Goal: Task Accomplishment & Management: Use online tool/utility

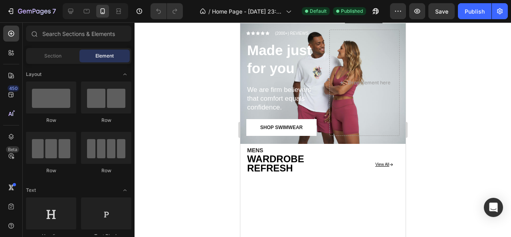
scroll to position [750, 0]
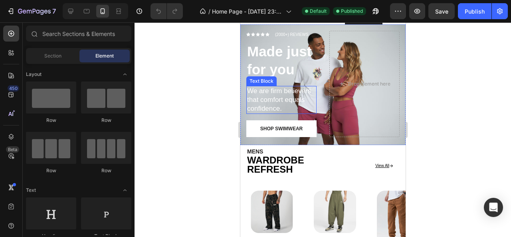
click at [278, 105] on p "We are firm believers that comfort equals confidence." at bounding box center [281, 100] width 69 height 26
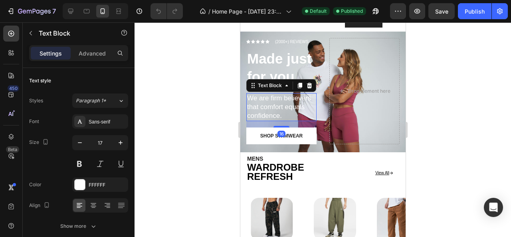
click at [278, 105] on p "We are firm believers that comfort equals confidence." at bounding box center [281, 107] width 69 height 26
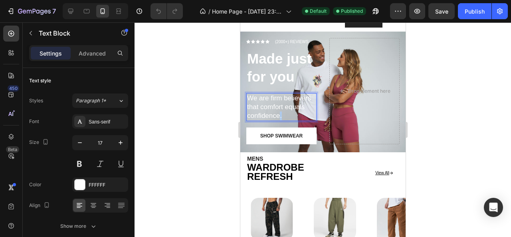
click at [278, 105] on p "We are firm believers that comfort equals confidence." at bounding box center [281, 107] width 69 height 26
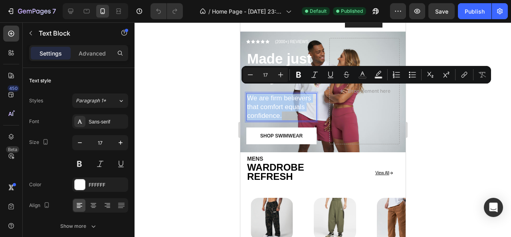
copy p "We are firm believers that comfort equals confidence."
click at [204, 117] on div at bounding box center [322, 129] width 376 height 214
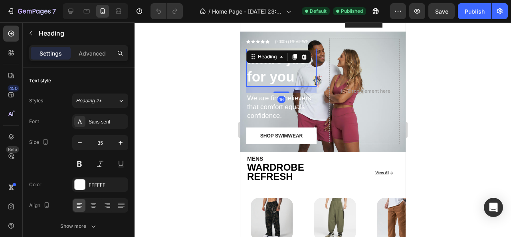
click at [281, 54] on div "Made just for you Heading 16" at bounding box center [281, 68] width 70 height 38
click at [281, 54] on div "Heading" at bounding box center [278, 56] width 65 height 13
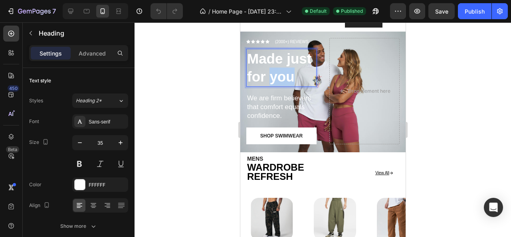
click at [288, 70] on strong "Made just for you" at bounding box center [279, 68] width 64 height 34
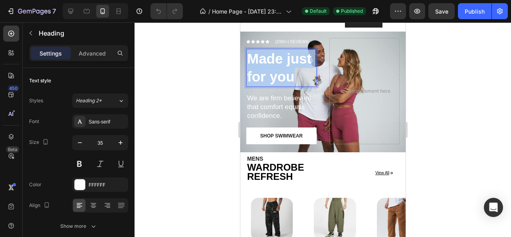
click at [288, 70] on strong "Made just for you" at bounding box center [279, 68] width 64 height 34
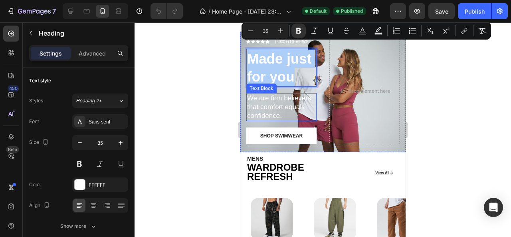
click at [192, 103] on div at bounding box center [322, 129] width 376 height 214
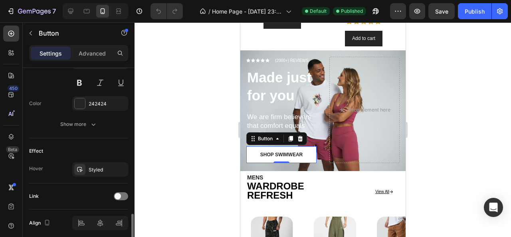
scroll to position [379, 0]
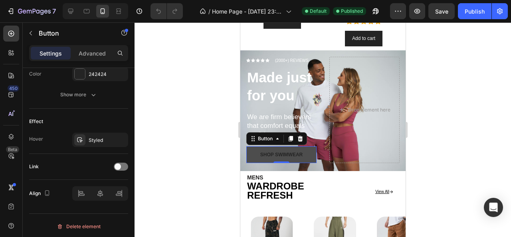
click at [303, 146] on button "Shop Swimwear" at bounding box center [281, 154] width 70 height 17
click at [291, 136] on icon at bounding box center [290, 139] width 4 height 6
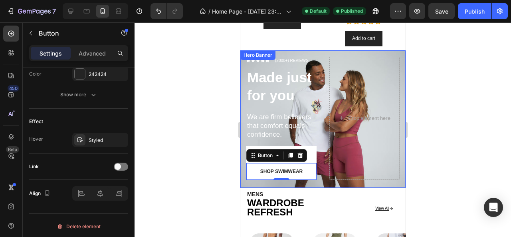
click at [223, 144] on div at bounding box center [322, 129] width 376 height 214
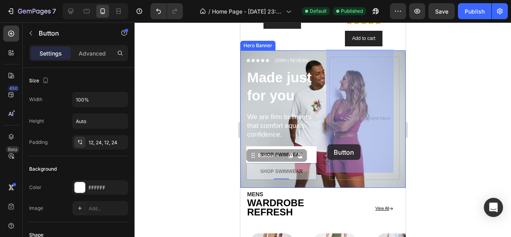
drag, startPoint x: 252, startPoint y: 163, endPoint x: 326, endPoint y: 144, distance: 76.6
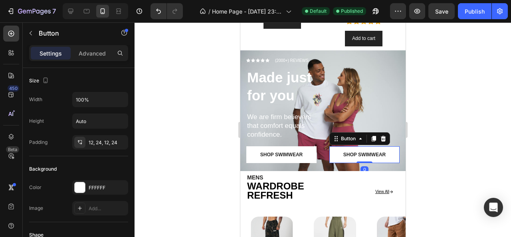
click at [205, 132] on div at bounding box center [322, 129] width 376 height 214
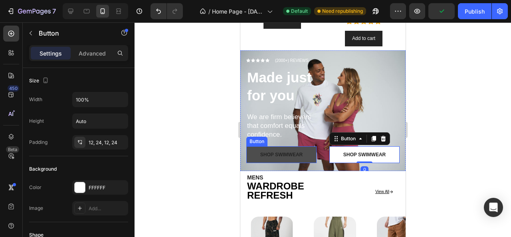
click at [303, 146] on button "Shop Swimwear" at bounding box center [281, 154] width 70 height 17
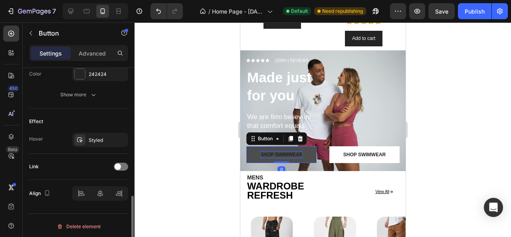
click at [297, 151] on div "Shop Swimwear" at bounding box center [281, 154] width 42 height 7
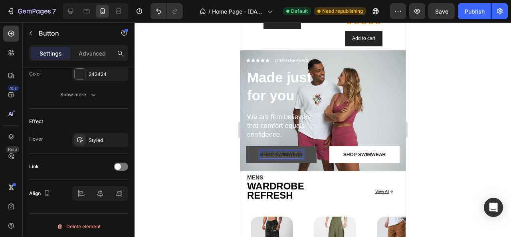
click at [300, 151] on p "Shop Swimwear" at bounding box center [281, 154] width 42 height 7
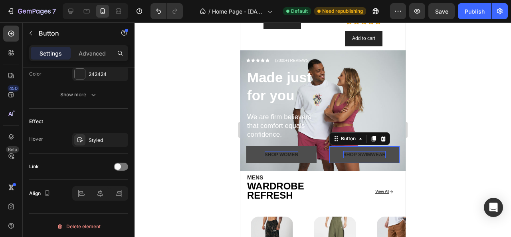
click at [358, 151] on div "Shop Swimwear" at bounding box center [364, 154] width 42 height 7
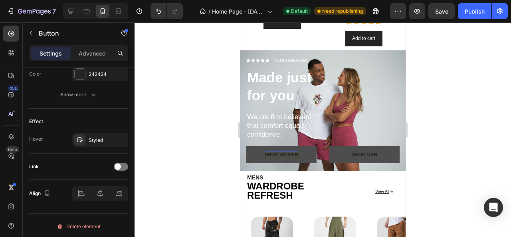
click at [388, 146] on button "Shop MEN" at bounding box center [364, 154] width 70 height 17
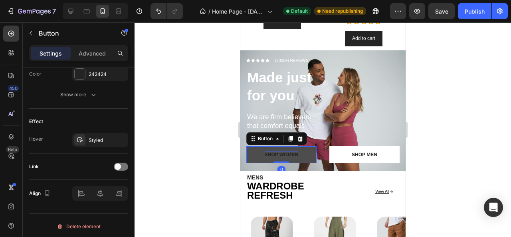
click at [307, 146] on button "Shop WOMEN" at bounding box center [281, 154] width 70 height 17
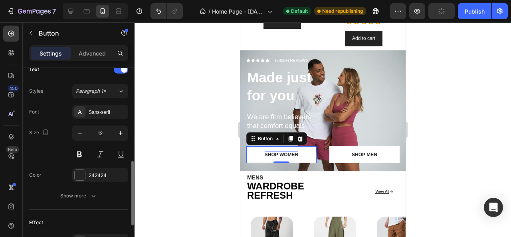
scroll to position [277, 0]
click at [81, 131] on icon "button" at bounding box center [80, 133] width 8 height 8
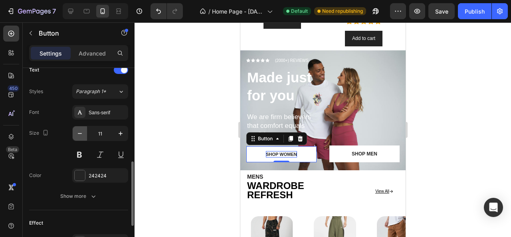
click at [81, 131] on icon "button" at bounding box center [80, 133] width 8 height 8
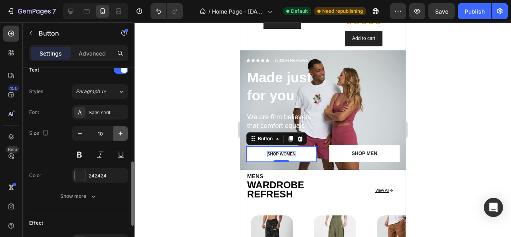
click at [123, 133] on icon "button" at bounding box center [121, 133] width 8 height 8
type input "11"
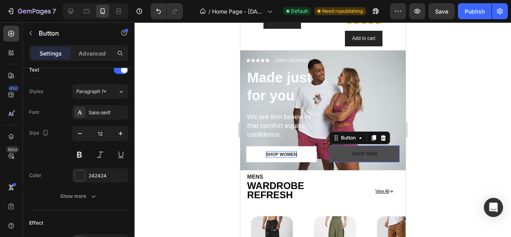
click at [333, 149] on button "Shop MEN" at bounding box center [364, 153] width 70 height 17
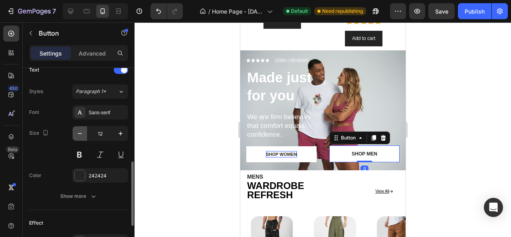
click at [81, 129] on icon "button" at bounding box center [80, 133] width 8 height 8
type input "11"
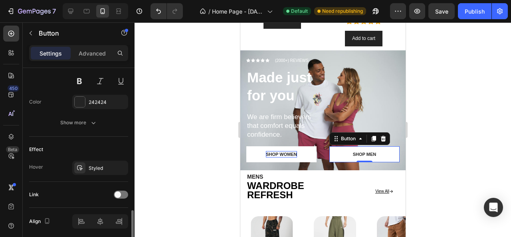
scroll to position [372, 0]
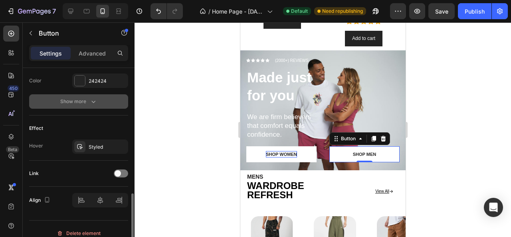
click at [88, 102] on div "Show more" at bounding box center [78, 101] width 37 height 8
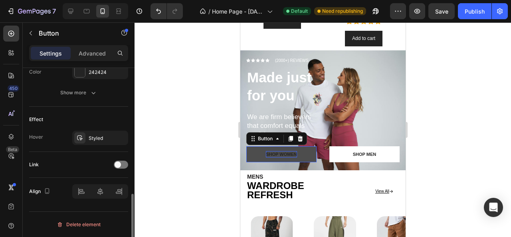
scroll to position [379, 0]
click at [256, 148] on button "Shop WOMEN" at bounding box center [281, 154] width 70 height 16
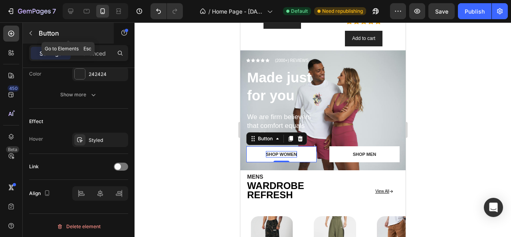
click at [34, 30] on button "button" at bounding box center [30, 33] width 13 height 13
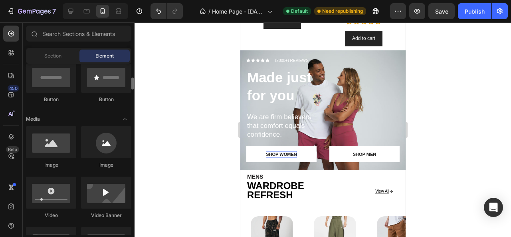
scroll to position [201, 0]
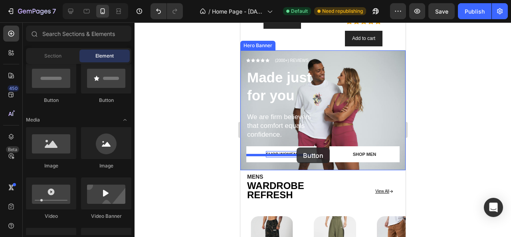
drag, startPoint x: 391, startPoint y: 135, endPoint x: 296, endPoint y: 147, distance: 95.3
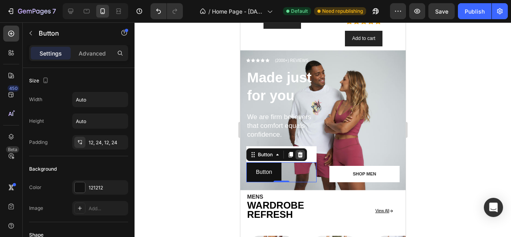
click at [301, 150] on div at bounding box center [300, 155] width 10 height 10
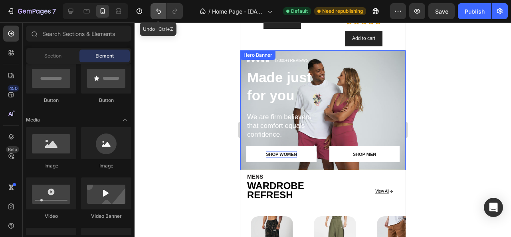
click at [154, 6] on button "Undo/Redo" at bounding box center [158, 11] width 16 height 16
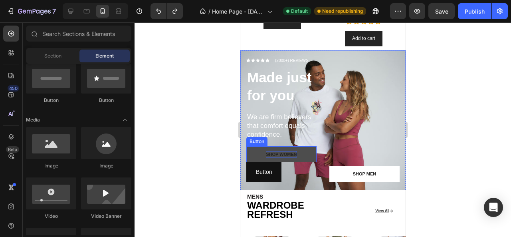
click at [301, 148] on button "Shop WOMEN" at bounding box center [281, 154] width 70 height 16
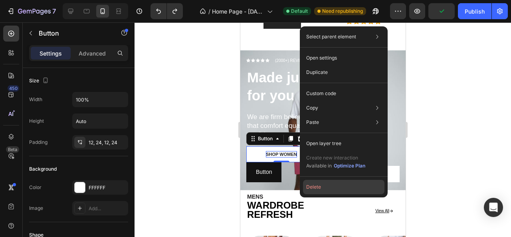
click at [309, 190] on button "Delete" at bounding box center [343, 187] width 81 height 14
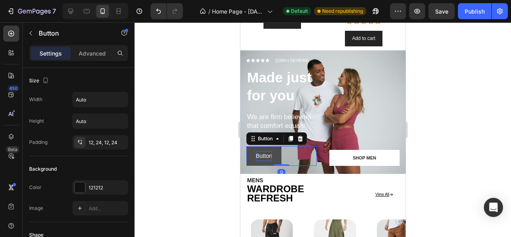
click at [268, 151] on p "Button" at bounding box center [263, 156] width 16 height 10
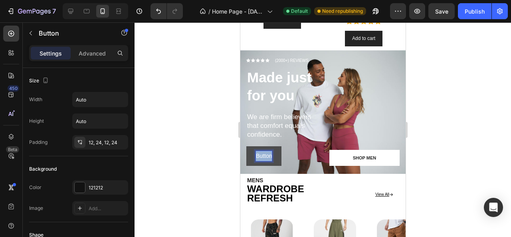
click at [268, 151] on p "Button" at bounding box center [263, 156] width 16 height 10
click at [246, 146] on button "SHOP" at bounding box center [263, 156] width 35 height 20
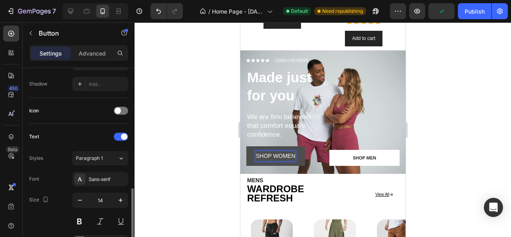
scroll to position [251, 0]
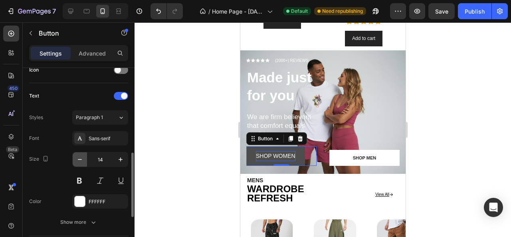
click at [81, 158] on icon "button" at bounding box center [80, 159] width 8 height 8
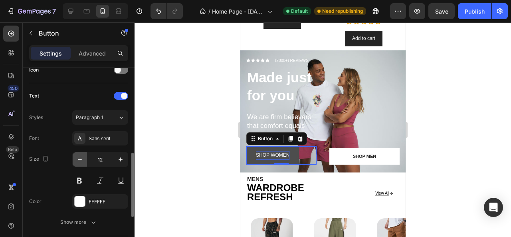
click at [81, 158] on icon "button" at bounding box center [80, 159] width 8 height 8
type input "11"
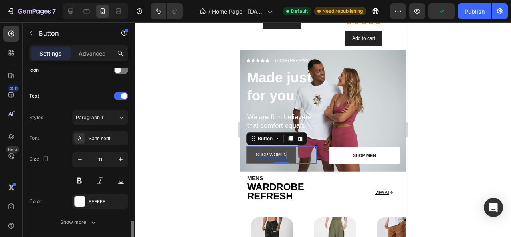
scroll to position [302, 0]
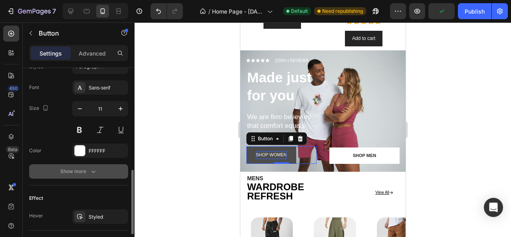
click at [97, 168] on button "Show more" at bounding box center [78, 171] width 99 height 14
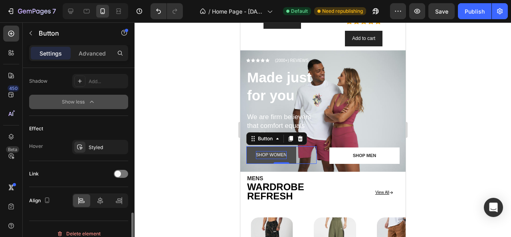
scroll to position [484, 0]
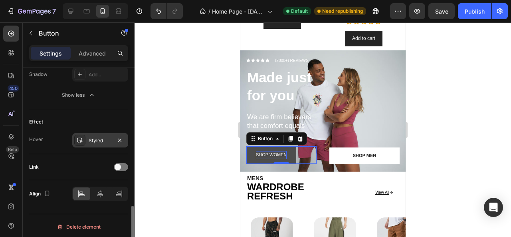
click at [97, 137] on div "Styled" at bounding box center [100, 140] width 23 height 7
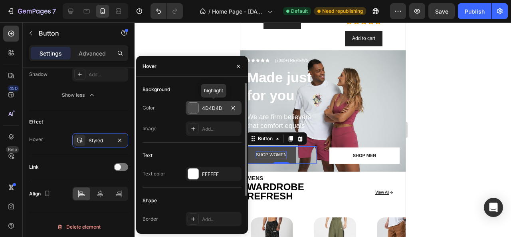
click at [194, 108] on div at bounding box center [193, 108] width 10 height 10
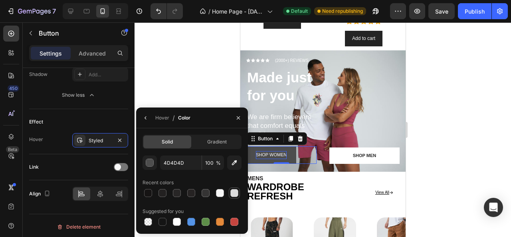
click at [233, 192] on div at bounding box center [234, 193] width 8 height 8
type input "DDDDDD"
click at [233, 192] on div at bounding box center [234, 193] width 8 height 8
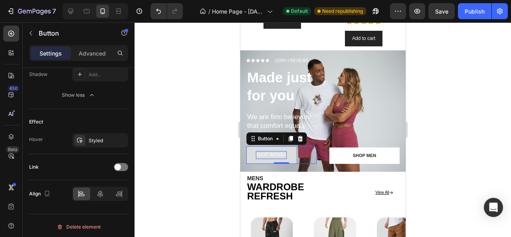
click at [194, 77] on div at bounding box center [322, 129] width 376 height 214
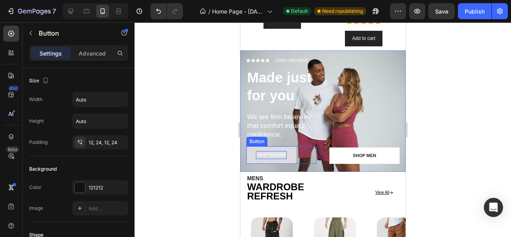
click at [253, 151] on button "SHOP WOMEN" at bounding box center [271, 155] width 50 height 18
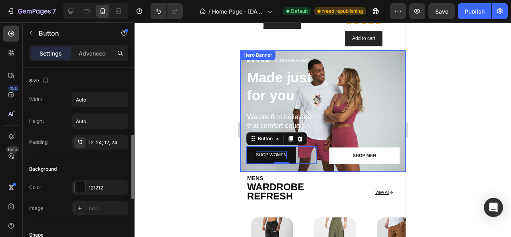
scroll to position [50, 0]
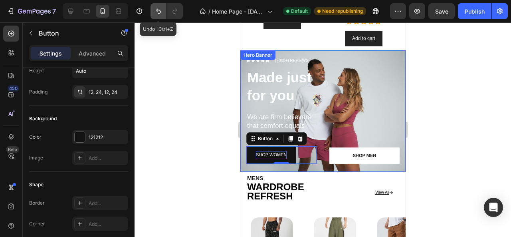
click at [156, 10] on icon "Undo/Redo" at bounding box center [158, 11] width 5 height 5
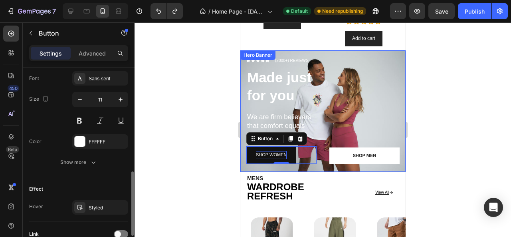
scroll to position [317, 0]
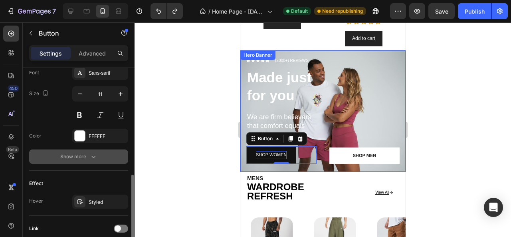
click at [93, 152] on icon "button" at bounding box center [93, 156] width 8 height 8
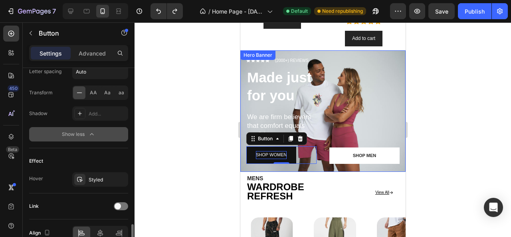
scroll to position [470, 0]
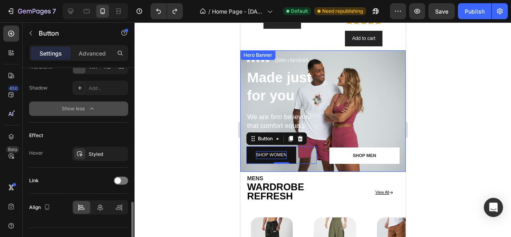
click at [93, 152] on div "Styled" at bounding box center [108, 153] width 38 height 7
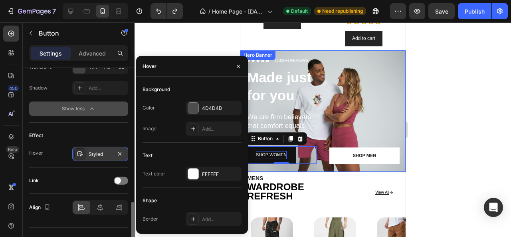
click at [93, 153] on div "Styled" at bounding box center [100, 153] width 23 height 7
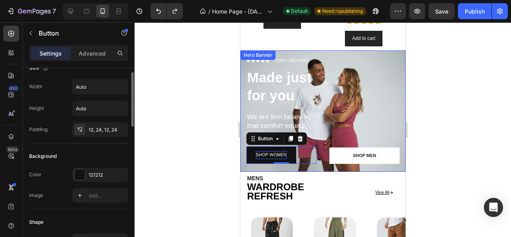
scroll to position [14, 0]
click at [81, 171] on div at bounding box center [80, 173] width 10 height 10
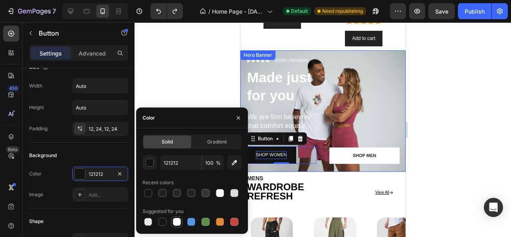
click at [176, 220] on div at bounding box center [177, 222] width 8 height 8
type input "FFFFFF"
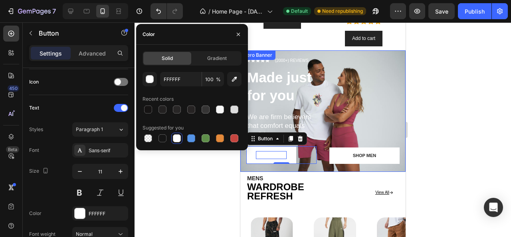
scroll to position [332, 0]
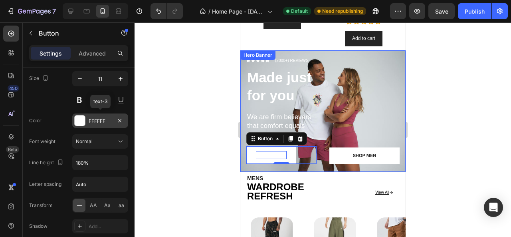
click at [80, 118] on div at bounding box center [80, 120] width 10 height 10
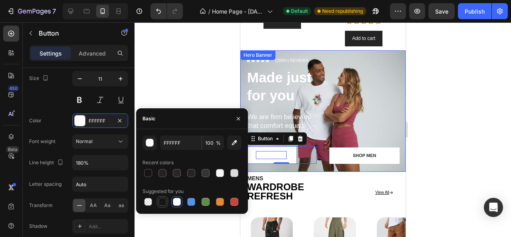
click at [163, 200] on div at bounding box center [162, 202] width 8 height 8
type input "151515"
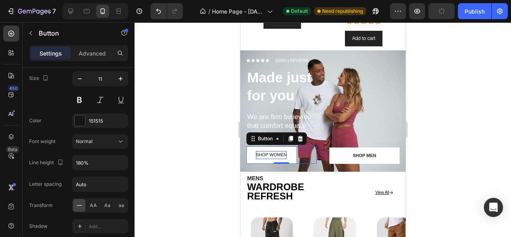
click at [416, 160] on div at bounding box center [322, 129] width 376 height 214
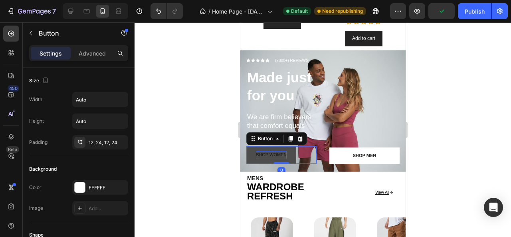
click at [287, 150] on button "SHOP WOMEN" at bounding box center [271, 155] width 50 height 18
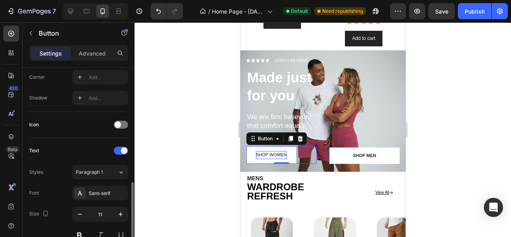
scroll to position [239, 0]
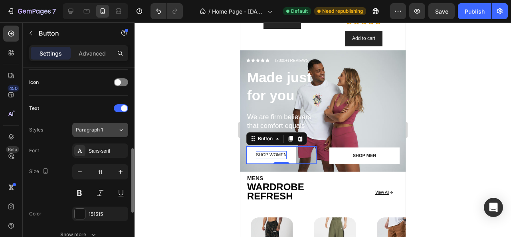
click at [118, 131] on icon at bounding box center [121, 130] width 7 height 8
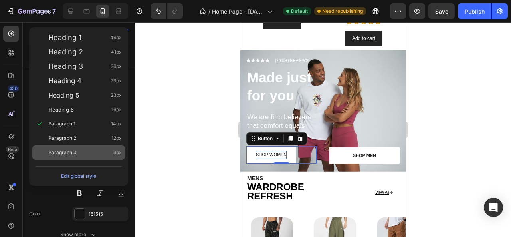
click at [96, 155] on div "Paragraph 3 9px" at bounding box center [84, 152] width 73 height 8
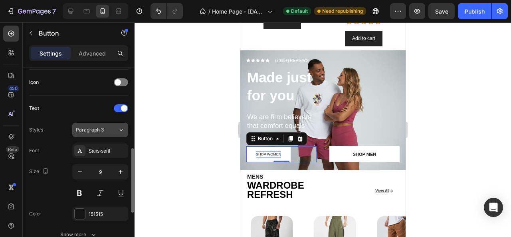
click at [117, 131] on div "Paragraph 3" at bounding box center [97, 129] width 42 height 7
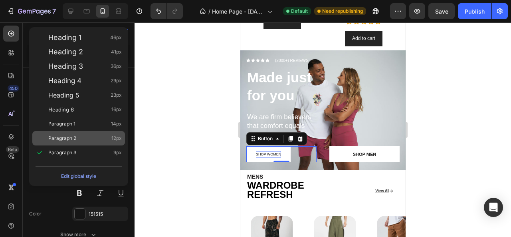
click at [98, 134] on div "Paragraph 2 12px" at bounding box center [84, 138] width 73 height 8
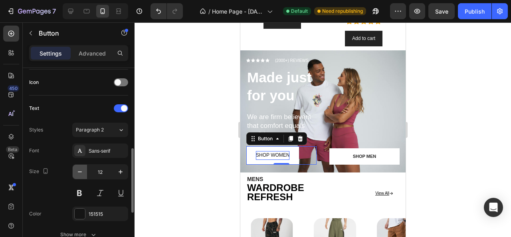
click at [83, 168] on icon "button" at bounding box center [80, 172] width 8 height 8
type input "11"
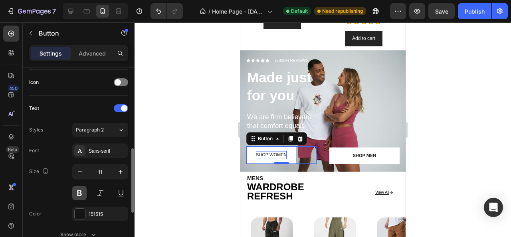
click at [77, 188] on button at bounding box center [79, 193] width 14 height 14
click at [181, 150] on div at bounding box center [322, 129] width 376 height 214
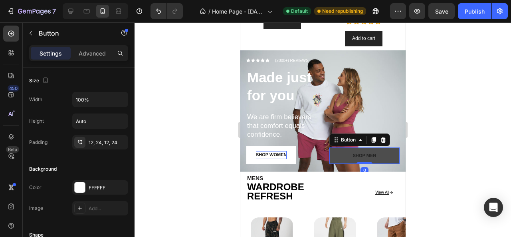
click at [330, 153] on button "Shop MEN" at bounding box center [364, 155] width 70 height 16
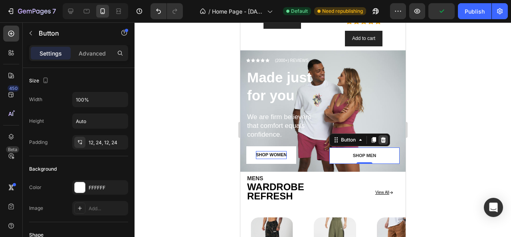
click at [382, 136] on icon at bounding box center [383, 139] width 6 height 6
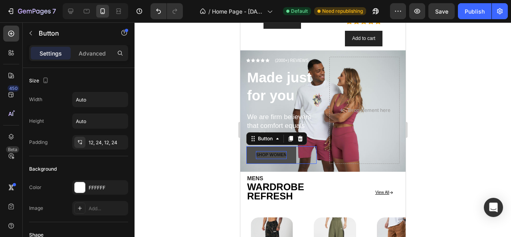
click at [291, 150] on button "SHOP WOMEN" at bounding box center [271, 155] width 50 height 18
click at [291, 136] on icon at bounding box center [290, 139] width 4 height 6
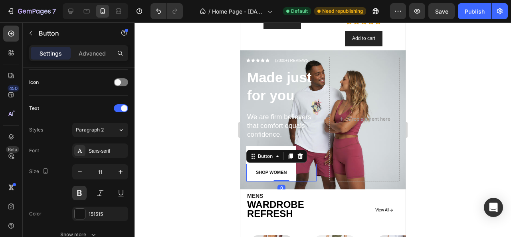
click at [226, 158] on div at bounding box center [322, 129] width 376 height 214
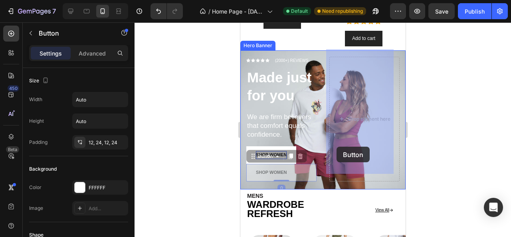
drag, startPoint x: 252, startPoint y: 167, endPoint x: 336, endPoint y: 146, distance: 86.6
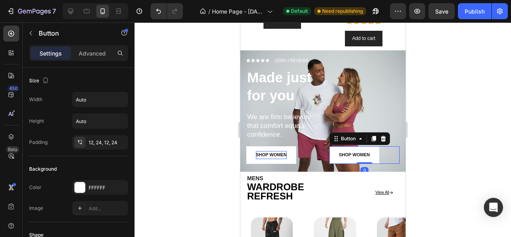
click at [425, 156] on div at bounding box center [322, 129] width 376 height 214
click at [360, 151] on p "SHOP WOMEN" at bounding box center [353, 155] width 31 height 8
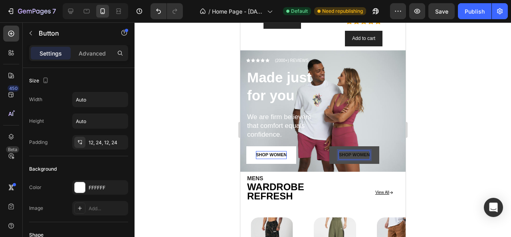
click at [364, 151] on p "SHOP WOMEN" at bounding box center [353, 155] width 31 height 8
click at [439, 157] on div at bounding box center [322, 129] width 376 height 214
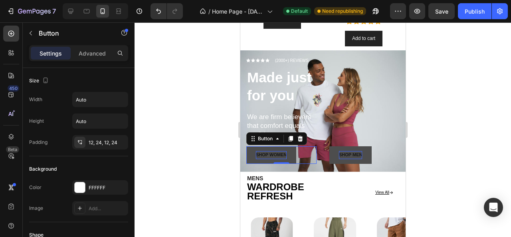
click at [287, 151] on button "SHOP WOMEN" at bounding box center [271, 155] width 50 height 18
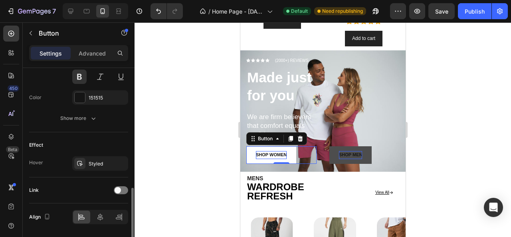
scroll to position [379, 0]
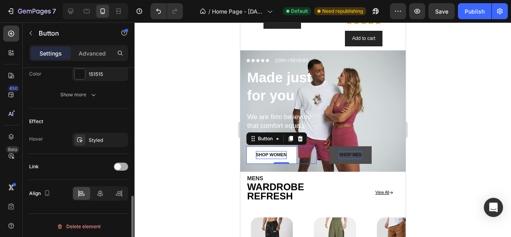
click at [124, 166] on div at bounding box center [121, 166] width 14 height 8
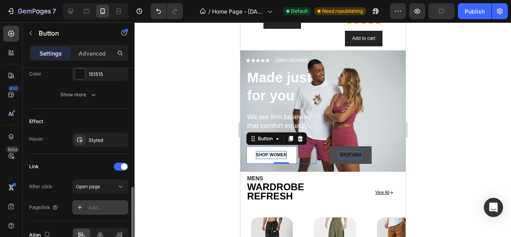
click at [106, 201] on div "Add..." at bounding box center [100, 207] width 56 height 14
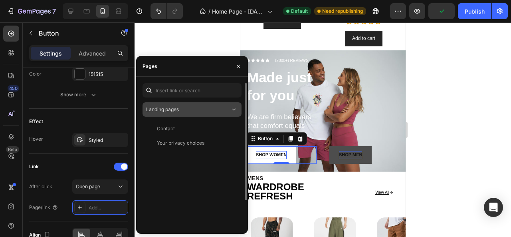
click at [194, 111] on div "Landing pages" at bounding box center [188, 109] width 84 height 7
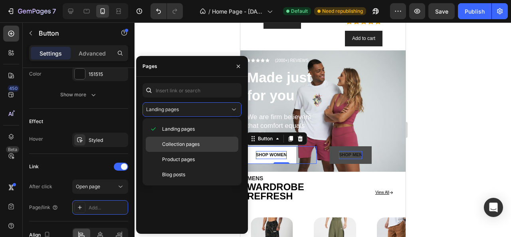
click at [179, 138] on div "Collection pages" at bounding box center [192, 143] width 93 height 15
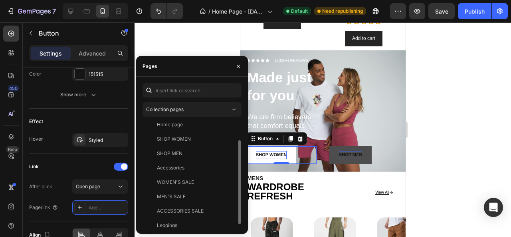
scroll to position [23, 0]
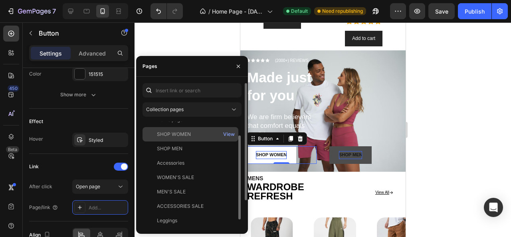
click at [185, 136] on div "SHOP WOMEN" at bounding box center [174, 134] width 34 height 7
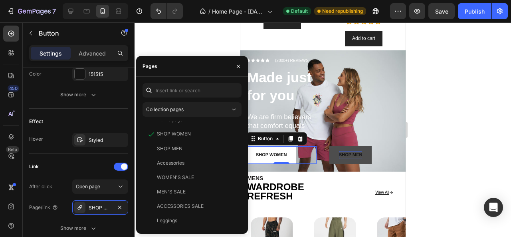
click at [428, 154] on div at bounding box center [322, 129] width 376 height 214
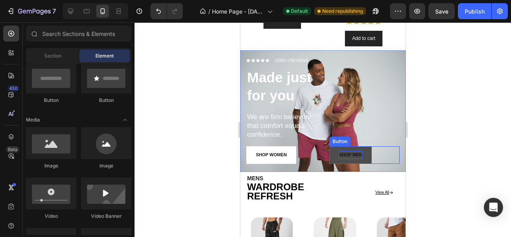
click at [355, 151] on p "SHOP MEN" at bounding box center [349, 155] width 23 height 8
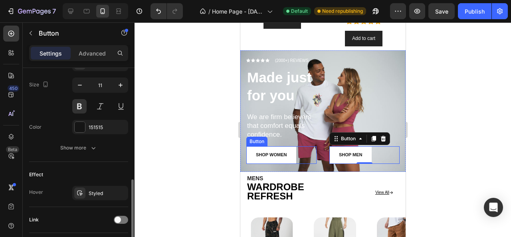
scroll to position [327, 0]
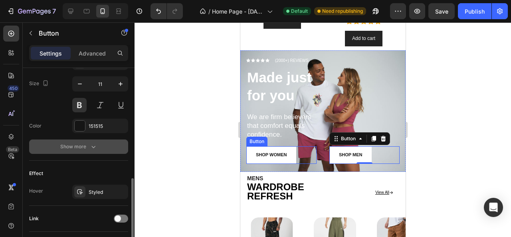
click at [92, 144] on icon "button" at bounding box center [93, 146] width 8 height 8
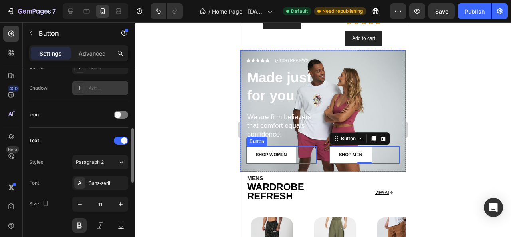
scroll to position [208, 0]
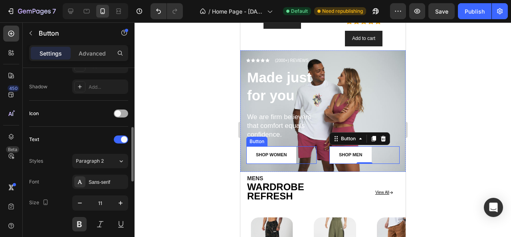
click at [121, 111] on div at bounding box center [121, 113] width 14 height 8
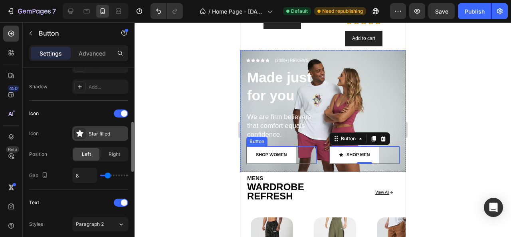
click at [89, 130] on div "Star filled" at bounding box center [108, 133] width 38 height 7
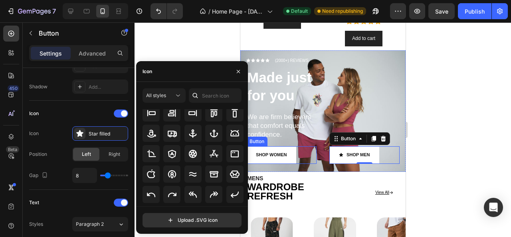
scroll to position [107, 0]
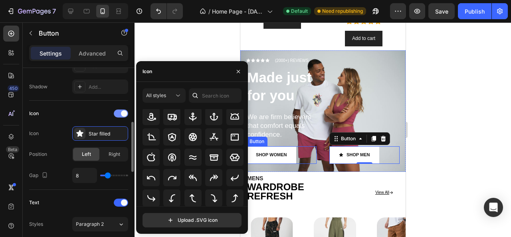
click at [120, 112] on div at bounding box center [121, 113] width 14 height 8
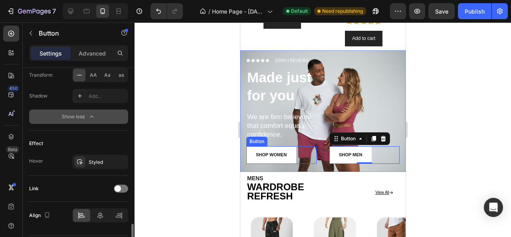
scroll to position [484, 0]
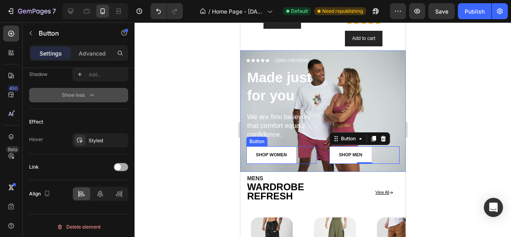
click at [124, 164] on div at bounding box center [121, 167] width 14 height 8
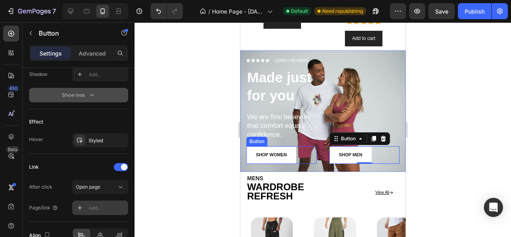
click at [108, 204] on div "Add..." at bounding box center [108, 207] width 38 height 7
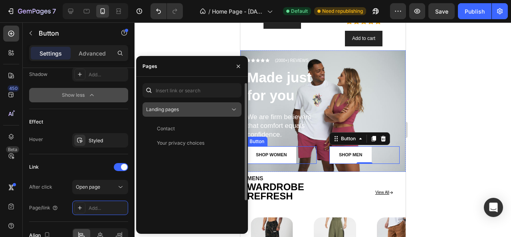
click at [196, 110] on div "Landing pages" at bounding box center [188, 109] width 84 height 7
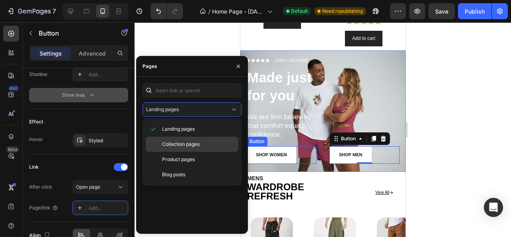
click at [184, 142] on span "Collection pages" at bounding box center [181, 143] width 38 height 7
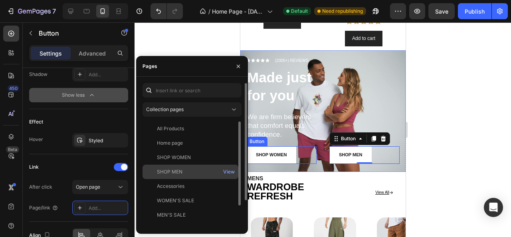
click at [176, 169] on div "SHOP MEN" at bounding box center [170, 171] width 26 height 7
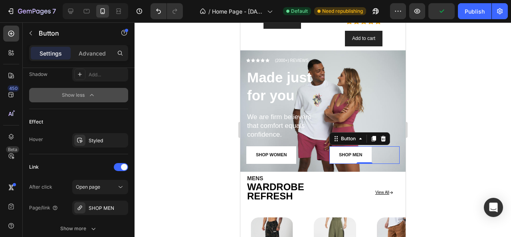
click at [445, 139] on div at bounding box center [322, 129] width 376 height 214
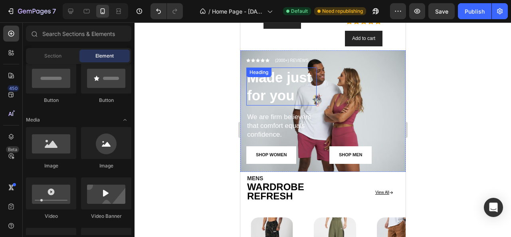
click at [279, 83] on strong "Made just for you" at bounding box center [279, 86] width 64 height 34
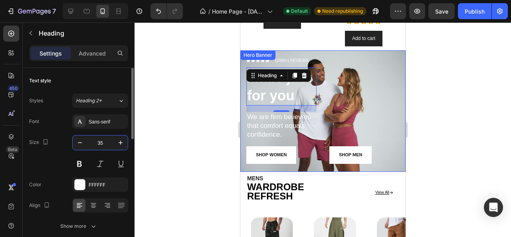
click at [103, 139] on input "35" at bounding box center [100, 142] width 26 height 14
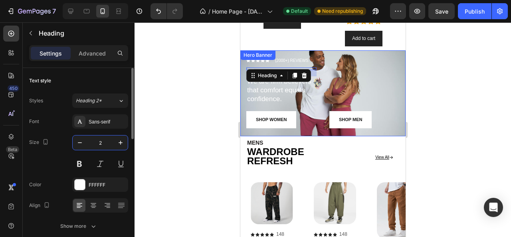
type input "22"
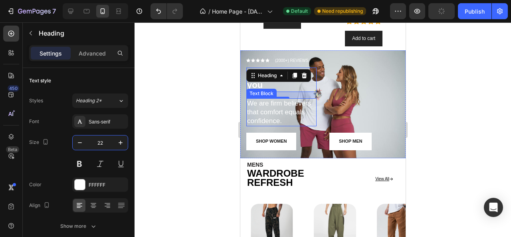
click at [261, 103] on p "We are firm believers that comfort equals confidence." at bounding box center [281, 112] width 69 height 26
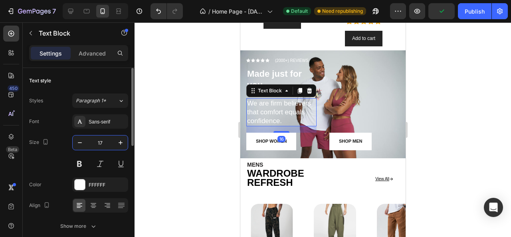
click at [101, 140] on input "17" at bounding box center [100, 142] width 26 height 14
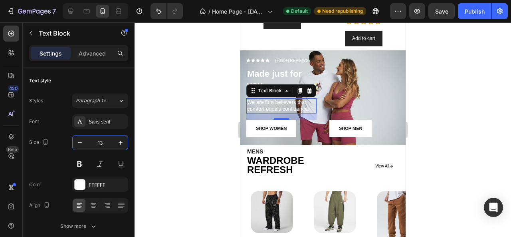
type input "13"
click at [184, 111] on div at bounding box center [322, 129] width 376 height 214
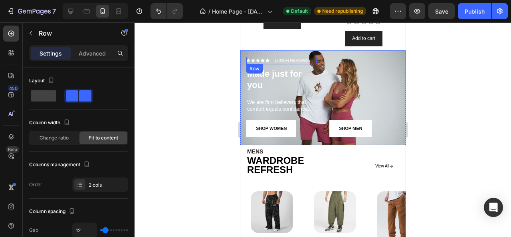
click at [266, 57] on div "Icon Icon Icon Icon Icon Icon List" at bounding box center [257, 61] width 23 height 8
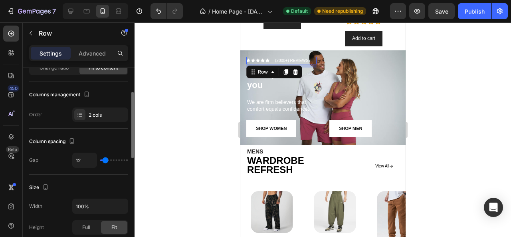
scroll to position [83, 0]
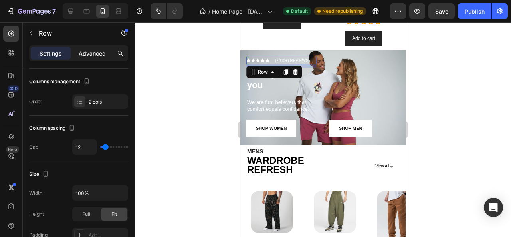
click at [90, 50] on p "Advanced" at bounding box center [92, 53] width 27 height 8
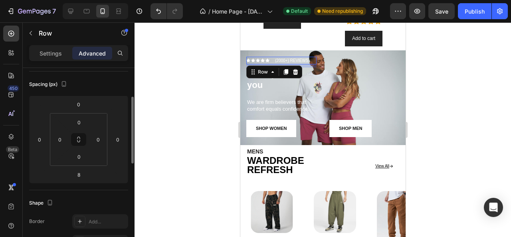
click at [54, 49] on p "Settings" at bounding box center [51, 53] width 22 height 8
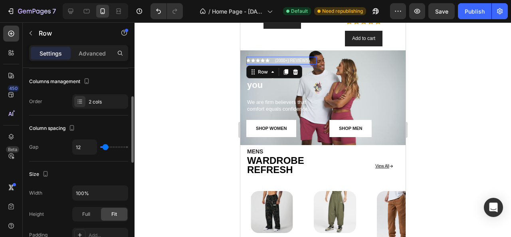
type input "0"
type input "4"
type input "5"
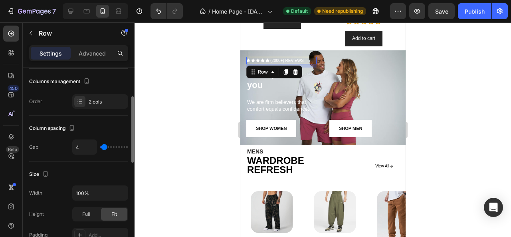
type input "5"
type input "11"
click at [105, 146] on input "range" at bounding box center [114, 147] width 28 height 2
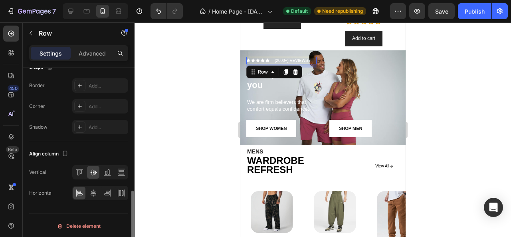
scroll to position [364, 0]
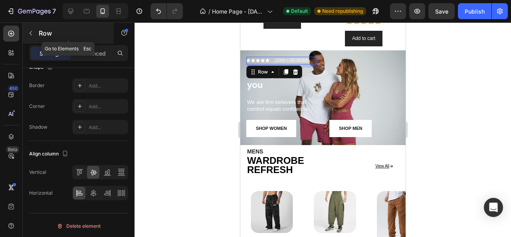
click at [36, 34] on button "button" at bounding box center [30, 33] width 13 height 13
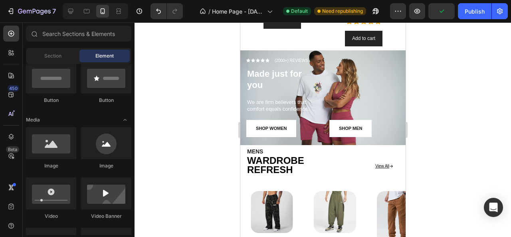
click at [179, 77] on div at bounding box center [322, 129] width 376 height 214
click at [260, 62] on div "Icon List" at bounding box center [258, 67] width 25 height 10
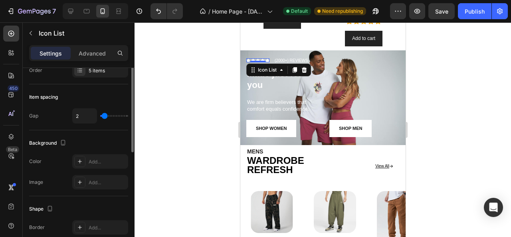
scroll to position [0, 0]
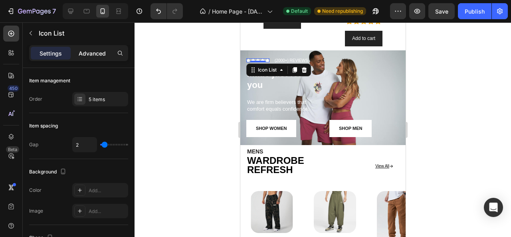
click at [93, 55] on p "Advanced" at bounding box center [92, 53] width 27 height 8
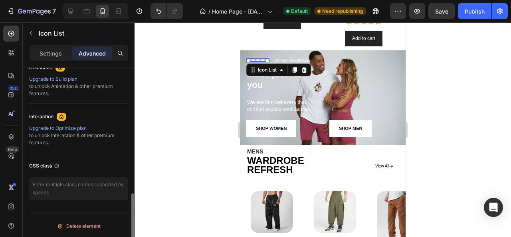
scroll to position [361, 0]
click at [198, 125] on div at bounding box center [322, 129] width 376 height 214
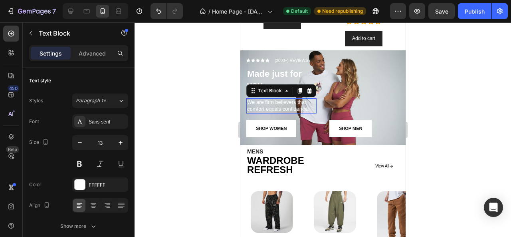
click at [259, 101] on p "We are firm believers that comfort equals confidence." at bounding box center [281, 106] width 69 height 14
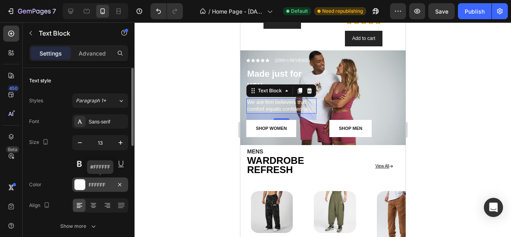
click at [94, 185] on div "FFFFFF" at bounding box center [100, 184] width 23 height 7
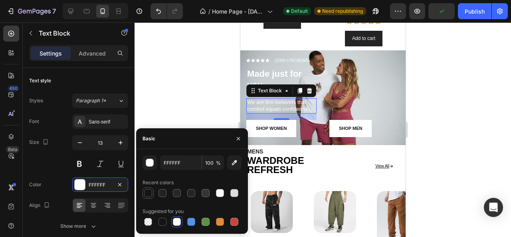
click at [150, 192] on div at bounding box center [148, 193] width 8 height 8
type input "161414"
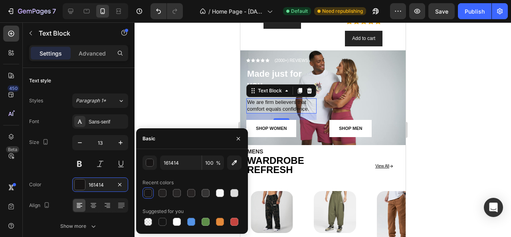
click at [188, 89] on div at bounding box center [322, 129] width 376 height 214
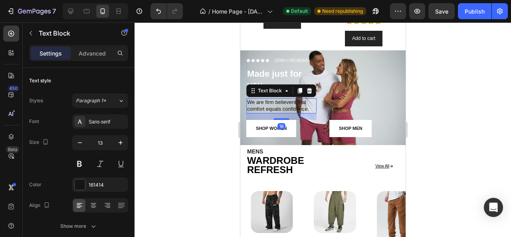
click at [275, 99] on p "We are firm believers that comfort equals confidence." at bounding box center [281, 106] width 69 height 14
click at [82, 161] on button at bounding box center [79, 163] width 14 height 14
click at [180, 120] on div at bounding box center [322, 129] width 376 height 214
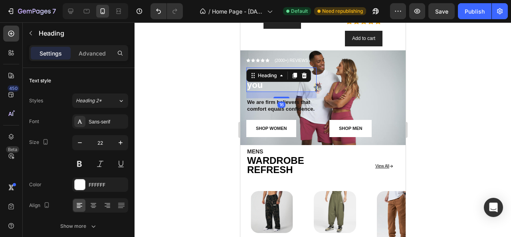
click at [253, 73] on div "Made just for you Heading 16" at bounding box center [281, 79] width 70 height 24
click at [82, 162] on button at bounding box center [79, 163] width 14 height 14
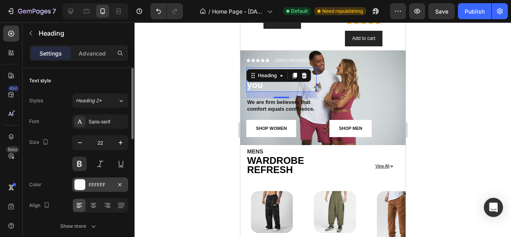
click at [93, 184] on div "FFFFFF" at bounding box center [100, 184] width 23 height 7
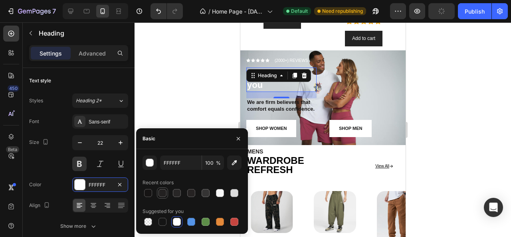
click at [162, 193] on div at bounding box center [162, 193] width 8 height 8
type input "232121"
click at [196, 76] on div at bounding box center [322, 129] width 376 height 214
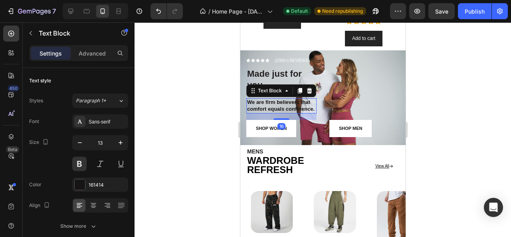
drag, startPoint x: 259, startPoint y: 105, endPoint x: 451, endPoint y: 155, distance: 198.0
click at [259, 105] on p "We are firm believers that comfort equals confidence." at bounding box center [281, 106] width 69 height 14
click at [96, 181] on div "161414" at bounding box center [100, 184] width 23 height 7
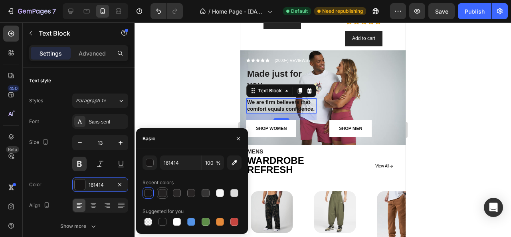
click at [163, 191] on div at bounding box center [162, 193] width 8 height 8
click at [191, 192] on div at bounding box center [191, 193] width 8 height 8
type input "262323"
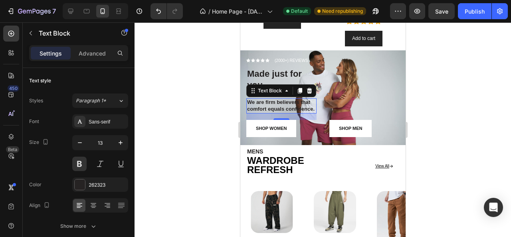
click at [190, 99] on div at bounding box center [322, 129] width 376 height 214
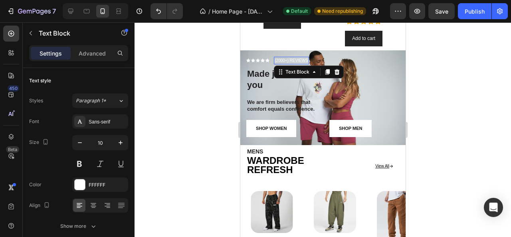
click at [285, 57] on p "(2000+) REVIEWS" at bounding box center [291, 60] width 34 height 6
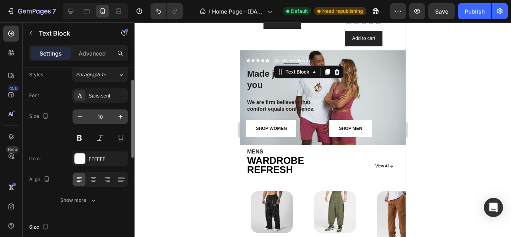
scroll to position [27, 0]
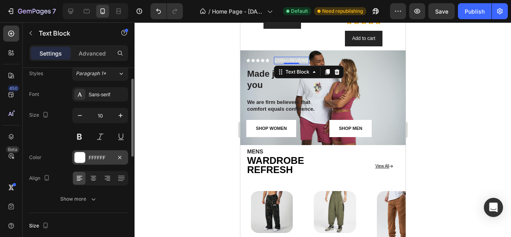
click at [80, 154] on div at bounding box center [80, 157] width 10 height 10
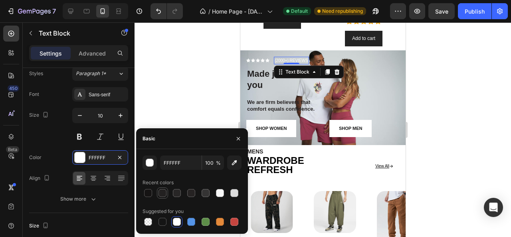
click at [162, 193] on div at bounding box center [162, 193] width 8 height 8
type input "232121"
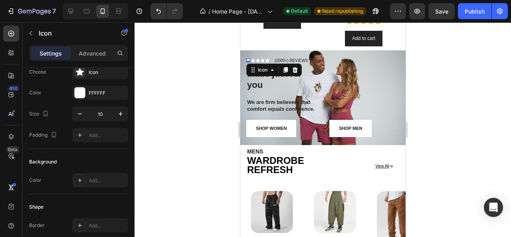
click at [248, 58] on div "Icon 0" at bounding box center [248, 60] width 4 height 4
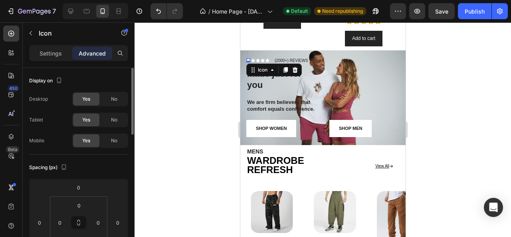
click at [57, 50] on p "Settings" at bounding box center [51, 53] width 22 height 8
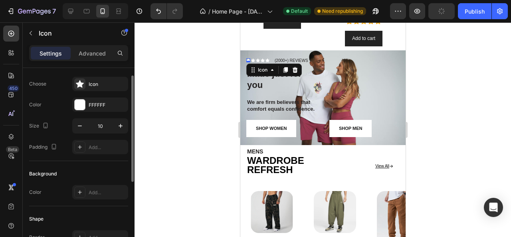
scroll to position [16, 0]
click at [101, 107] on div "FFFFFF" at bounding box center [100, 104] width 56 height 14
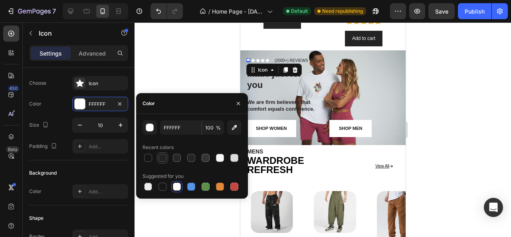
click at [163, 158] on div at bounding box center [162, 158] width 8 height 8
click at [178, 155] on div at bounding box center [177, 158] width 8 height 8
click at [189, 157] on div at bounding box center [191, 158] width 8 height 8
type input "262323"
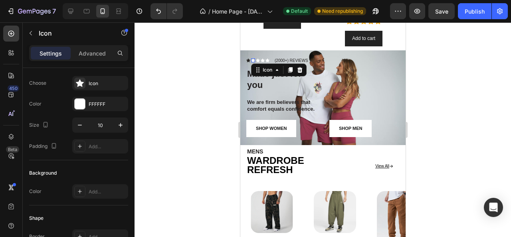
click at [252, 58] on div "Icon 0" at bounding box center [253, 60] width 4 height 4
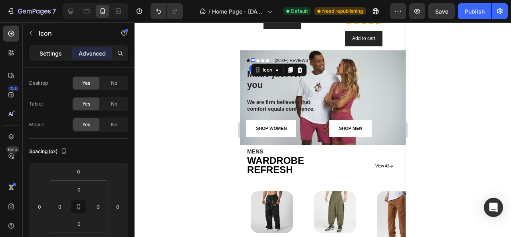
click at [57, 49] on p "Settings" at bounding box center [51, 53] width 22 height 8
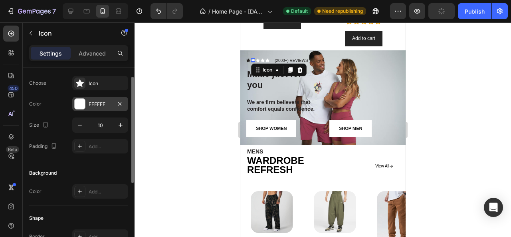
click at [103, 105] on div "FFFFFF" at bounding box center [100, 104] width 23 height 7
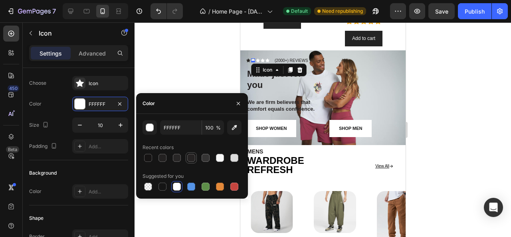
click at [188, 154] on div at bounding box center [191, 158] width 8 height 8
type input "262323"
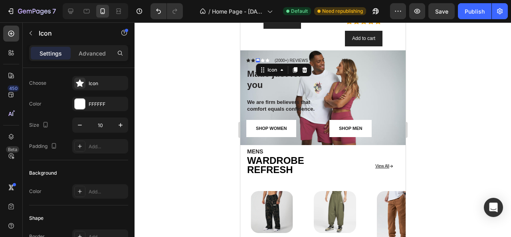
drag, startPoint x: 257, startPoint y: 54, endPoint x: 431, endPoint y: 123, distance: 186.3
click at [257, 58] on div "Icon 0" at bounding box center [257, 60] width 4 height 4
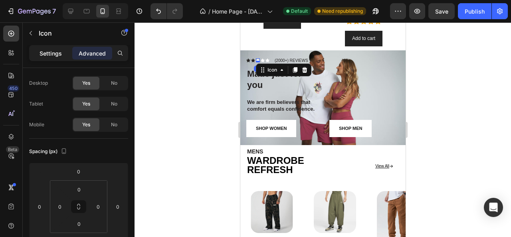
click at [58, 58] on div "Settings" at bounding box center [51, 53] width 40 height 13
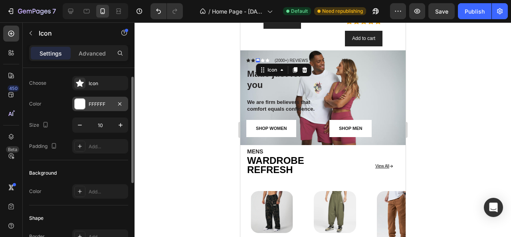
click at [99, 97] on div "FFFFFF" at bounding box center [100, 104] width 56 height 14
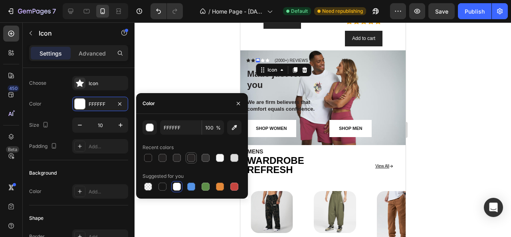
click at [189, 155] on div at bounding box center [191, 158] width 8 height 8
type input "262323"
click at [263, 58] on div "Icon" at bounding box center [262, 60] width 4 height 4
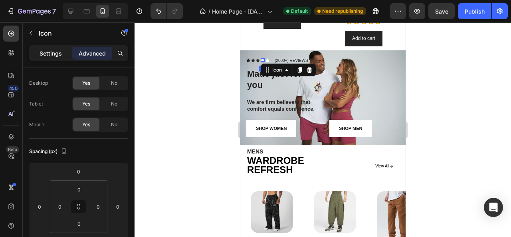
click at [53, 51] on p "Settings" at bounding box center [51, 53] width 22 height 8
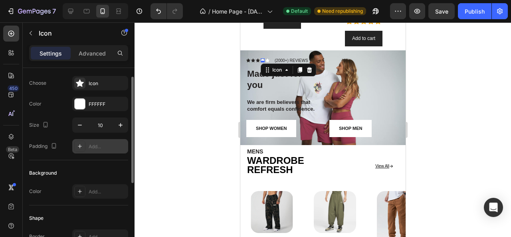
click at [97, 152] on div "Add..." at bounding box center [100, 146] width 56 height 14
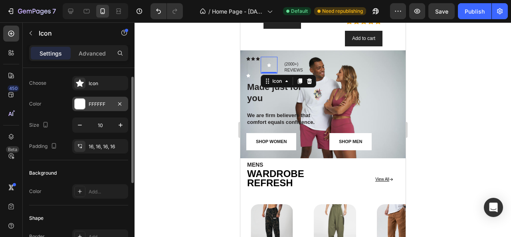
click at [104, 107] on div "FFFFFF" at bounding box center [100, 104] width 56 height 14
click at [107, 146] on div "16, 16, 16, 16" at bounding box center [100, 146] width 23 height 7
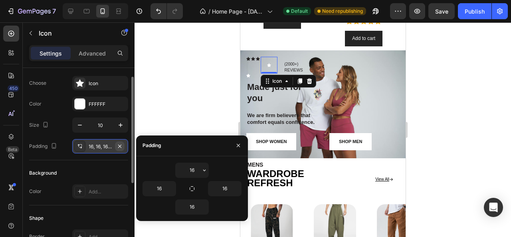
click at [118, 144] on icon "button" at bounding box center [120, 146] width 6 height 6
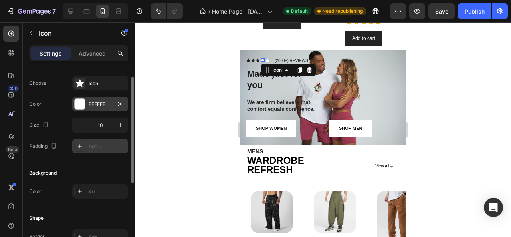
click at [100, 104] on div "FFFFFF" at bounding box center [100, 104] width 23 height 7
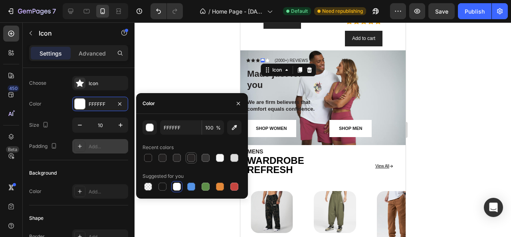
click at [192, 156] on div at bounding box center [191, 158] width 8 height 8
type input "262323"
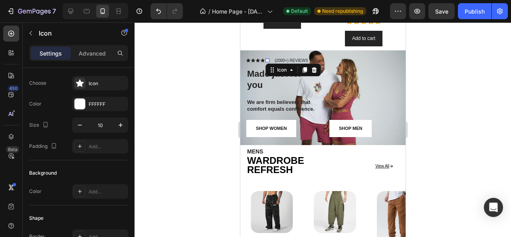
click at [267, 58] on div "Icon 0" at bounding box center [267, 60] width 4 height 4
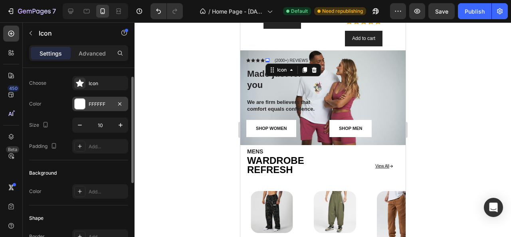
click at [99, 99] on div "FFFFFF" at bounding box center [100, 104] width 56 height 14
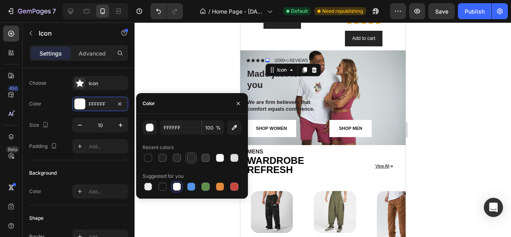
click at [190, 158] on div at bounding box center [191, 158] width 8 height 8
type input "262323"
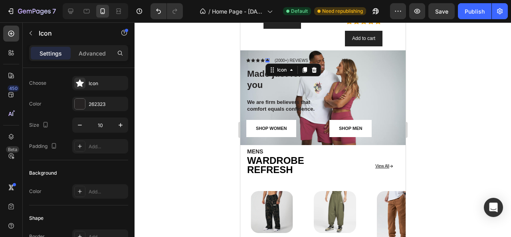
click at [191, 68] on div at bounding box center [322, 129] width 376 height 214
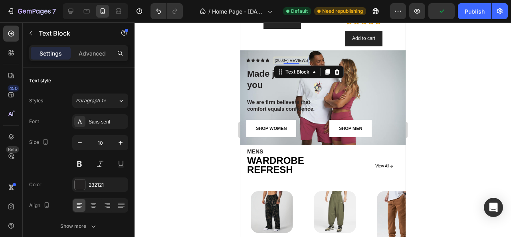
click at [293, 57] on p "(2000+) REVIEWS" at bounding box center [291, 60] width 34 height 6
click at [94, 178] on div "232121" at bounding box center [100, 184] width 56 height 14
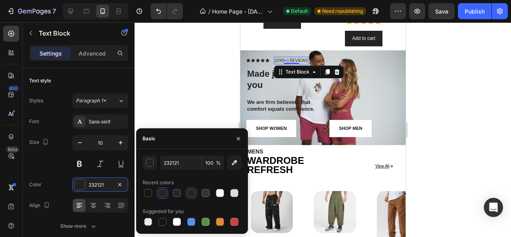
click at [189, 190] on div at bounding box center [191, 193] width 8 height 8
click at [162, 193] on div at bounding box center [162, 193] width 8 height 8
type input "232121"
click at [177, 102] on div at bounding box center [322, 129] width 376 height 214
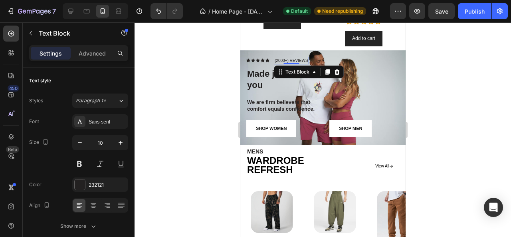
click at [285, 57] on p "(2000+) REVIEWS" at bounding box center [291, 60] width 34 height 6
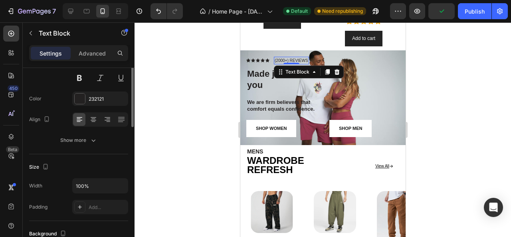
scroll to position [46, 0]
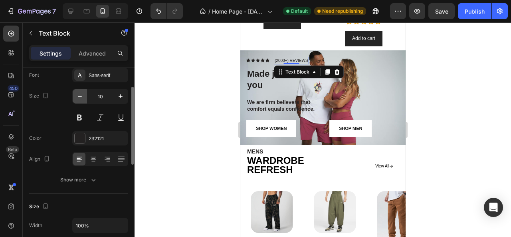
click at [82, 96] on icon "button" at bounding box center [80, 96] width 8 height 8
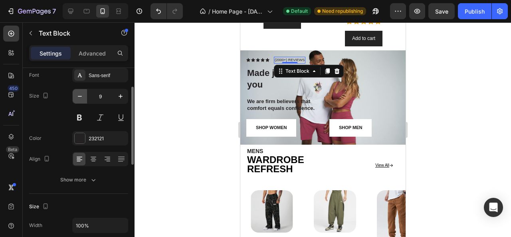
click at [82, 96] on icon "button" at bounding box center [80, 96] width 8 height 8
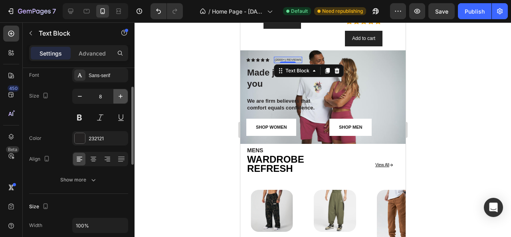
click at [119, 97] on icon "button" at bounding box center [121, 96] width 8 height 8
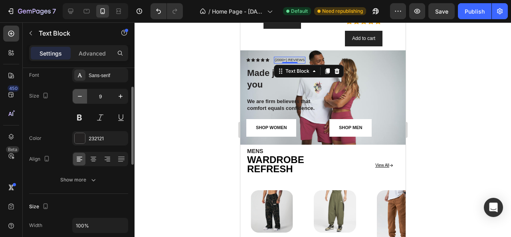
click at [78, 98] on icon "button" at bounding box center [80, 96] width 8 height 8
type input "8"
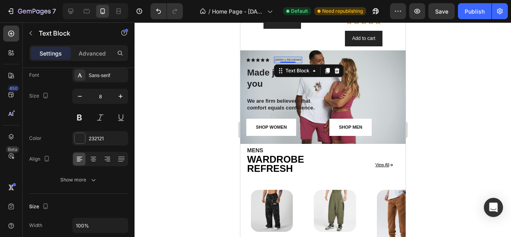
click at [180, 111] on div at bounding box center [322, 129] width 376 height 214
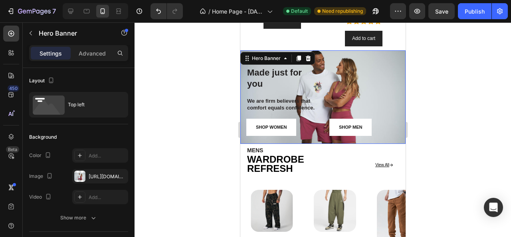
click at [338, 57] on div "SHOP MEN Button" at bounding box center [364, 96] width 70 height 79
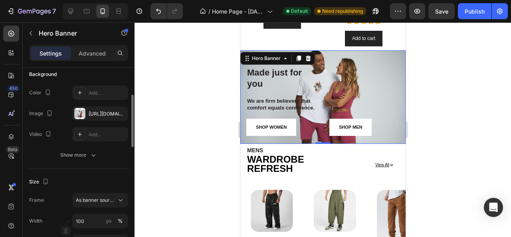
scroll to position [96, 0]
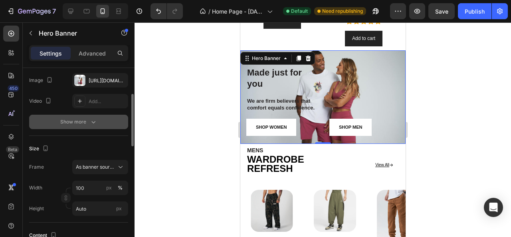
click at [77, 121] on div "Show more" at bounding box center [78, 122] width 37 height 8
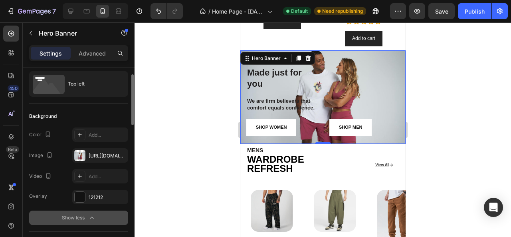
scroll to position [0, 0]
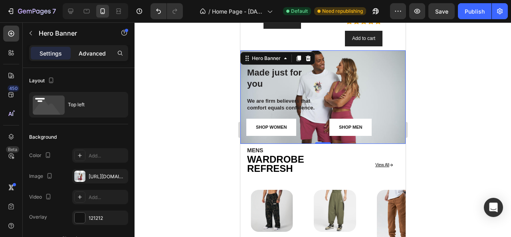
click at [94, 54] on p "Advanced" at bounding box center [92, 53] width 27 height 8
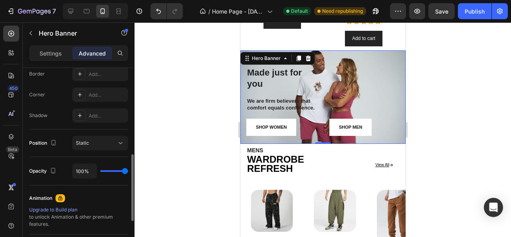
scroll to position [236, 0]
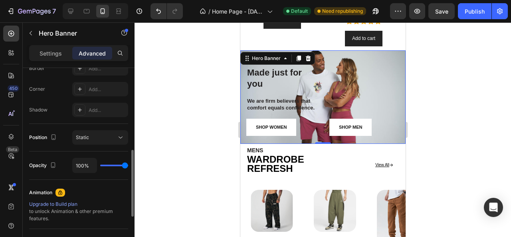
type input "76%"
type input "76"
type input "69%"
type input "69"
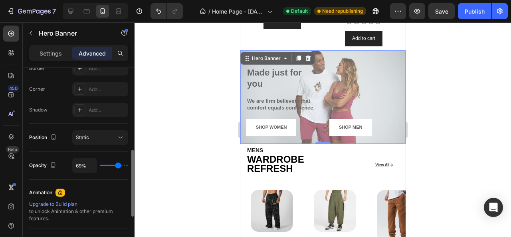
type input "62%"
type input "62"
type input "61%"
type input "61"
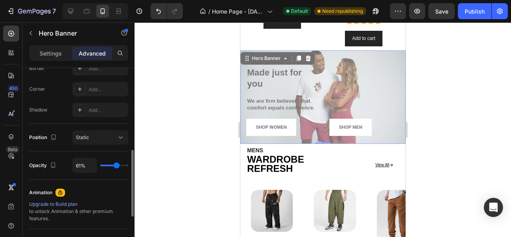
type input "69%"
type input "69"
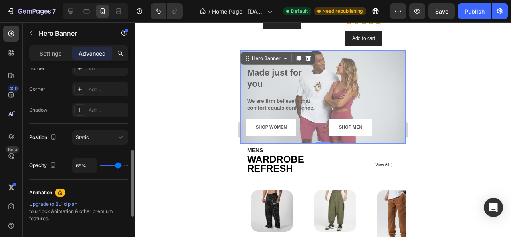
type input "72%"
type input "72"
type input "73%"
type input "73"
type input "75%"
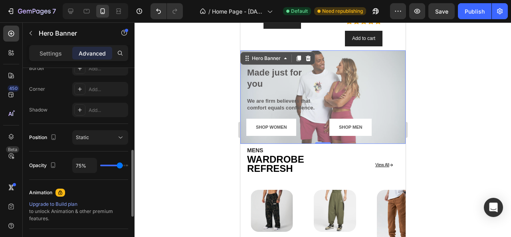
type input "75"
click at [119, 165] on input "range" at bounding box center [114, 165] width 28 height 2
type input "100%"
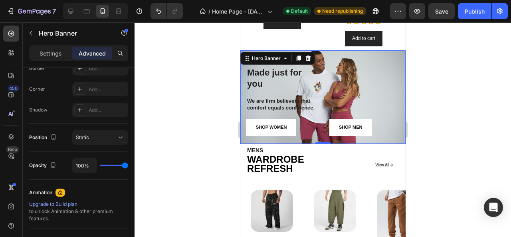
drag, startPoint x: 118, startPoint y: 164, endPoint x: 140, endPoint y: 164, distance: 22.0
type input "100"
click at [128, 164] on input "range" at bounding box center [114, 165] width 28 height 2
click at [203, 127] on div at bounding box center [322, 129] width 376 height 214
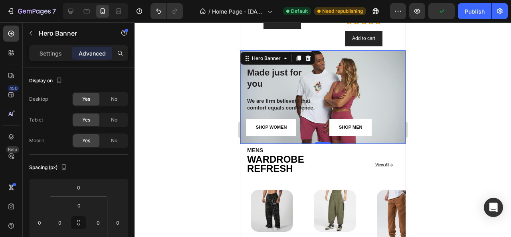
drag, startPoint x: 279, startPoint y: 142, endPoint x: 455, endPoint y: 164, distance: 177.3
click at [279, 142] on div "Icon Icon Icon Icon Icon Icon List (2000+) REVIEWS Text Block Row Made just for…" at bounding box center [322, 97] width 165 height 94
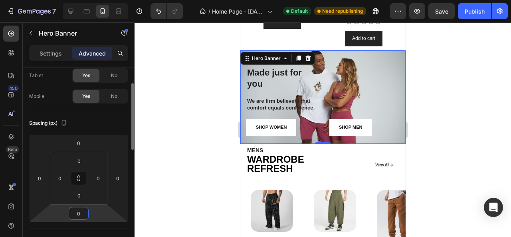
click at [84, 208] on input "0" at bounding box center [79, 213] width 16 height 12
type input "10"
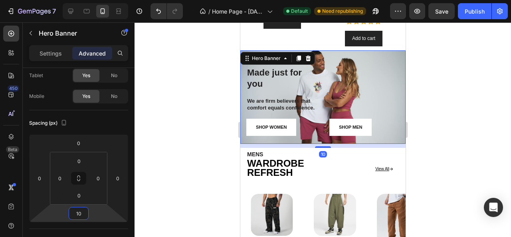
click at [177, 179] on div at bounding box center [322, 129] width 376 height 214
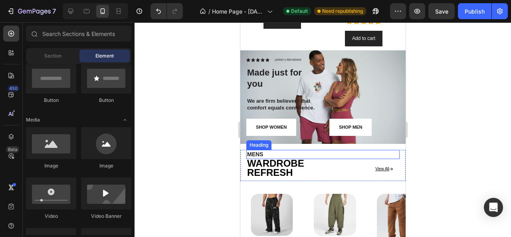
click at [271, 152] on h2 "MENS" at bounding box center [322, 154] width 153 height 9
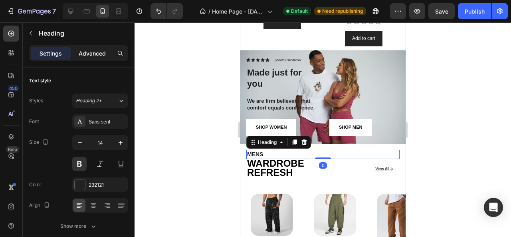
click at [96, 59] on div "Advanced" at bounding box center [92, 53] width 40 height 13
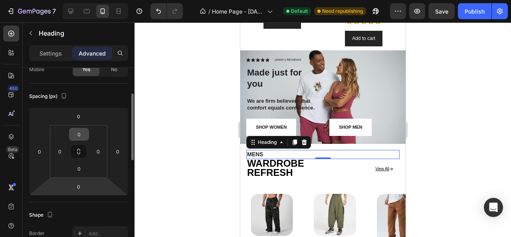
scroll to position [72, 0]
click at [81, 185] on input "0" at bounding box center [79, 186] width 16 height 12
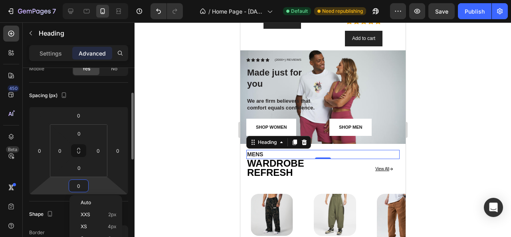
type input "5"
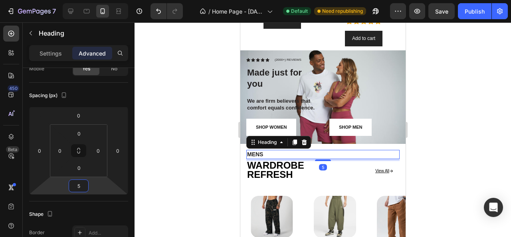
click at [192, 175] on div at bounding box center [322, 129] width 376 height 214
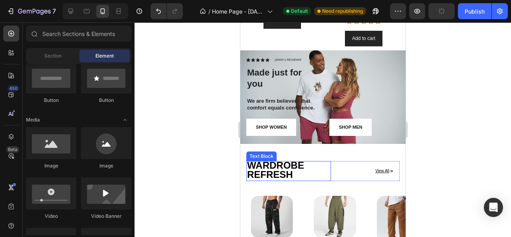
click at [257, 170] on strong "WARDROBE REFRESH" at bounding box center [275, 170] width 57 height 20
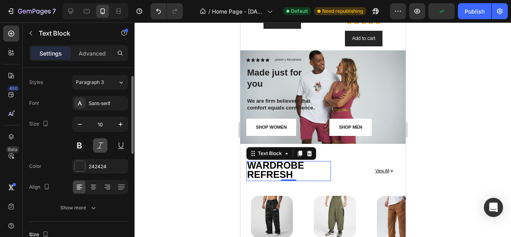
scroll to position [19, 0]
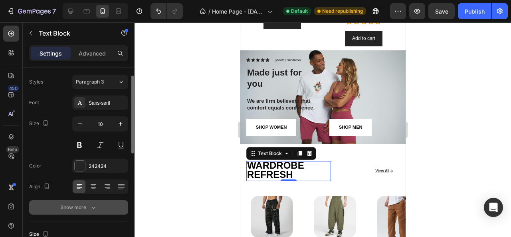
click at [87, 204] on div "Show more" at bounding box center [78, 207] width 37 height 8
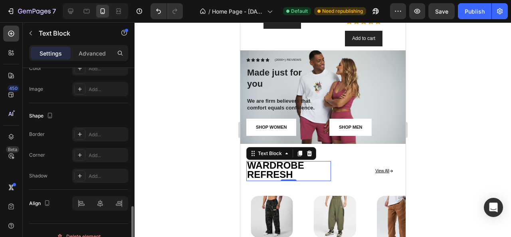
scroll to position [385, 0]
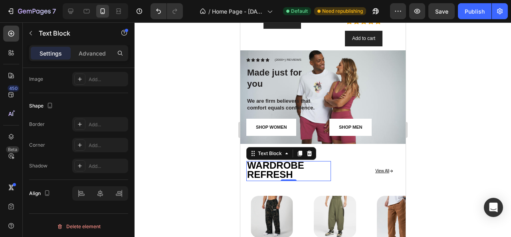
click at [183, 127] on div at bounding box center [322, 129] width 376 height 214
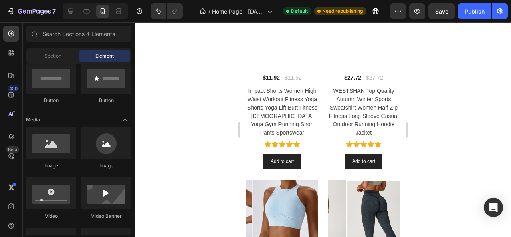
scroll to position [410, 0]
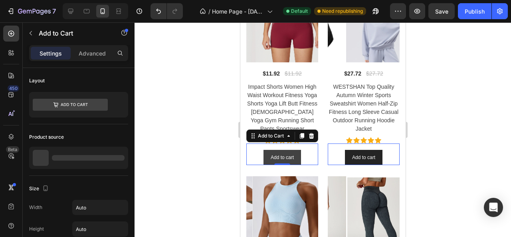
click at [263, 155] on button "Add to cart" at bounding box center [282, 157] width 38 height 15
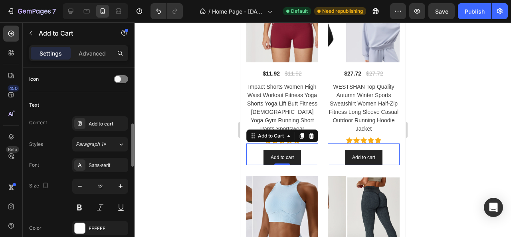
scroll to position [312, 0]
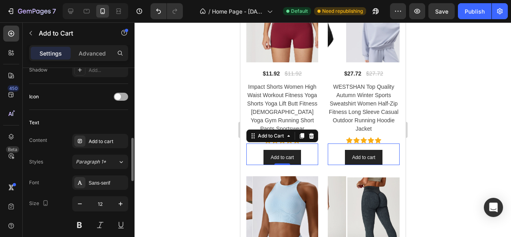
click at [126, 95] on div at bounding box center [121, 97] width 14 height 8
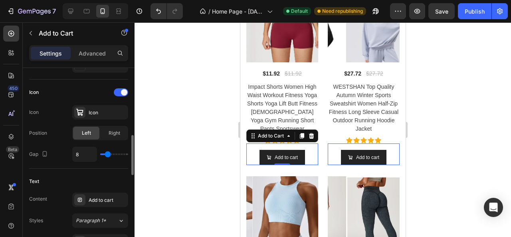
scroll to position [317, 0]
type input "2"
type input "1"
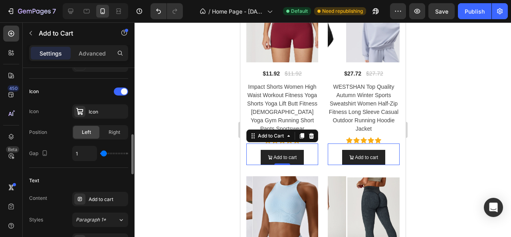
type input "0"
type input "1"
type input "2"
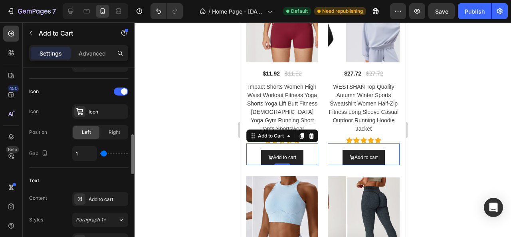
type input "2"
type input "3"
click at [105, 152] on input "range" at bounding box center [114, 153] width 28 height 2
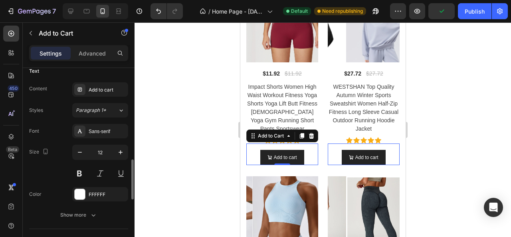
scroll to position [428, 0]
click at [79, 148] on icon "button" at bounding box center [80, 150] width 8 height 8
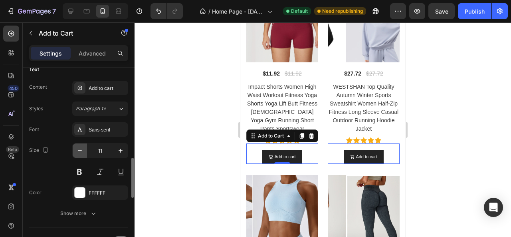
click at [79, 148] on icon "button" at bounding box center [80, 150] width 8 height 8
type input "10"
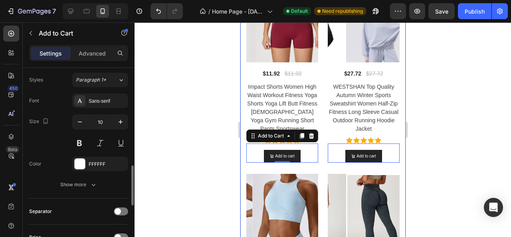
scroll to position [458, 0]
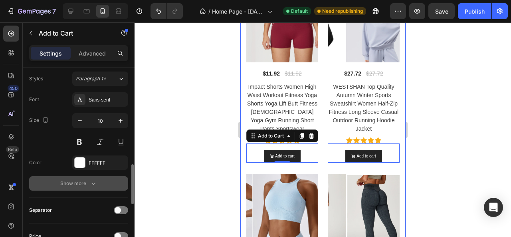
click at [95, 179] on icon "button" at bounding box center [93, 183] width 8 height 8
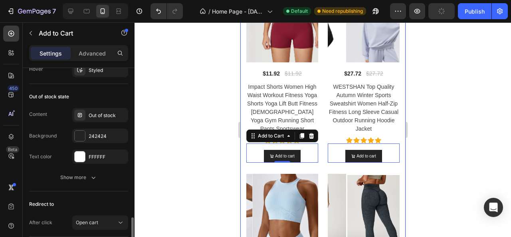
scroll to position [785, 0]
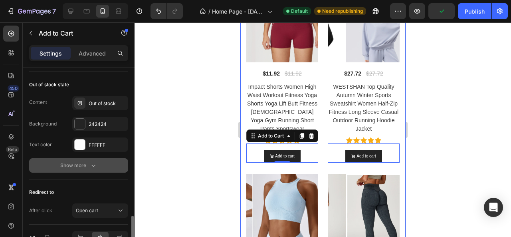
click at [89, 161] on icon "button" at bounding box center [93, 165] width 8 height 8
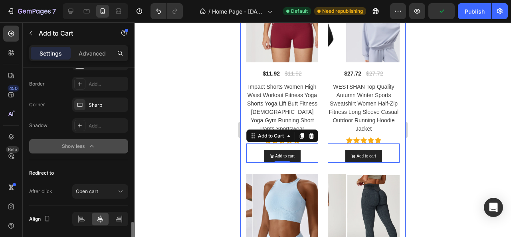
scroll to position [891, 0]
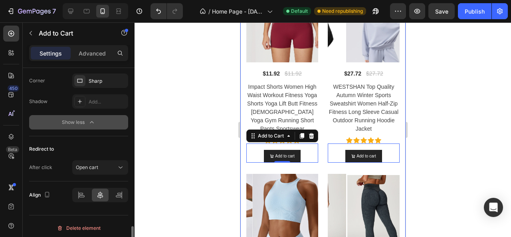
click at [200, 144] on div at bounding box center [322, 129] width 376 height 214
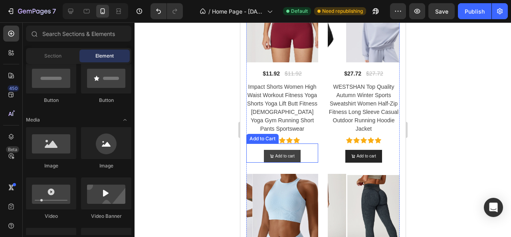
click at [267, 156] on button "Add to cart" at bounding box center [281, 156] width 36 height 13
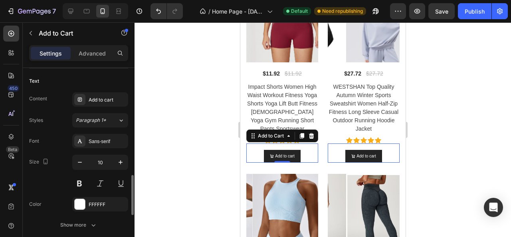
scroll to position [434, 0]
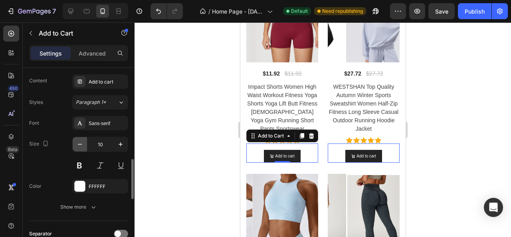
click at [77, 140] on icon "button" at bounding box center [80, 144] width 8 height 8
type input "9"
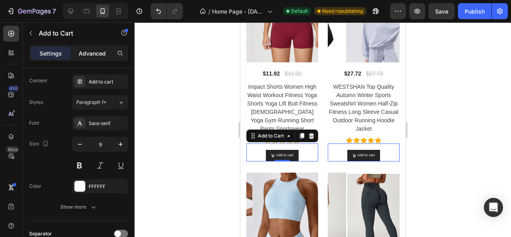
click at [101, 52] on p "Advanced" at bounding box center [92, 53] width 27 height 8
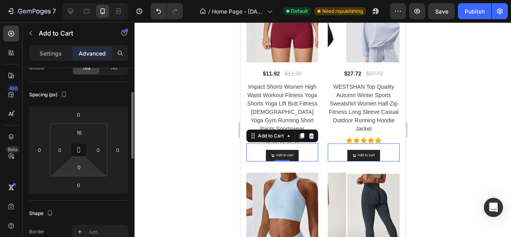
scroll to position [72, 0]
click at [82, 132] on input "16" at bounding box center [79, 133] width 16 height 12
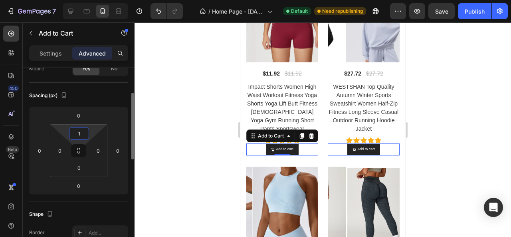
type input "10"
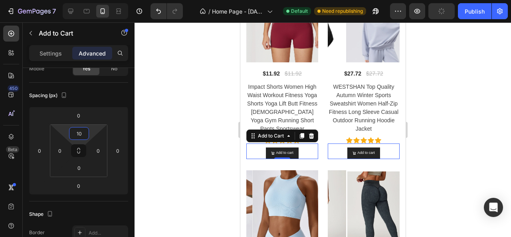
click at [234, 122] on div at bounding box center [322, 129] width 376 height 214
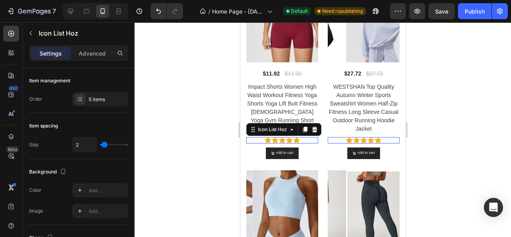
click at [307, 138] on div "Icon Icon Icon Icon Icon" at bounding box center [282, 140] width 72 height 6
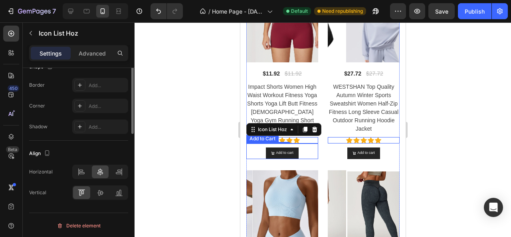
scroll to position [0, 0]
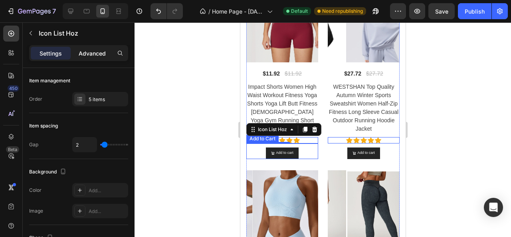
click at [91, 51] on p "Advanced" at bounding box center [92, 53] width 27 height 8
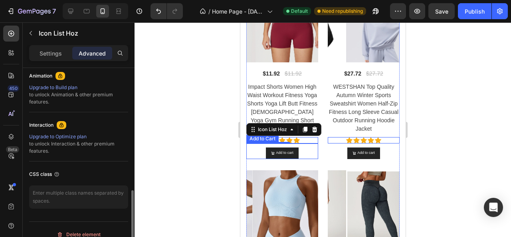
scroll to position [361, 0]
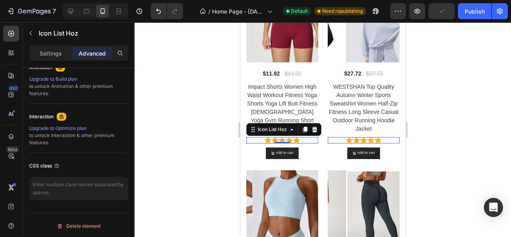
click at [217, 142] on div at bounding box center [322, 129] width 376 height 214
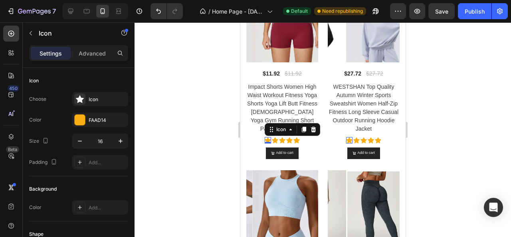
drag, startPoint x: 267, startPoint y: 139, endPoint x: 465, endPoint y: 174, distance: 201.8
click at [267, 139] on div "Icon 0" at bounding box center [267, 140] width 6 height 6
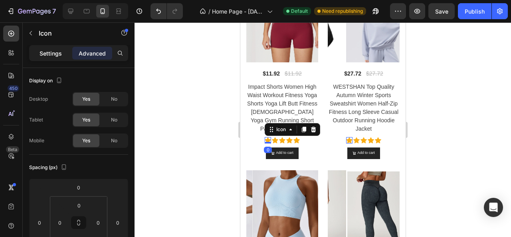
click at [50, 52] on p "Settings" at bounding box center [51, 53] width 22 height 8
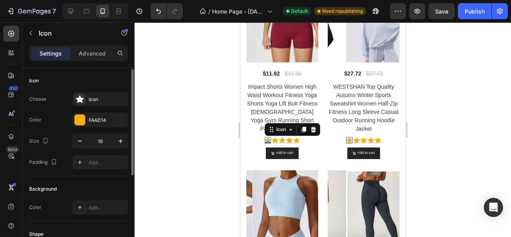
scroll to position [16, 0]
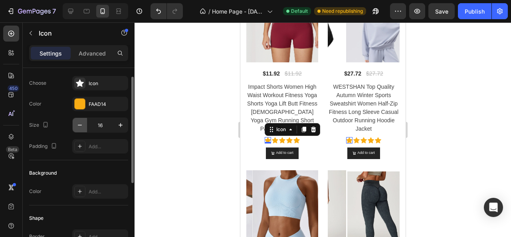
click at [79, 126] on icon "button" at bounding box center [80, 125] width 8 height 8
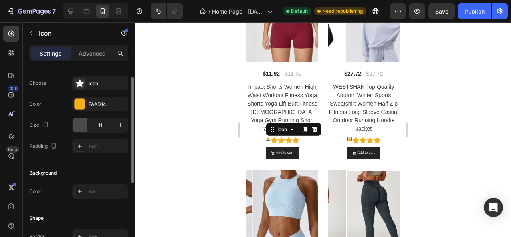
click at [79, 126] on icon "button" at bounding box center [80, 125] width 8 height 8
click at [119, 124] on icon "button" at bounding box center [121, 125] width 4 height 4
type input "11"
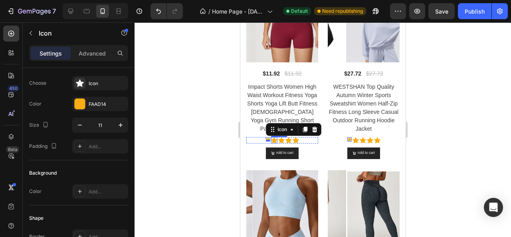
click at [271, 137] on div "Icon" at bounding box center [274, 140] width 6 height 6
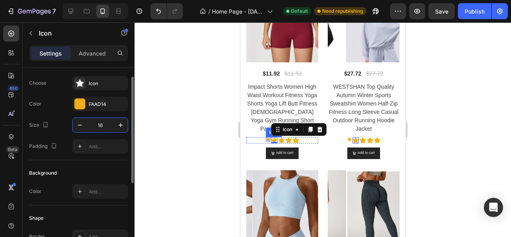
click at [101, 126] on input "16" at bounding box center [100, 125] width 26 height 14
type input "11"
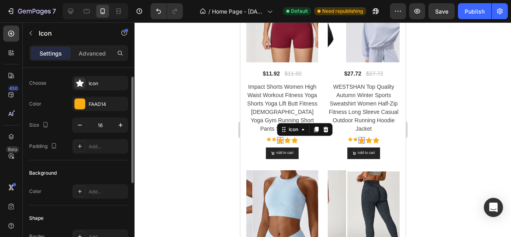
click at [279, 137] on div "Icon 0" at bounding box center [280, 140] width 6 height 6
click at [105, 127] on input "16" at bounding box center [100, 125] width 26 height 14
type input "11"
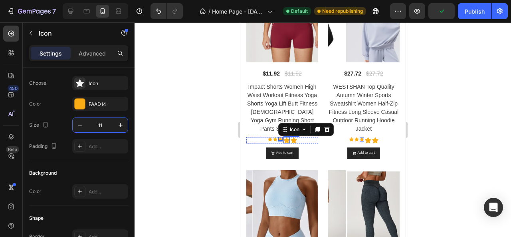
click at [285, 137] on icon at bounding box center [286, 140] width 6 height 6
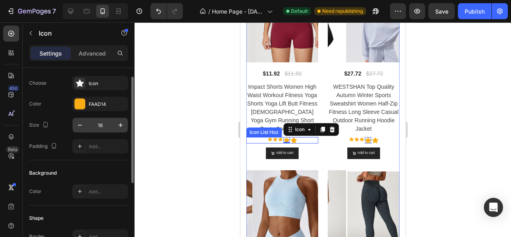
click at [100, 125] on input "16" at bounding box center [100, 125] width 26 height 14
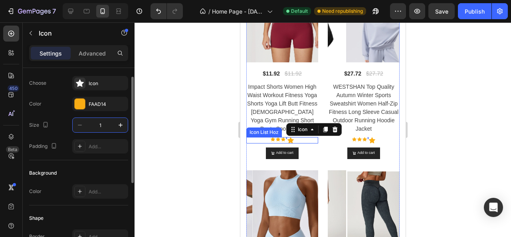
type input "11"
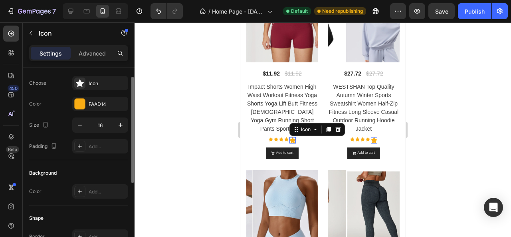
click at [291, 138] on div "Icon 0" at bounding box center [292, 140] width 6 height 6
click at [101, 123] on input "16" at bounding box center [100, 125] width 26 height 14
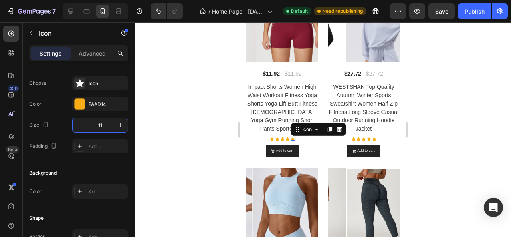
type input "11"
click at [194, 154] on div at bounding box center [322, 129] width 376 height 214
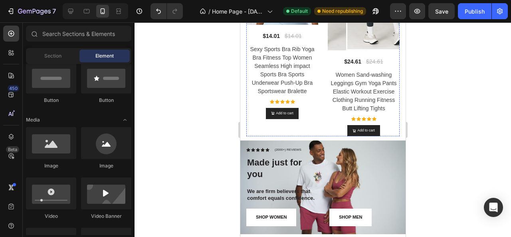
scroll to position [627, 0]
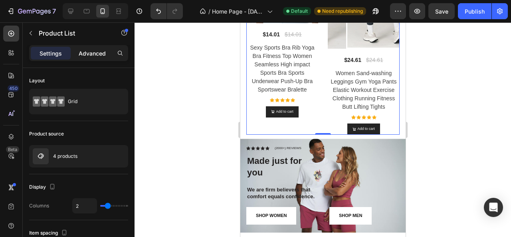
click at [88, 55] on p "Advanced" at bounding box center [92, 53] width 27 height 8
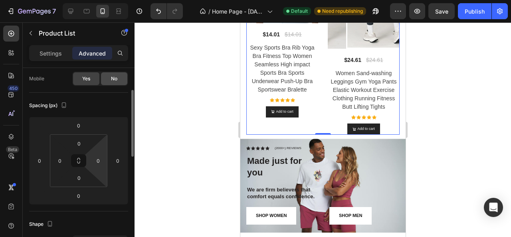
scroll to position [62, 0]
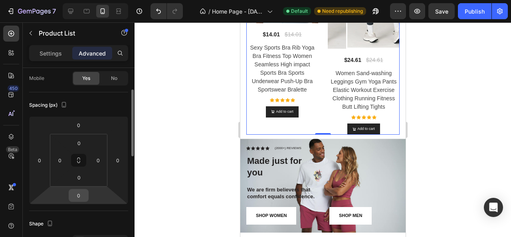
click at [80, 194] on input "0" at bounding box center [79, 195] width 16 height 12
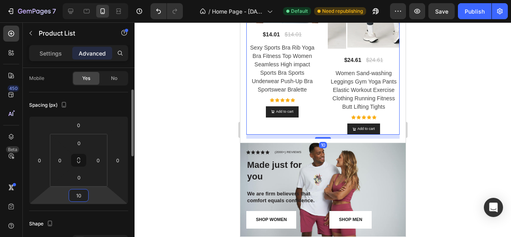
type input "1"
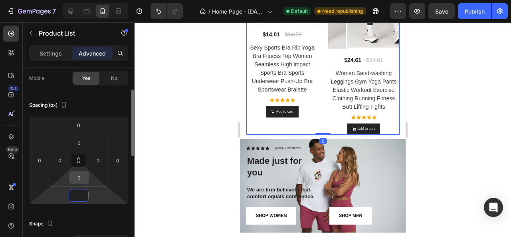
click at [81, 179] on input "0" at bounding box center [79, 177] width 16 height 12
type input "0"
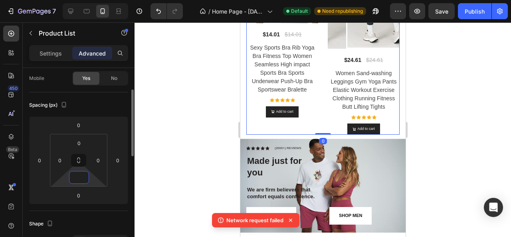
type input "5"
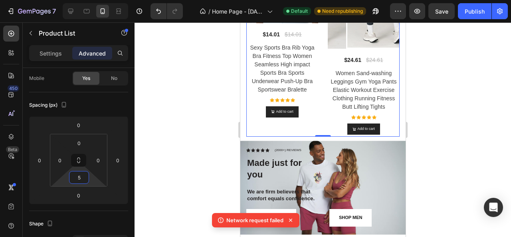
click at [204, 141] on div at bounding box center [322, 129] width 376 height 214
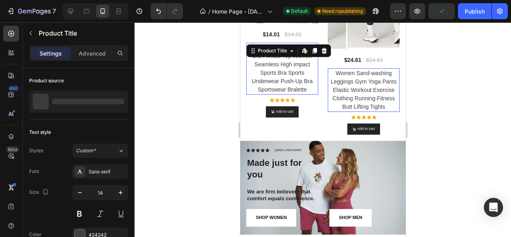
click at [272, 67] on h2 "Sexy Sports Bra Rib Yoga Bra Fitness Top Women Seamless High impact Sports Bra …" at bounding box center [282, 69] width 72 height 52
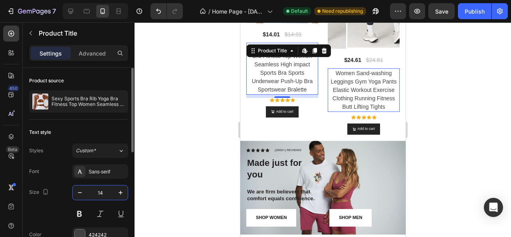
click at [99, 191] on input "14" at bounding box center [100, 192] width 26 height 14
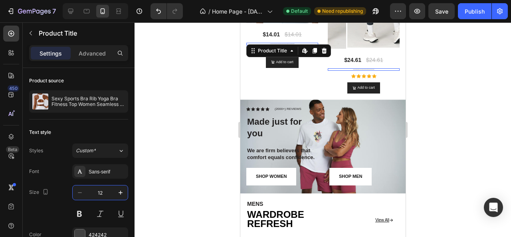
scroll to position [619, 0]
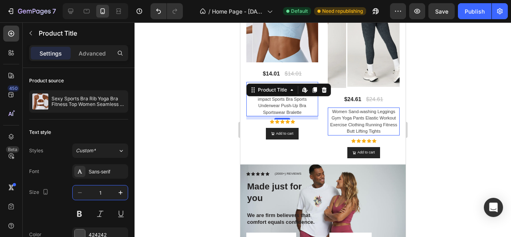
type input "11"
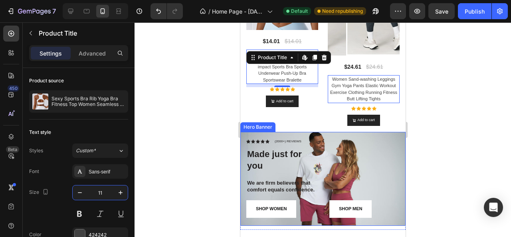
scroll to position [555, 0]
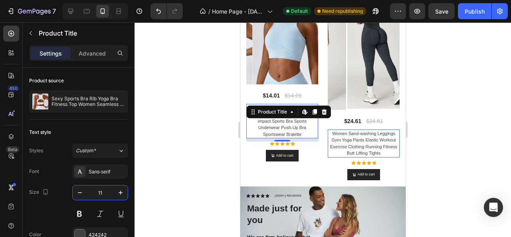
click at [196, 119] on div at bounding box center [322, 129] width 376 height 214
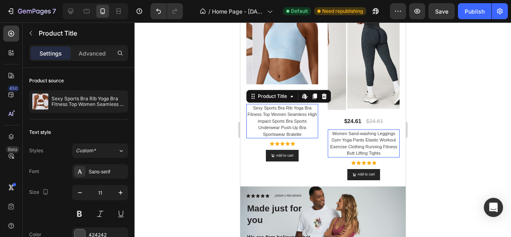
click at [273, 114] on h2 "Sexy Sports Bra Rib Yoga Bra Fitness Top Women Seamless High impact Sports Bra …" at bounding box center [282, 121] width 72 height 35
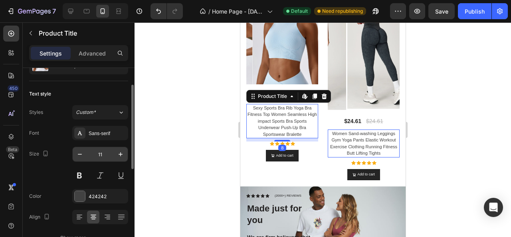
scroll to position [39, 0]
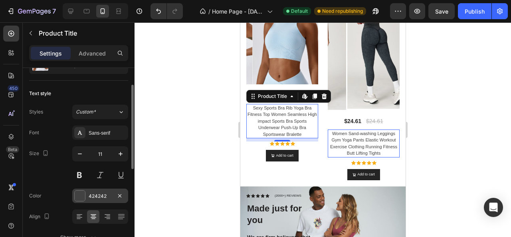
click at [96, 194] on div "424242" at bounding box center [100, 195] width 23 height 7
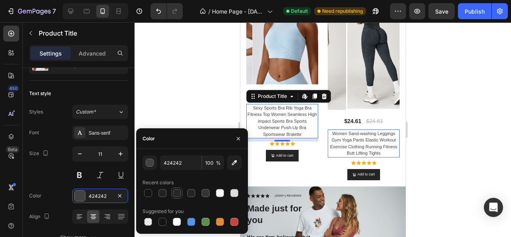
click at [175, 192] on div at bounding box center [177, 193] width 8 height 8
type input "282626"
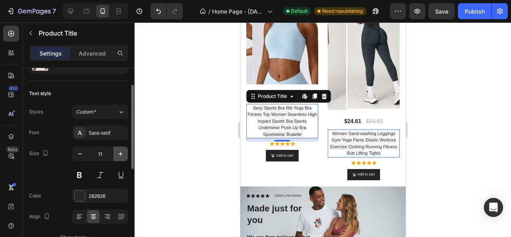
click at [121, 150] on icon "button" at bounding box center [121, 154] width 8 height 8
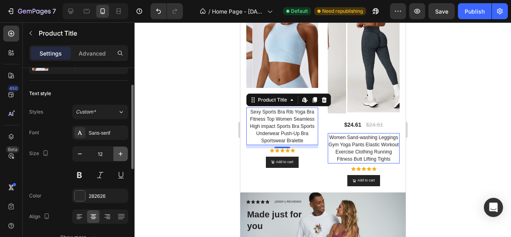
scroll to position [565, 0]
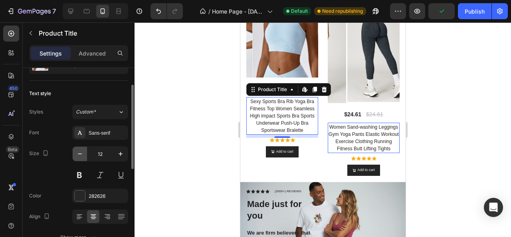
click at [81, 152] on icon "button" at bounding box center [80, 154] width 8 height 8
type input "11"
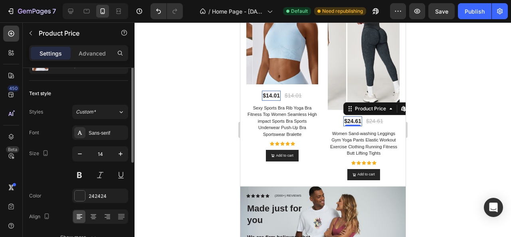
click at [343, 116] on div "$24.61 Product Price Edit content in Shopify 0 Product Price Edit content in Sh…" at bounding box center [352, 121] width 19 height 10
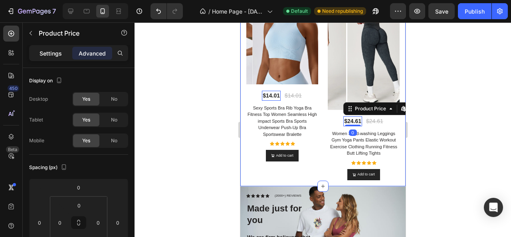
click at [56, 53] on p "Settings" at bounding box center [51, 53] width 22 height 8
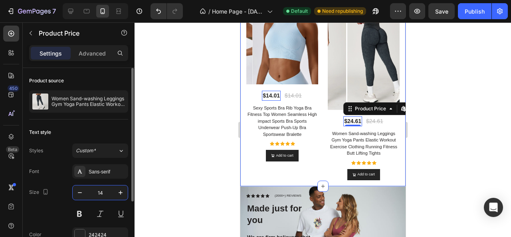
click at [103, 190] on input "14" at bounding box center [100, 192] width 26 height 14
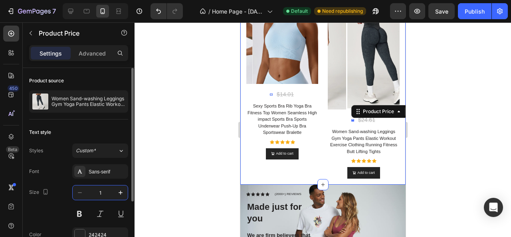
type input "12"
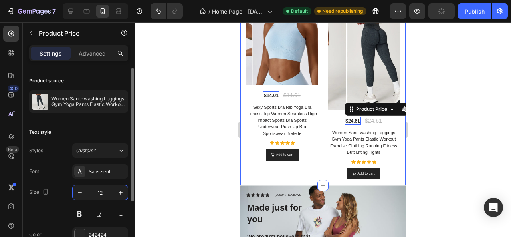
scroll to position [554, 0]
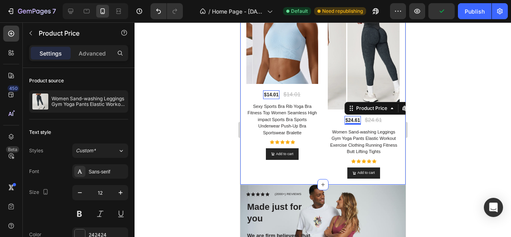
click at [161, 152] on div at bounding box center [322, 129] width 376 height 214
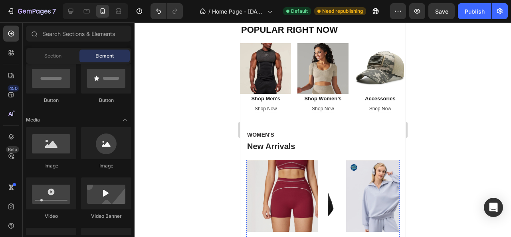
scroll to position [249, 0]
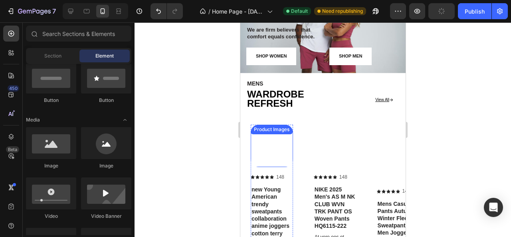
scroll to position [819, 0]
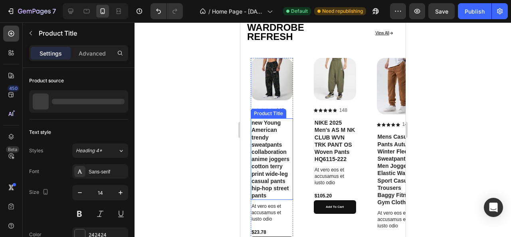
click at [257, 145] on h1 "new Young American trendy sweatpants collaboration anime joggers cotton terry p…" at bounding box center [271, 158] width 42 height 81
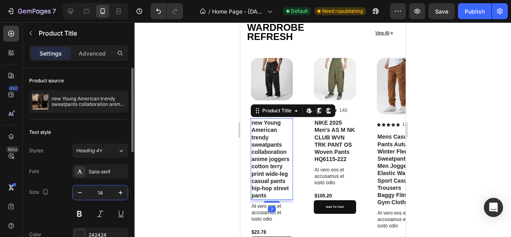
click at [102, 191] on input "14" at bounding box center [100, 192] width 26 height 14
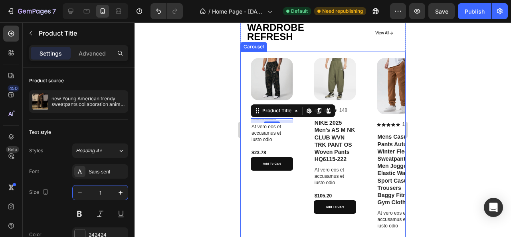
type input "12"
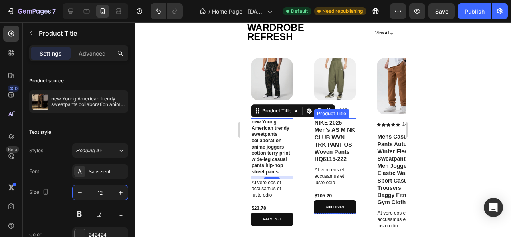
click at [326, 153] on h1 "NIKE 2025 Men's AS M NK CLUB WVN TRK PANT OS Woven Pants HQ6115-222" at bounding box center [334, 140] width 42 height 45
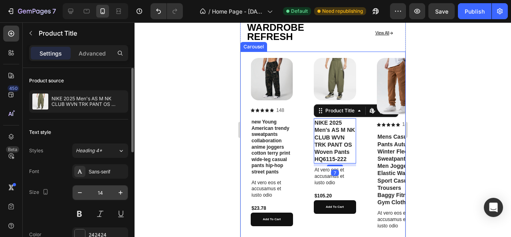
click at [104, 188] on input "14" at bounding box center [100, 192] width 26 height 14
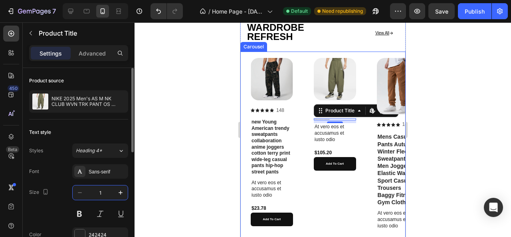
type input "12"
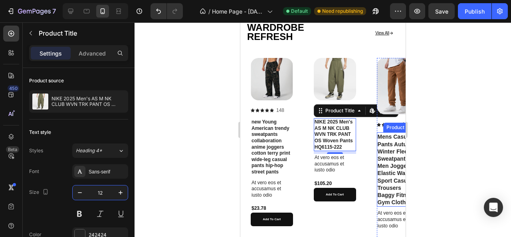
click at [379, 166] on h1 "Mens Casual Pants Autumn Winter Fleece Sweatpants Men Joggers Elastic Waist Spo…" at bounding box center [397, 169] width 42 height 74
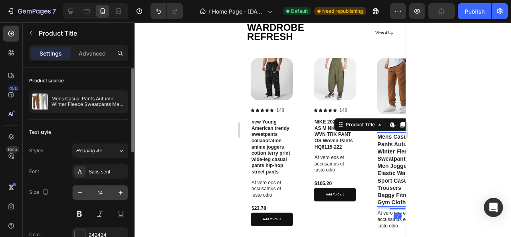
click at [101, 189] on input "14" at bounding box center [100, 192] width 26 height 14
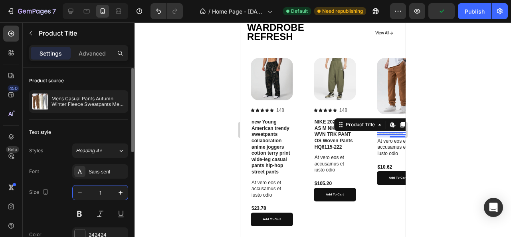
type input "12"
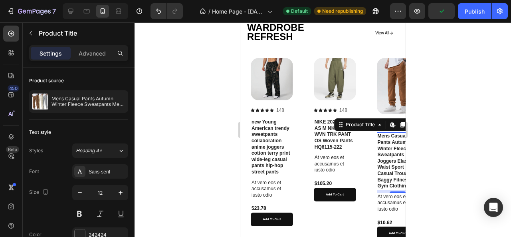
click at [219, 146] on div at bounding box center [322, 129] width 376 height 214
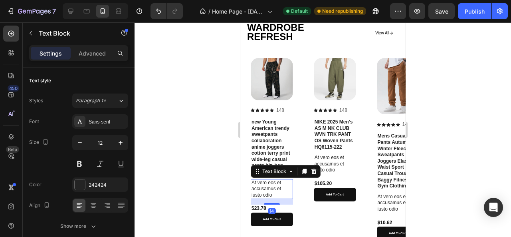
click at [259, 186] on p "At vero eos et accusamus et iusto odio" at bounding box center [271, 189] width 41 height 19
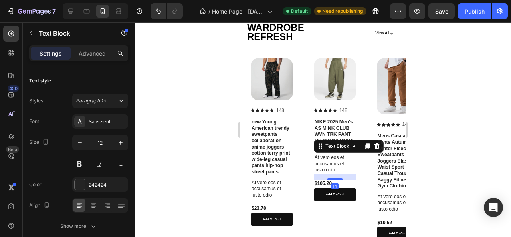
click at [336, 165] on p "At vero eos et accusamus et iusto odio" at bounding box center [334, 163] width 41 height 19
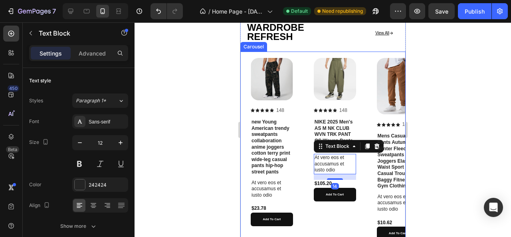
click at [215, 194] on div at bounding box center [322, 129] width 376 height 214
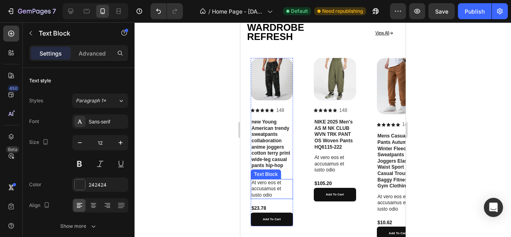
click at [277, 190] on p "At vero eos et accusamus et iusto odio" at bounding box center [271, 189] width 41 height 19
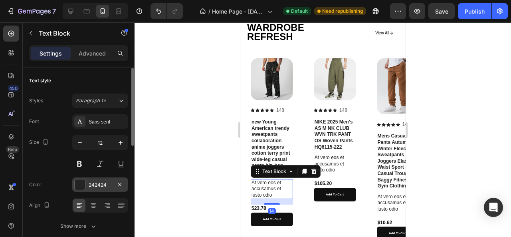
click at [97, 181] on div "242424" at bounding box center [100, 184] width 23 height 7
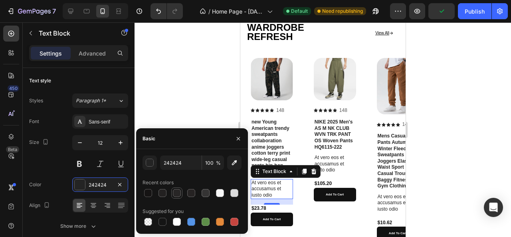
click at [179, 192] on div at bounding box center [177, 193] width 8 height 8
click at [163, 192] on div at bounding box center [162, 193] width 8 height 8
click at [189, 191] on div at bounding box center [191, 193] width 8 height 8
type input "262323"
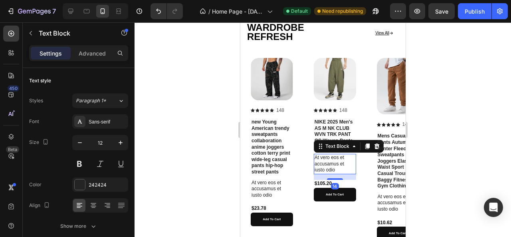
click at [327, 167] on p "At vero eos et accusamus et iusto odio" at bounding box center [334, 163] width 41 height 19
click at [108, 187] on div "242424" at bounding box center [100, 184] width 23 height 7
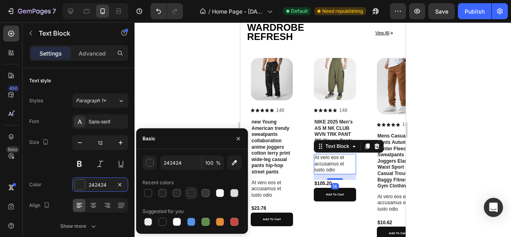
click at [191, 194] on div at bounding box center [191, 193] width 8 height 8
type input "262323"
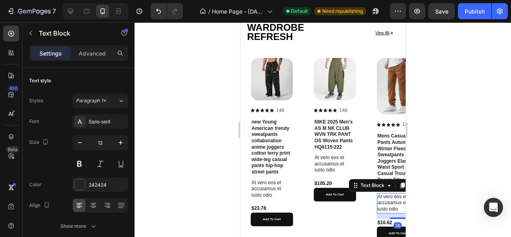
click at [382, 204] on p "At vero eos et accusamus et iusto odio" at bounding box center [397, 203] width 41 height 19
click at [273, 196] on p "At vero eos et accusamus et iusto odio" at bounding box center [271, 189] width 41 height 19
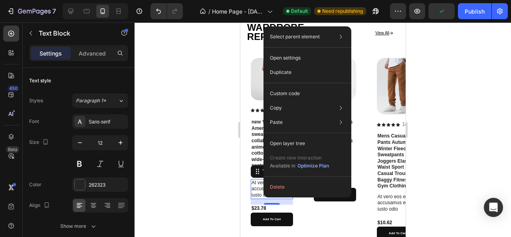
click at [209, 181] on div at bounding box center [322, 129] width 376 height 214
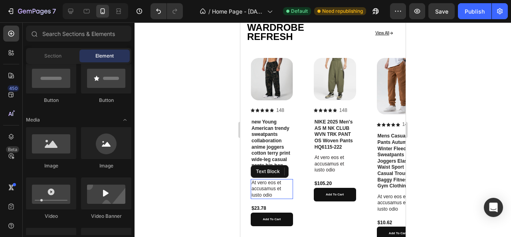
click at [261, 191] on p "At vero eos et accusamus et iusto odio" at bounding box center [271, 189] width 41 height 19
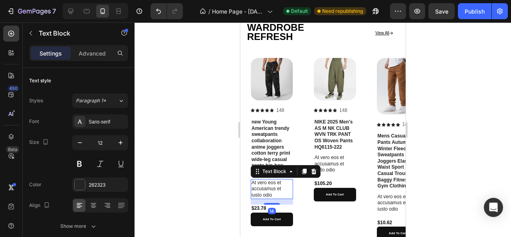
click at [261, 191] on p "At vero eos et accusamus et iusto odio" at bounding box center [271, 189] width 41 height 19
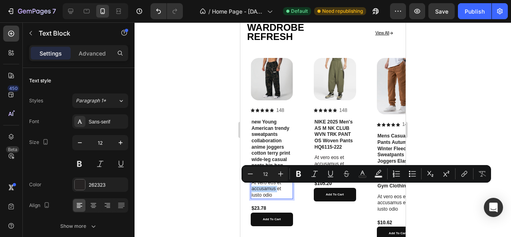
click at [261, 191] on p "At vero eos et accusamus et iusto odio" at bounding box center [271, 189] width 41 height 19
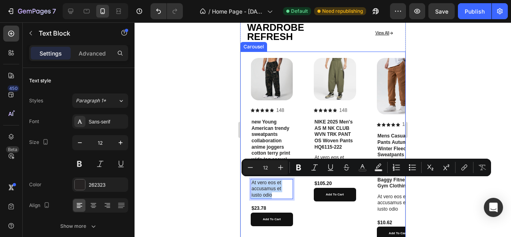
drag, startPoint x: 273, startPoint y: 196, endPoint x: 250, endPoint y: 182, distance: 27.0
click at [250, 182] on div "Product Images Icon Icon Icon Icon Icon Icon List 148 Text Block Row new Young …" at bounding box center [271, 183] width 55 height 265
copy p "At vero eos et accusamus et iusto odio"
click at [226, 186] on div at bounding box center [322, 129] width 376 height 214
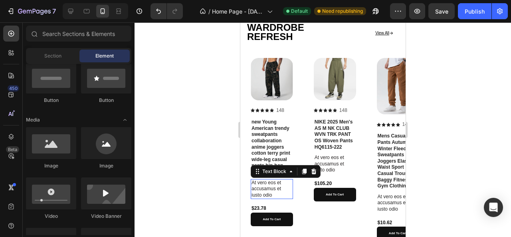
click at [276, 194] on p "At vero eos et accusamus et iusto odio" at bounding box center [271, 189] width 41 height 19
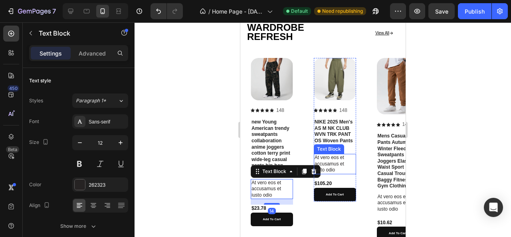
click at [314, 168] on p "At vero eos et accusamus et iusto odio" at bounding box center [334, 163] width 41 height 19
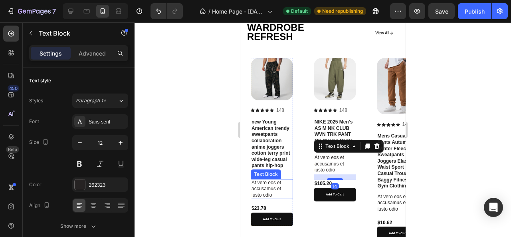
click at [273, 192] on p "At vero eos et accusamus et iusto odio" at bounding box center [271, 189] width 41 height 19
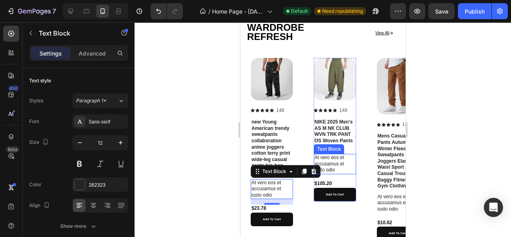
click at [314, 171] on p "At vero eos et accusamus et iusto odio" at bounding box center [334, 163] width 41 height 19
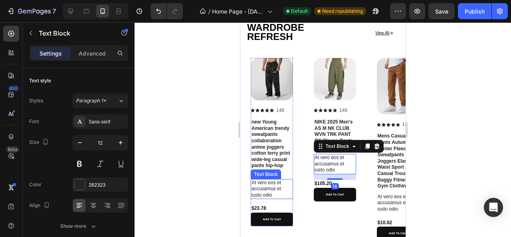
click at [268, 193] on p "At vero eos et accusamus et iusto odio" at bounding box center [271, 189] width 41 height 19
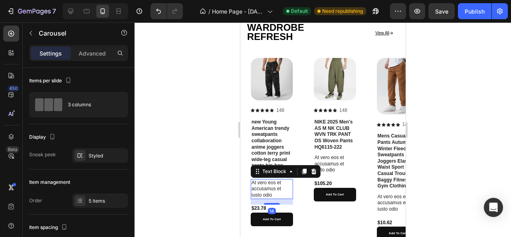
click at [267, 192] on p "At vero eos et accusamus et iusto odio" at bounding box center [271, 189] width 41 height 19
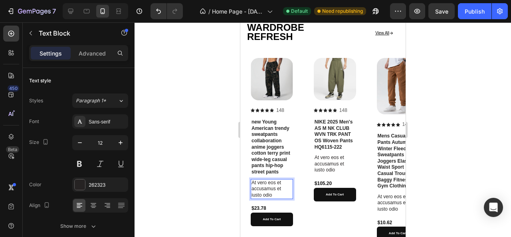
click at [279, 189] on p "At vero eos et accusamus et iusto odio" at bounding box center [271, 189] width 41 height 19
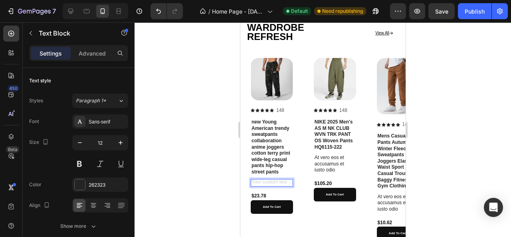
click at [218, 176] on div at bounding box center [322, 129] width 376 height 214
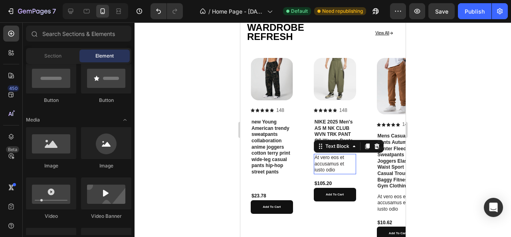
click at [326, 165] on p "At vero eos et accusamus et iusto odio" at bounding box center [334, 163] width 41 height 19
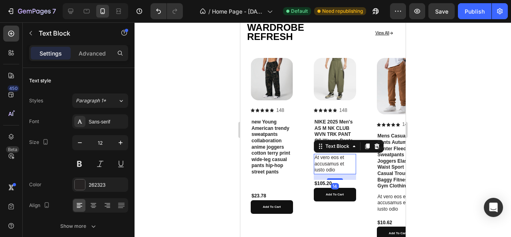
click at [326, 165] on p "At vero eos et accusamus et iusto odio" at bounding box center [334, 163] width 41 height 19
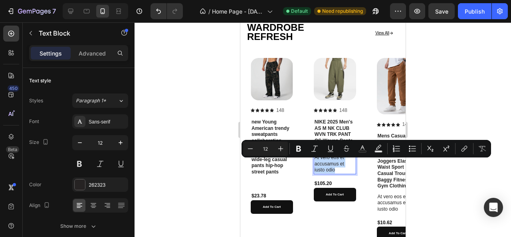
click at [326, 165] on p "At vero eos et accusamus et iusto odio" at bounding box center [334, 163] width 41 height 19
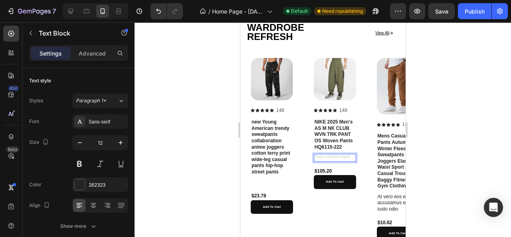
click at [210, 180] on div at bounding box center [322, 129] width 376 height 214
click at [389, 203] on p "At vero eos et accusamus et iusto odio" at bounding box center [397, 203] width 41 height 19
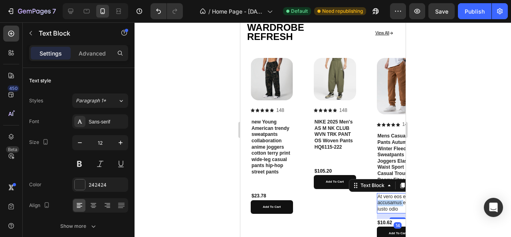
click at [389, 203] on p "At vero eos et accusamus et iusto odio" at bounding box center [397, 203] width 41 height 19
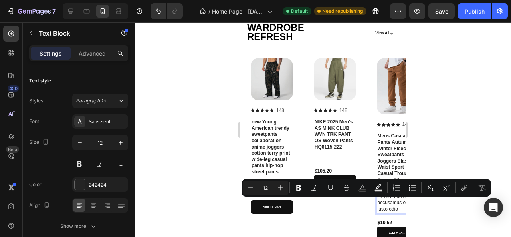
click at [383, 207] on p "At vero eos et accusamus et iusto odio" at bounding box center [397, 203] width 41 height 19
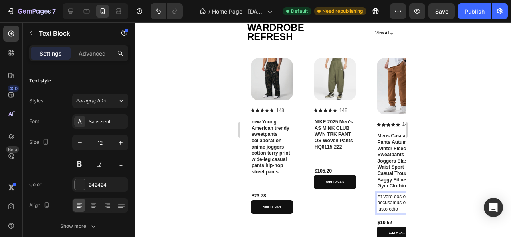
click at [383, 207] on p "At vero eos et accusamus et iusto odio" at bounding box center [397, 203] width 41 height 19
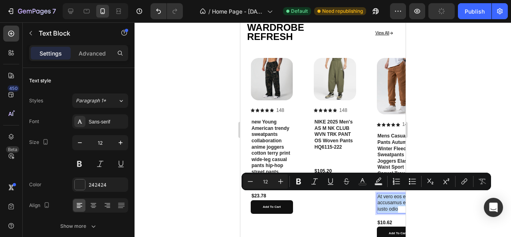
click at [383, 207] on p "At vero eos et accusamus et iusto odio" at bounding box center [397, 203] width 41 height 19
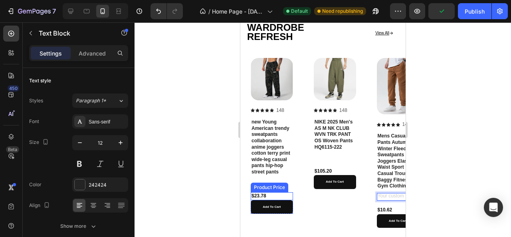
click at [213, 172] on div at bounding box center [322, 129] width 376 height 214
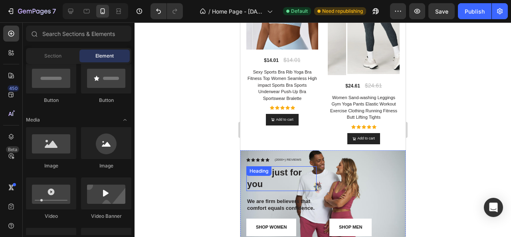
scroll to position [665, 0]
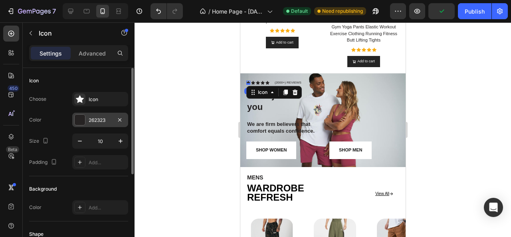
click at [82, 122] on div at bounding box center [80, 120] width 10 height 10
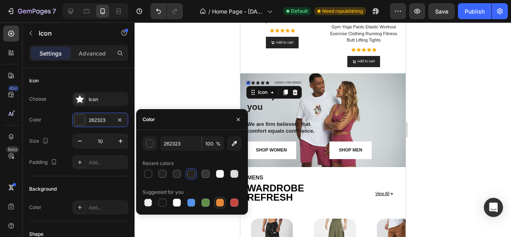
click at [219, 203] on div at bounding box center [220, 202] width 8 height 8
click at [231, 146] on icon "button" at bounding box center [234, 143] width 8 height 8
click at [219, 205] on div at bounding box center [220, 202] width 8 height 8
click at [145, 142] on button "button" at bounding box center [149, 143] width 14 height 14
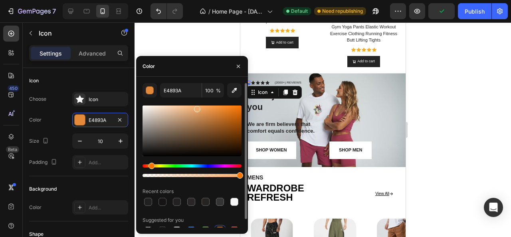
drag, startPoint x: 216, startPoint y: 113, endPoint x: 196, endPoint y: 107, distance: 20.7
click at [196, 107] on div at bounding box center [197, 109] width 6 height 6
drag, startPoint x: 198, startPoint y: 107, endPoint x: 210, endPoint y: 108, distance: 12.0
click at [210, 108] on div at bounding box center [211, 110] width 6 height 6
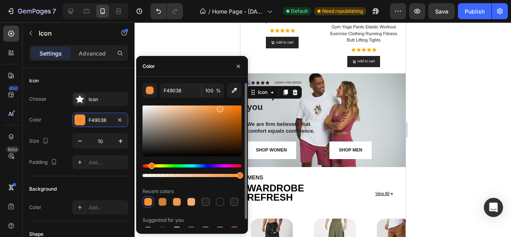
drag, startPoint x: 210, startPoint y: 108, endPoint x: 219, endPoint y: 107, distance: 8.8
click at [219, 107] on div at bounding box center [220, 109] width 6 height 6
drag, startPoint x: 219, startPoint y: 107, endPoint x: 219, endPoint y: 116, distance: 8.8
click at [219, 116] on div at bounding box center [220, 114] width 6 height 6
click at [164, 202] on div at bounding box center [162, 202] width 8 height 8
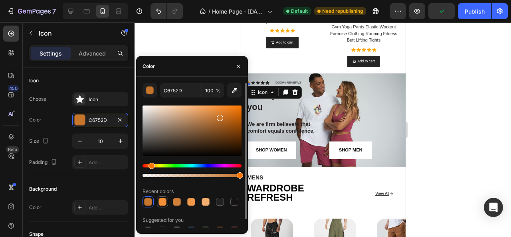
type input "F49038"
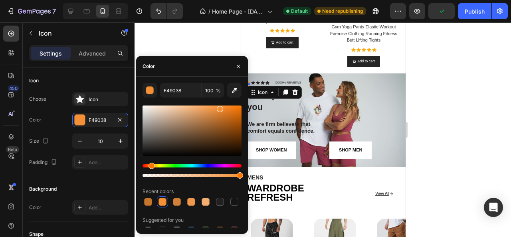
click at [205, 45] on div at bounding box center [322, 129] width 376 height 214
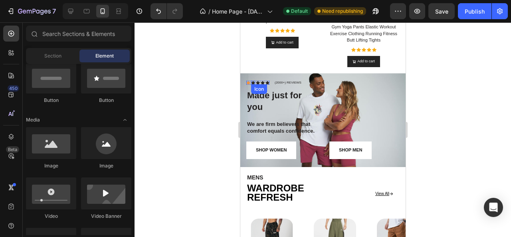
click at [252, 81] on div "Icon" at bounding box center [253, 83] width 4 height 4
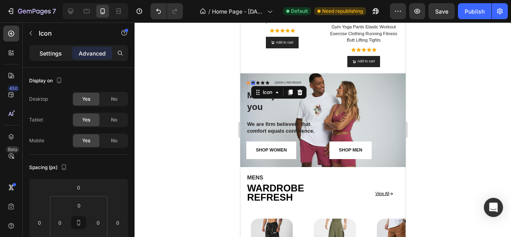
click at [60, 55] on p "Settings" at bounding box center [51, 53] width 22 height 8
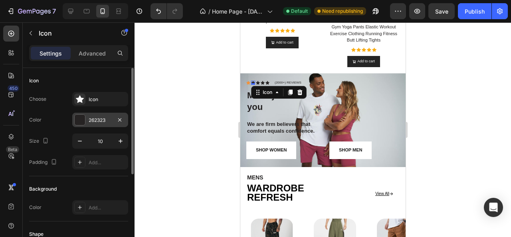
click at [97, 122] on div "262323" at bounding box center [100, 120] width 23 height 7
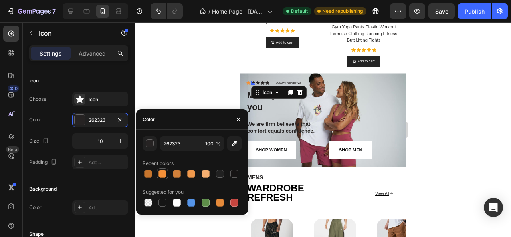
click at [164, 171] on div at bounding box center [162, 174] width 8 height 8
type input "F49038"
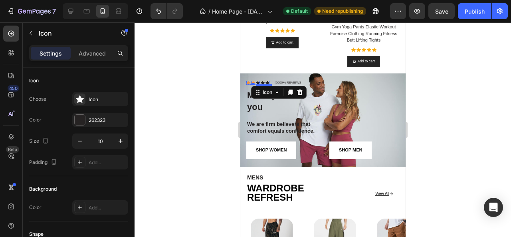
click at [258, 81] on div "Icon" at bounding box center [257, 83] width 4 height 4
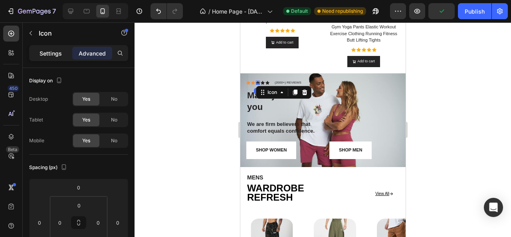
click at [40, 59] on div "Settings" at bounding box center [51, 53] width 40 height 13
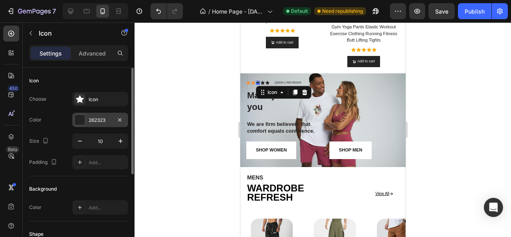
click at [98, 118] on div "262323" at bounding box center [100, 120] width 23 height 7
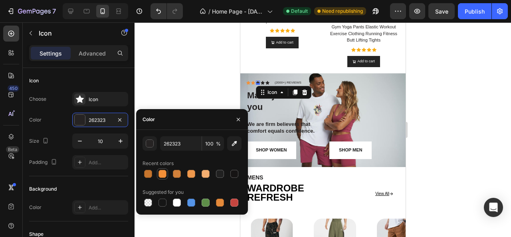
click at [165, 172] on div at bounding box center [162, 174] width 8 height 8
type input "F49038"
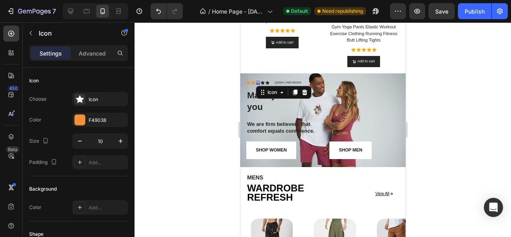
click at [219, 62] on div at bounding box center [322, 129] width 376 height 214
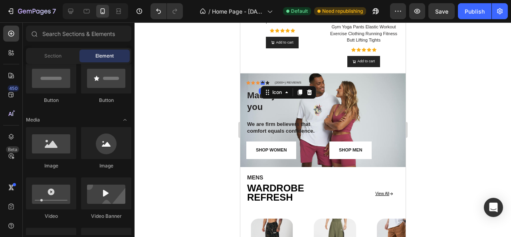
click at [262, 81] on div "Icon 0" at bounding box center [262, 83] width 4 height 4
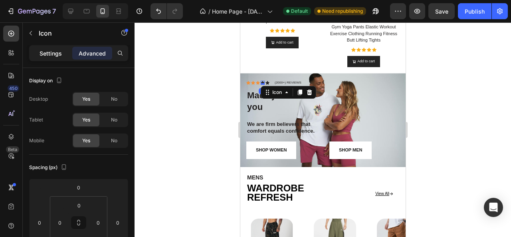
click at [54, 57] on div "Settings" at bounding box center [51, 53] width 40 height 13
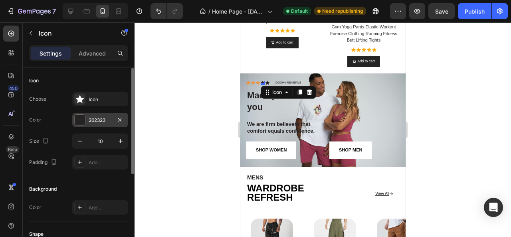
click at [97, 117] on div "262323" at bounding box center [100, 120] width 23 height 7
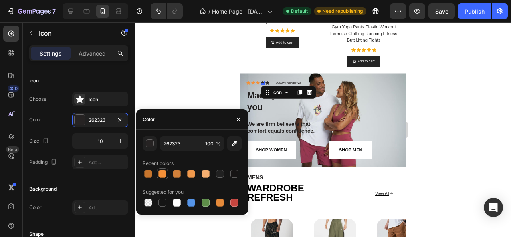
click at [162, 172] on div at bounding box center [162, 174] width 8 height 8
type input "F49038"
click at [267, 81] on icon at bounding box center [267, 83] width 4 height 4
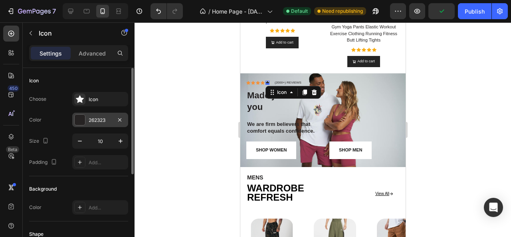
click at [83, 117] on div at bounding box center [80, 120] width 10 height 10
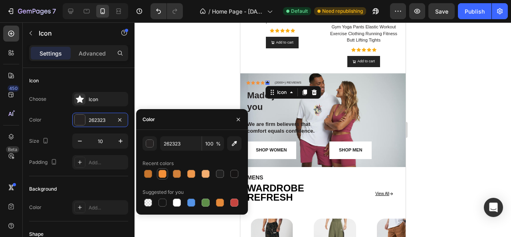
click at [164, 174] on div at bounding box center [162, 174] width 8 height 8
type input "F49038"
click at [175, 51] on div at bounding box center [322, 129] width 376 height 214
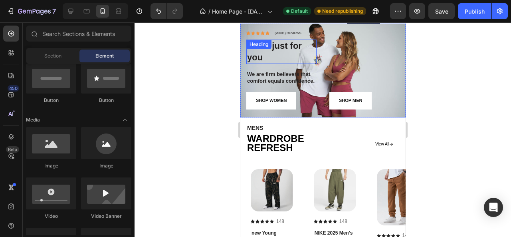
scroll to position [609, 0]
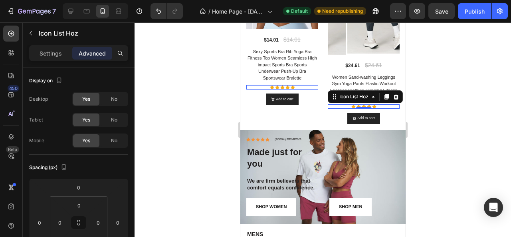
click at [350, 104] on div "Icon Icon Icon Icon Icon" at bounding box center [363, 106] width 72 height 4
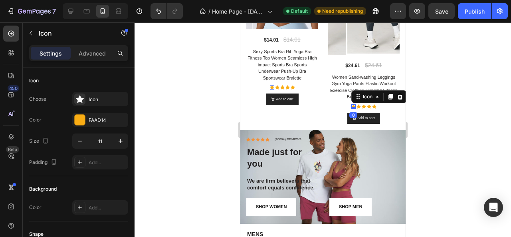
click at [351, 104] on icon at bounding box center [353, 106] width 4 height 4
click at [81, 137] on icon "button" at bounding box center [80, 141] width 8 height 8
type input "10"
click at [191, 112] on div at bounding box center [322, 129] width 376 height 214
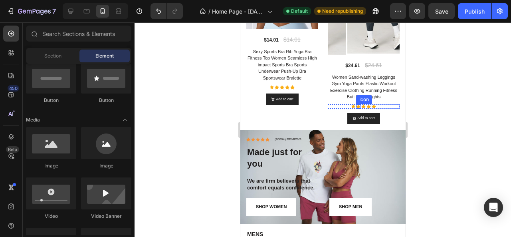
click at [356, 104] on icon at bounding box center [358, 106] width 4 height 4
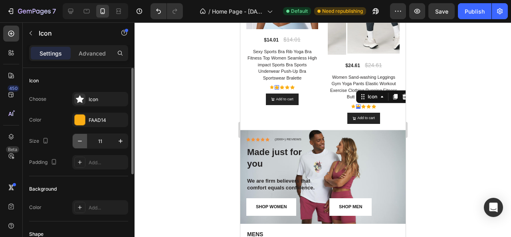
click at [80, 142] on icon "button" at bounding box center [80, 141] width 8 height 8
type input "10"
click at [361, 104] on div "Icon" at bounding box center [363, 106] width 4 height 4
click at [79, 139] on icon "button" at bounding box center [80, 141] width 8 height 8
type input "10"
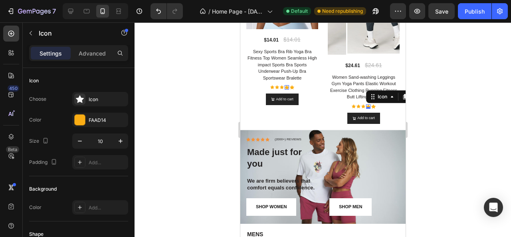
click at [366, 104] on div "Icon 0" at bounding box center [368, 106] width 4 height 4
click at [80, 140] on icon "button" at bounding box center [80, 141] width 8 height 8
type input "10"
click at [371, 104] on div "Icon 0" at bounding box center [373, 106] width 4 height 4
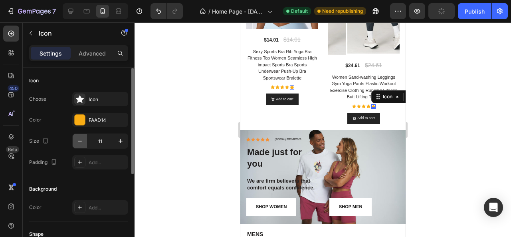
click at [81, 140] on icon "button" at bounding box center [80, 140] width 4 height 1
type input "10"
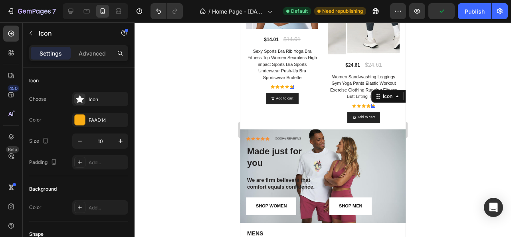
scroll to position [608, 0]
click at [172, 152] on div at bounding box center [322, 129] width 376 height 214
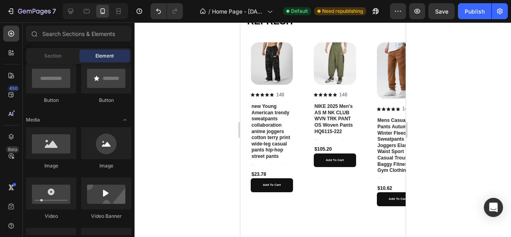
scroll to position [834, 0]
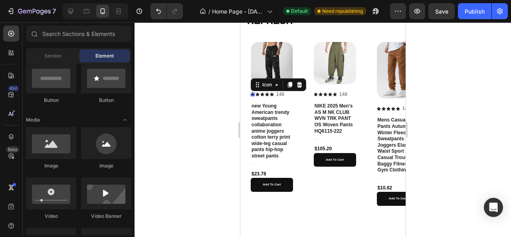
click at [253, 93] on div "Icon 0" at bounding box center [252, 94] width 4 height 4
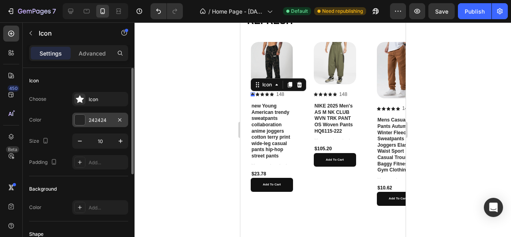
click at [94, 118] on div "242424" at bounding box center [100, 120] width 23 height 7
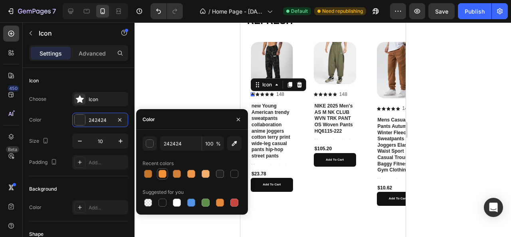
click at [163, 175] on div at bounding box center [162, 174] width 8 height 8
type input "F49038"
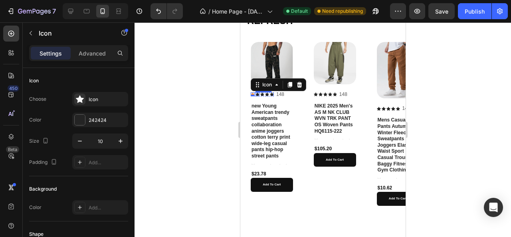
click at [258, 95] on div "Icon" at bounding box center [257, 94] width 4 height 4
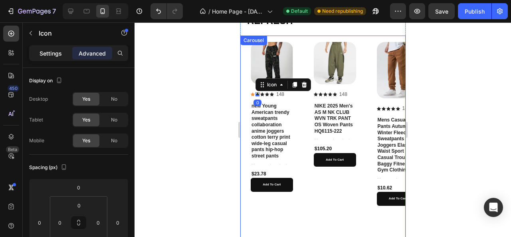
click at [50, 54] on p "Settings" at bounding box center [51, 53] width 22 height 8
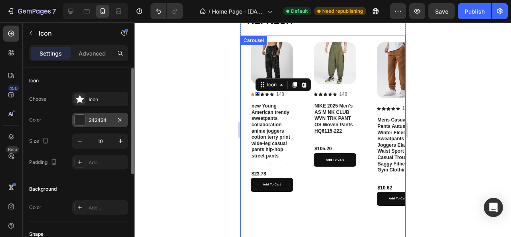
click at [96, 119] on div "242424" at bounding box center [100, 120] width 23 height 7
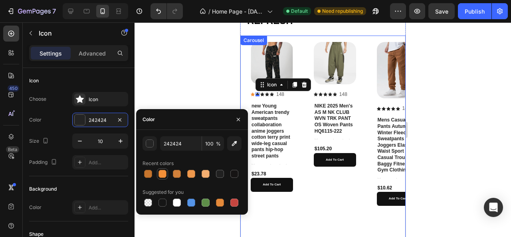
click at [163, 172] on div at bounding box center [162, 174] width 8 height 8
type input "F49038"
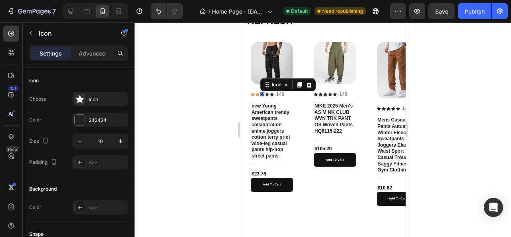
click at [261, 94] on div "Icon 0" at bounding box center [262, 94] width 4 height 4
click at [103, 111] on div "Choose Icon Color 242424 Size 10 Padding Add..." at bounding box center [78, 130] width 99 height 77
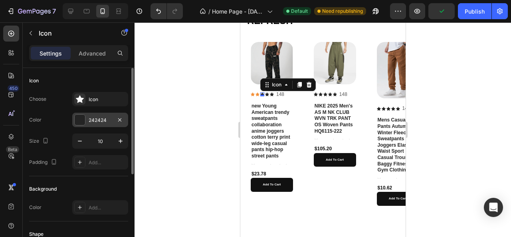
click at [104, 115] on div "242424" at bounding box center [100, 120] width 56 height 14
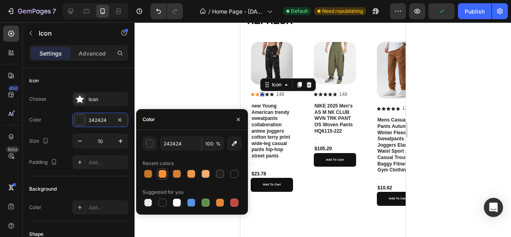
click at [164, 174] on div at bounding box center [162, 174] width 8 height 8
type input "F49038"
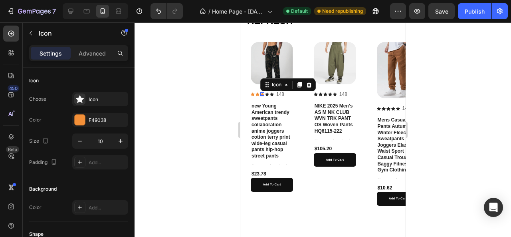
click at [265, 95] on div "0" at bounding box center [262, 96] width 8 height 6
click at [269, 93] on div "Icon Icon Icon Icon Icon" at bounding box center [261, 94] width 23 height 4
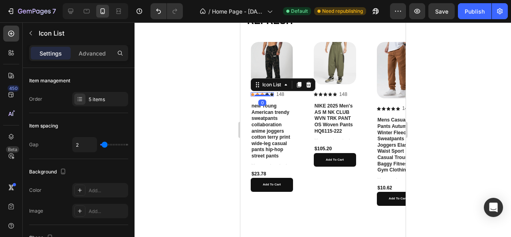
click at [221, 98] on div at bounding box center [322, 129] width 376 height 214
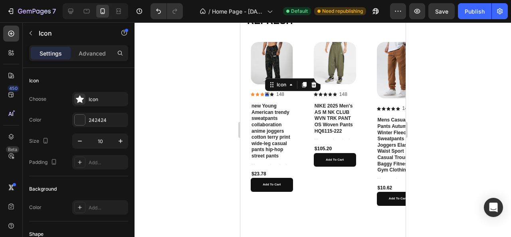
click at [266, 93] on div "Icon 0" at bounding box center [267, 94] width 4 height 4
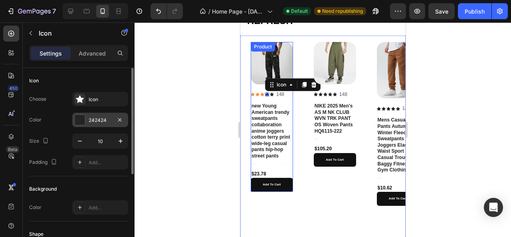
click at [115, 125] on div "242424" at bounding box center [100, 120] width 56 height 14
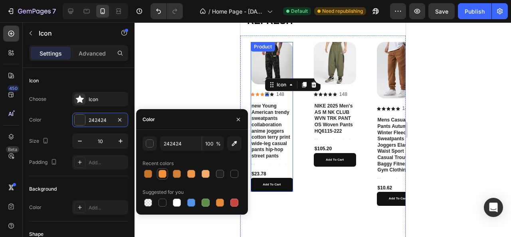
click at [164, 175] on div at bounding box center [162, 174] width 8 height 8
type input "F49038"
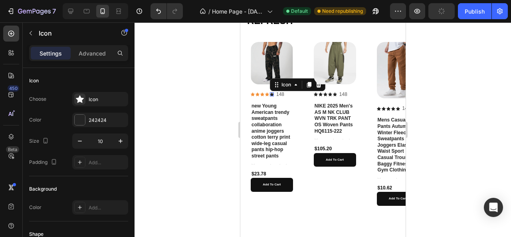
click at [272, 93] on div "Icon 0" at bounding box center [271, 94] width 4 height 4
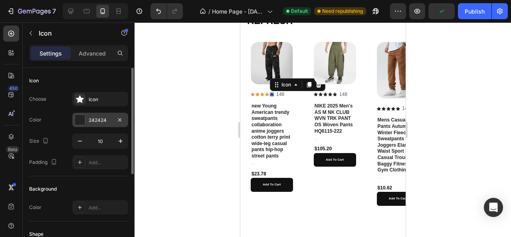
click at [85, 120] on div at bounding box center [79, 119] width 11 height 11
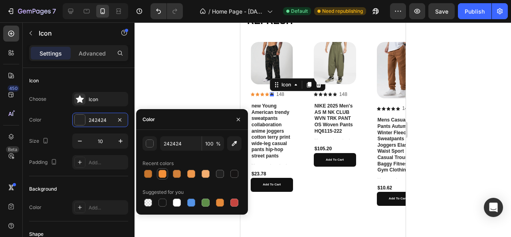
click at [164, 174] on div at bounding box center [162, 174] width 8 height 8
type input "F49038"
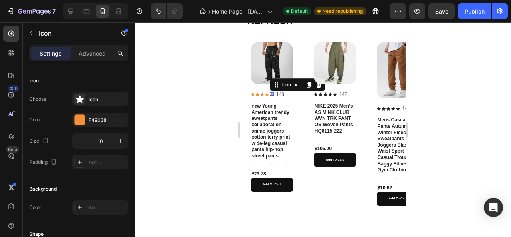
click at [186, 83] on div at bounding box center [322, 129] width 376 height 214
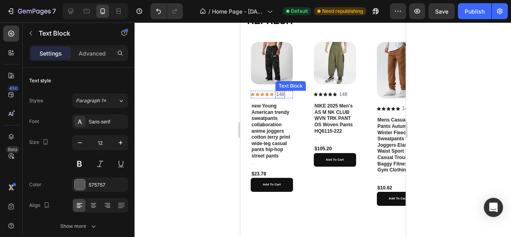
click at [279, 95] on p "148" at bounding box center [280, 94] width 8 height 6
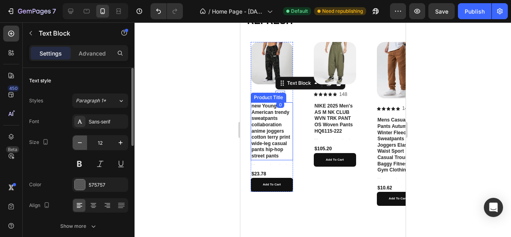
click at [81, 142] on icon "button" at bounding box center [80, 142] width 8 height 8
type input "11"
click at [209, 90] on div at bounding box center [322, 129] width 376 height 214
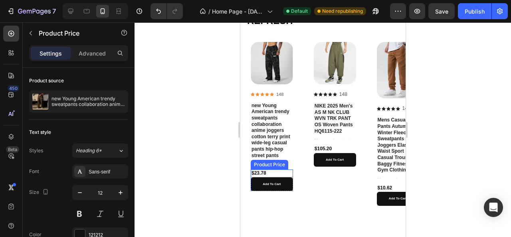
click at [262, 172] on div "$23.78" at bounding box center [271, 173] width 42 height 8
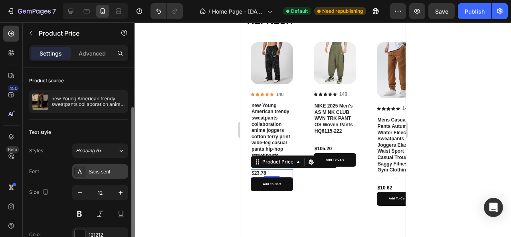
scroll to position [69, 0]
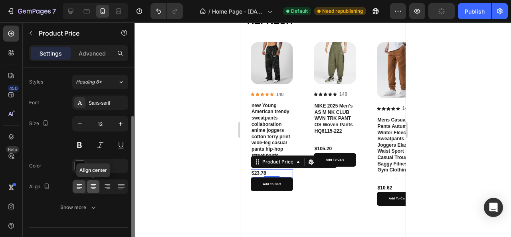
click at [90, 187] on icon at bounding box center [93, 186] width 8 height 8
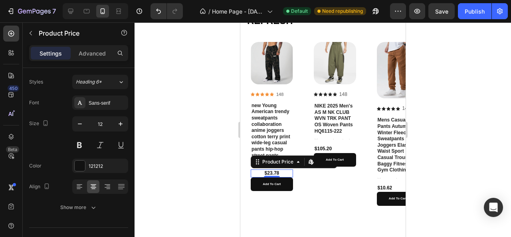
click at [223, 180] on div at bounding box center [322, 129] width 376 height 214
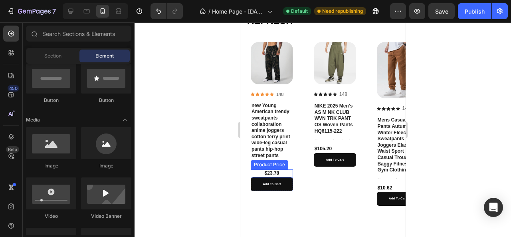
click at [159, 127] on div at bounding box center [322, 129] width 376 height 214
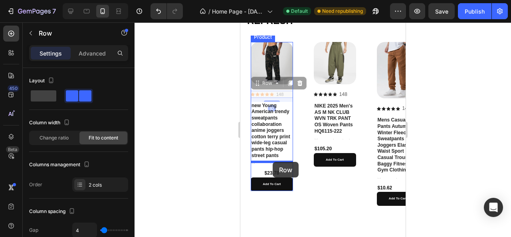
drag, startPoint x: 285, startPoint y: 94, endPoint x: 272, endPoint y: 162, distance: 69.0
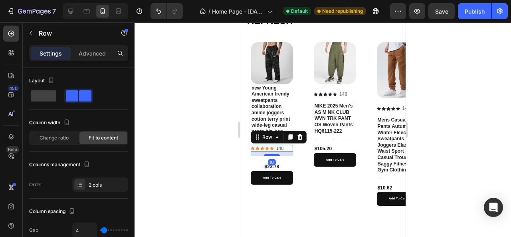
click at [220, 135] on div at bounding box center [322, 129] width 376 height 214
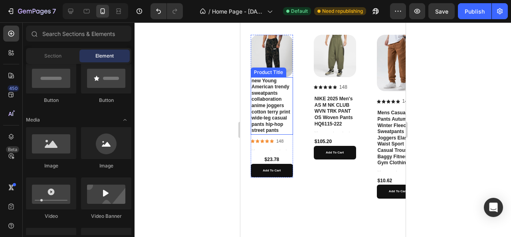
scroll to position [842, 0]
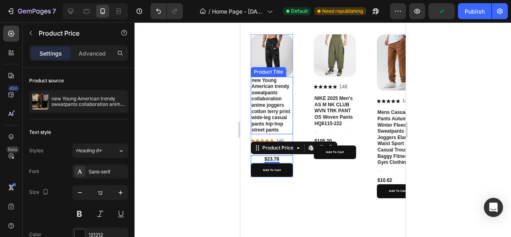
drag, startPoint x: 274, startPoint y: 157, endPoint x: 267, endPoint y: 77, distance: 80.1
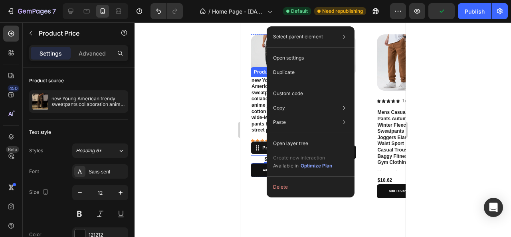
click at [215, 75] on div at bounding box center [322, 129] width 376 height 214
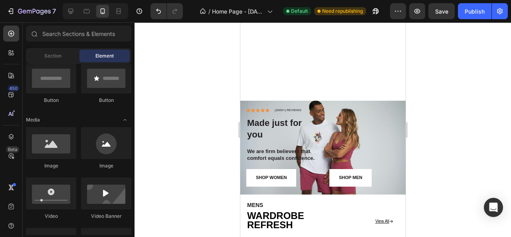
scroll to position [749, 0]
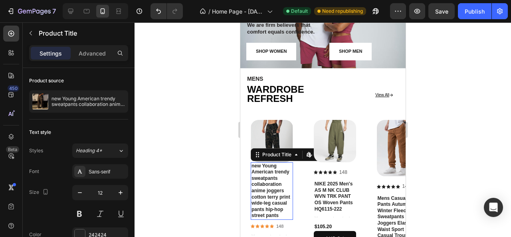
click at [254, 172] on h1 "new Young American trendy sweatpants collaboration anime joggers cotton terry p…" at bounding box center [271, 190] width 42 height 57
click at [252, 172] on h1 "new Young American trendy sweatpants collaboration anime joggers cotton terry p…" at bounding box center [271, 190] width 42 height 57
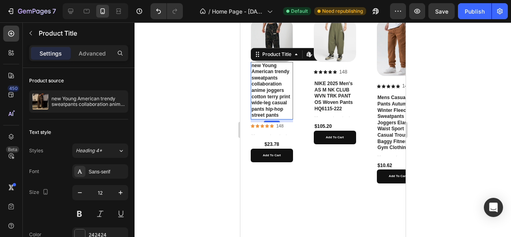
scroll to position [854, 0]
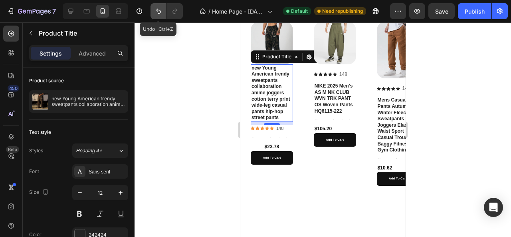
click at [159, 12] on icon "Undo/Redo" at bounding box center [158, 11] width 8 height 8
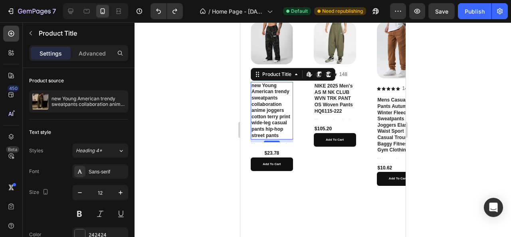
click at [216, 97] on div at bounding box center [322, 129] width 376 height 214
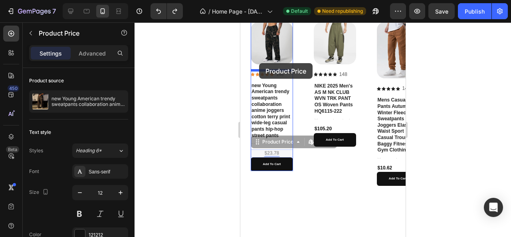
drag, startPoint x: 266, startPoint y: 152, endPoint x: 259, endPoint y: 63, distance: 88.5
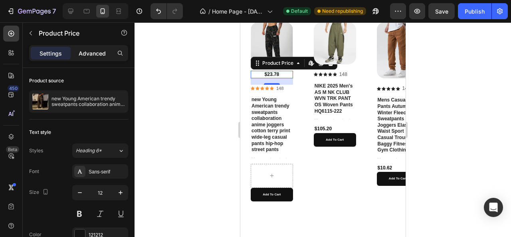
click at [100, 48] on div "Advanced" at bounding box center [92, 53] width 40 height 13
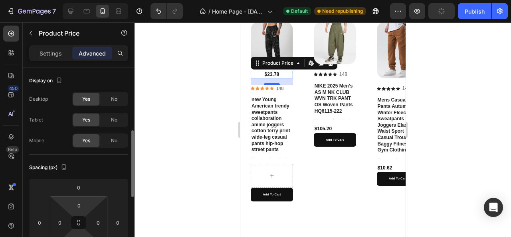
scroll to position [51, 0]
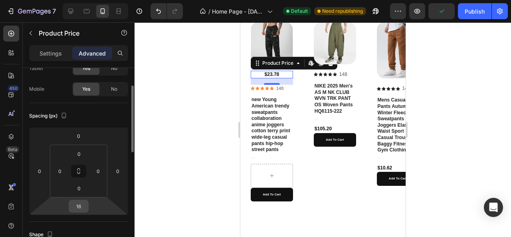
click at [82, 206] on input "16" at bounding box center [79, 206] width 16 height 12
type input "5"
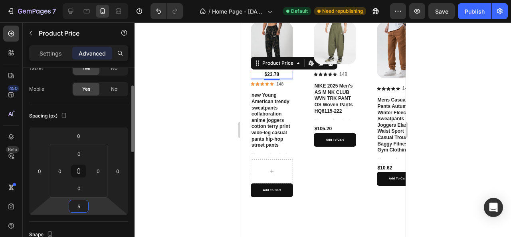
click at [52, 53] on p "Settings" at bounding box center [51, 53] width 22 height 8
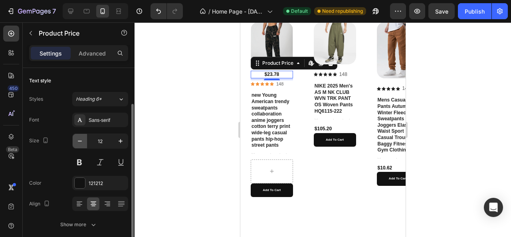
click at [80, 143] on icon "button" at bounding box center [80, 141] width 8 height 8
click at [121, 142] on icon "button" at bounding box center [121, 141] width 8 height 8
type input "12"
click at [201, 150] on div at bounding box center [322, 129] width 376 height 214
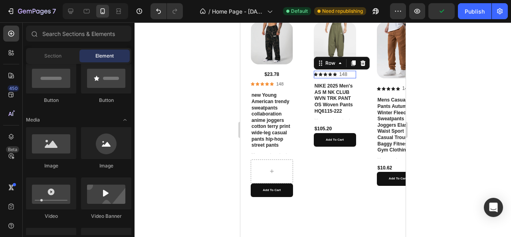
click at [352, 75] on div "Icon Icon Icon Icon Icon Icon List 148 Text Block Row 0" at bounding box center [334, 75] width 42 height 8
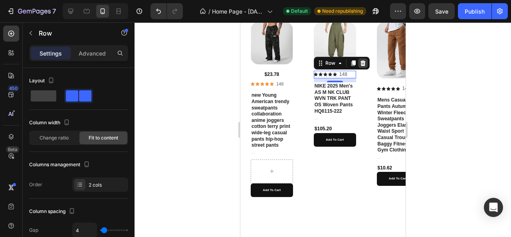
click at [363, 62] on icon at bounding box center [362, 63] width 6 height 6
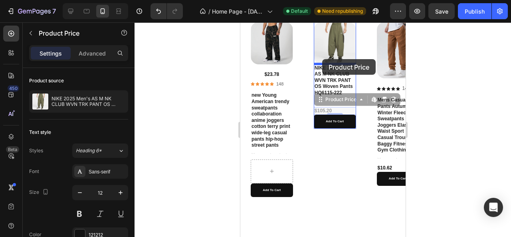
drag, startPoint x: 323, startPoint y: 111, endPoint x: 322, endPoint y: 59, distance: 51.9
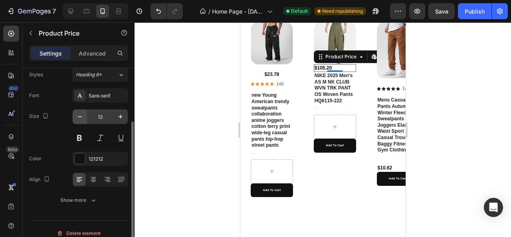
scroll to position [76, 0]
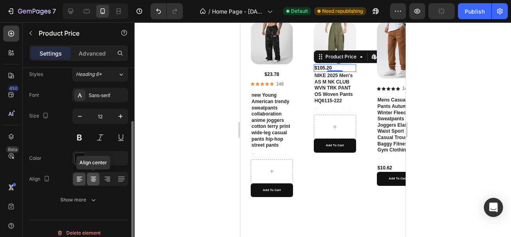
click at [91, 181] on icon at bounding box center [93, 179] width 8 height 8
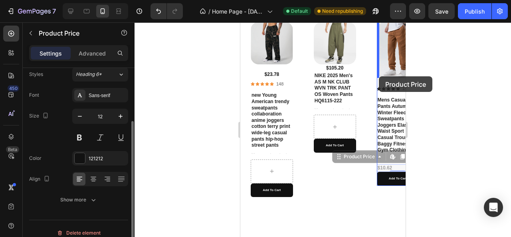
drag, startPoint x: 381, startPoint y: 168, endPoint x: 378, endPoint y: 76, distance: 91.8
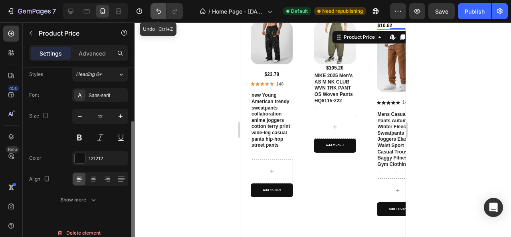
click at [157, 18] on button "Undo/Redo" at bounding box center [158, 11] width 16 height 16
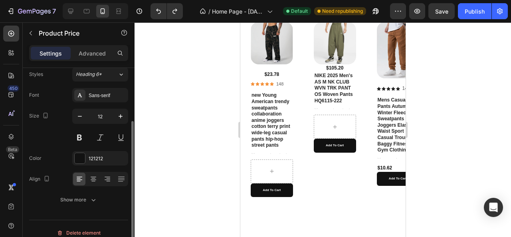
click at [385, 168] on div "$10.62" at bounding box center [397, 168] width 42 height 8
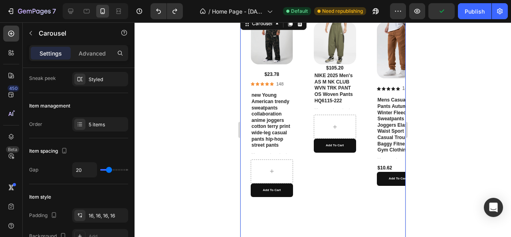
scroll to position [0, 0]
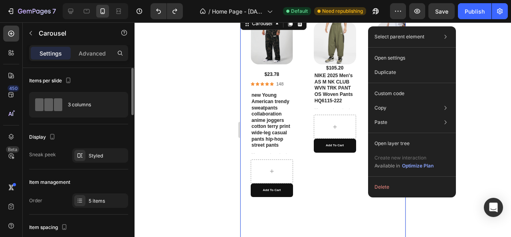
click at [352, 168] on div "Product Images $105.20 Product Price Product Price NIKE 2025 Men's AS M NK CLUB…" at bounding box center [334, 148] width 42 height 252
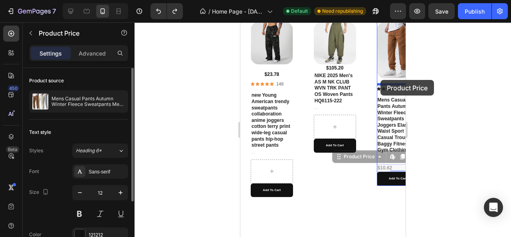
drag, startPoint x: 380, startPoint y: 166, endPoint x: 380, endPoint y: 81, distance: 85.8
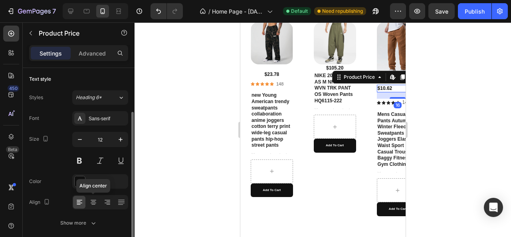
scroll to position [57, 0]
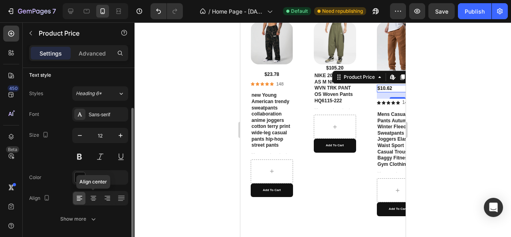
click at [94, 200] on icon at bounding box center [93, 198] width 8 height 8
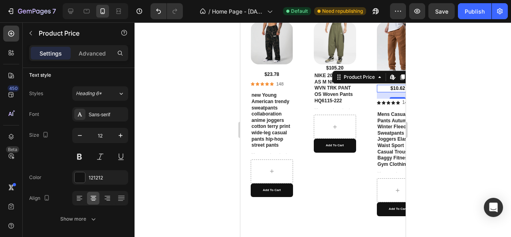
click at [199, 154] on div at bounding box center [322, 129] width 376 height 214
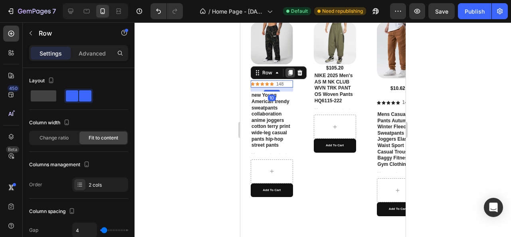
click at [289, 73] on icon at bounding box center [290, 73] width 4 height 6
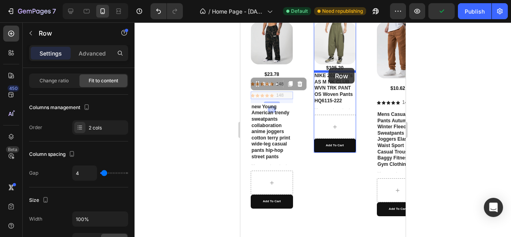
drag, startPoint x: 285, startPoint y: 95, endPoint x: 328, endPoint y: 68, distance: 50.4
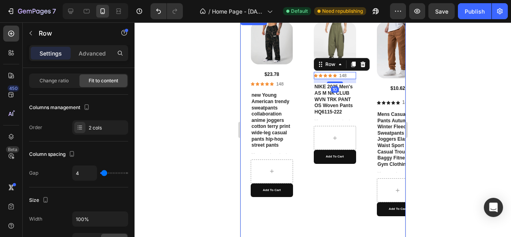
click at [219, 84] on div at bounding box center [322, 129] width 376 height 214
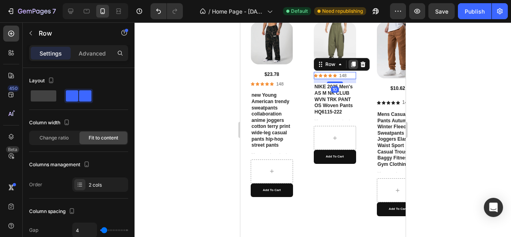
click at [354, 61] on icon at bounding box center [353, 64] width 4 height 6
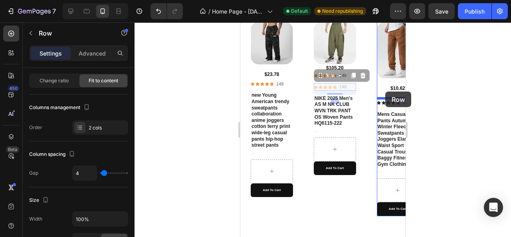
drag, startPoint x: 348, startPoint y: 85, endPoint x: 385, endPoint y: 91, distance: 37.6
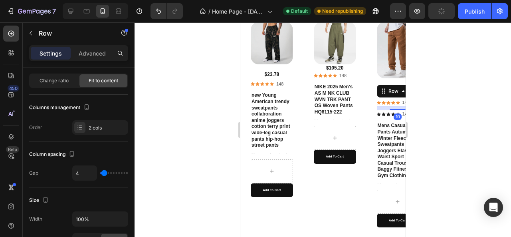
click at [438, 92] on div at bounding box center [322, 129] width 376 height 214
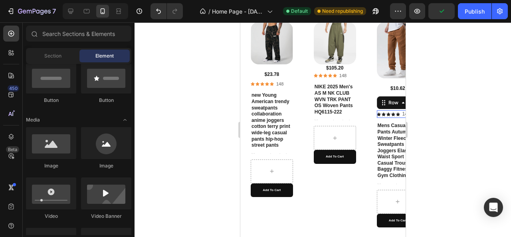
click at [380, 115] on div "Icon Icon Icon Icon Icon Icon List" at bounding box center [387, 114] width 23 height 8
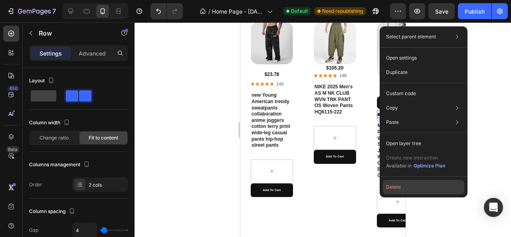
click at [391, 186] on button "Delete" at bounding box center [423, 187] width 81 height 14
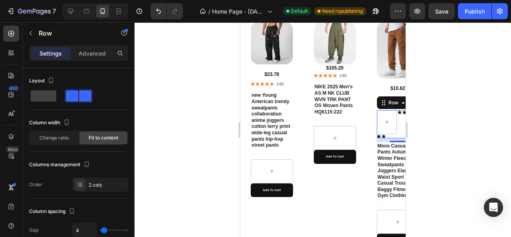
click at [430, 109] on div at bounding box center [322, 129] width 376 height 214
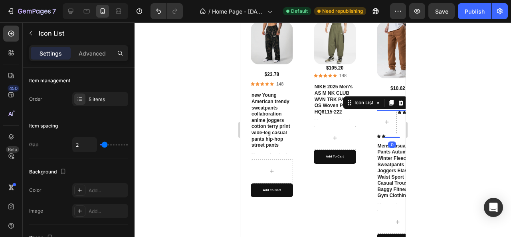
click at [393, 134] on div "Icon Icon Icon Icon" at bounding box center [391, 124] width 31 height 28
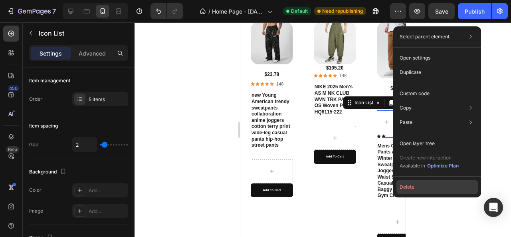
click at [403, 189] on button "Delete" at bounding box center [436, 187] width 81 height 14
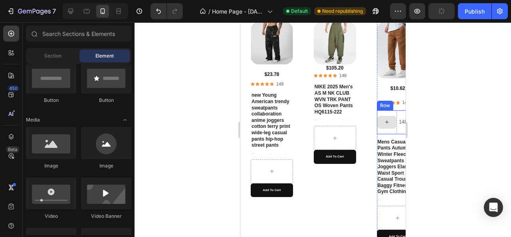
click at [385, 121] on icon at bounding box center [386, 122] width 6 height 7
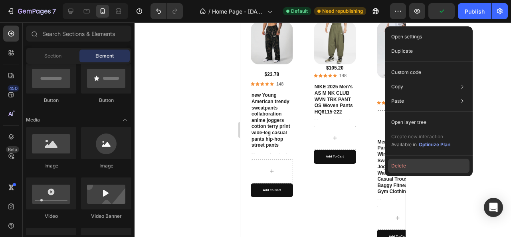
click at [404, 168] on button "Delete" at bounding box center [428, 165] width 81 height 14
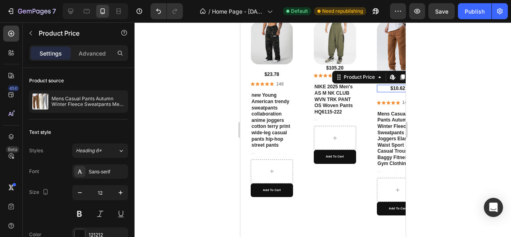
click at [395, 88] on div "$10.62" at bounding box center [397, 89] width 42 height 8
click at [95, 54] on p "Advanced" at bounding box center [92, 53] width 27 height 8
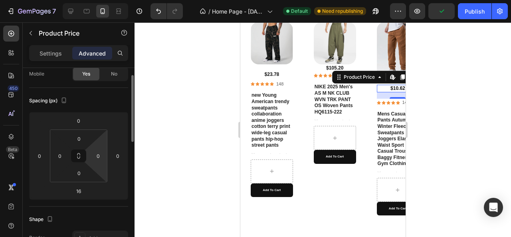
scroll to position [69, 0]
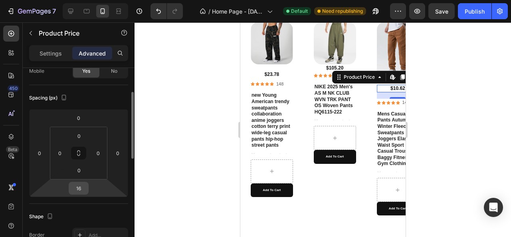
click at [79, 190] on input "16" at bounding box center [79, 188] width 16 height 12
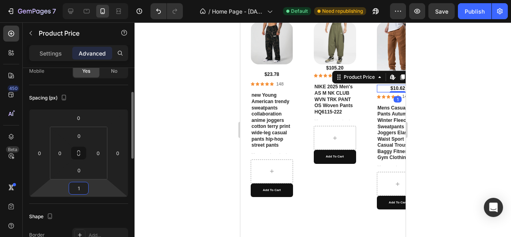
type input "10"
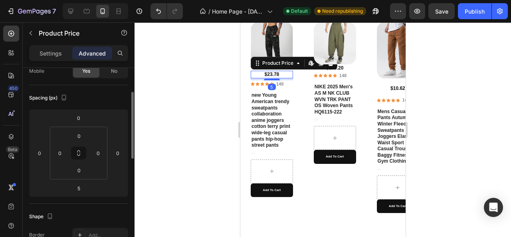
click at [268, 77] on div "$23.78" at bounding box center [271, 75] width 42 height 8
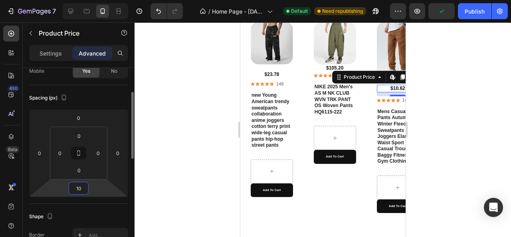
click at [85, 184] on input "10" at bounding box center [79, 188] width 16 height 12
type input "5"
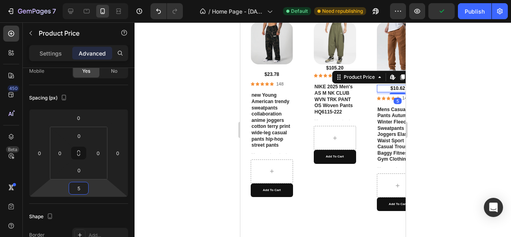
click at [208, 145] on div at bounding box center [322, 129] width 376 height 214
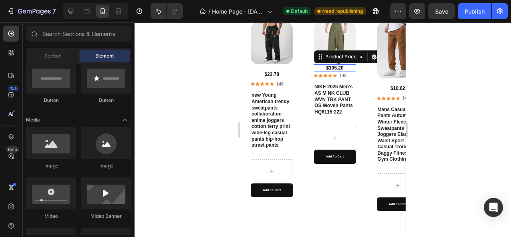
click at [333, 69] on div "$105.20" at bounding box center [334, 68] width 42 height 8
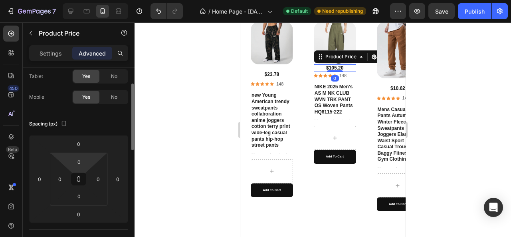
scroll to position [45, 0]
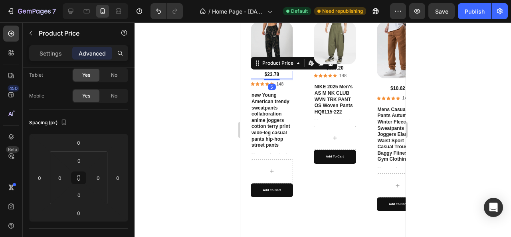
click at [273, 74] on div "$23.78" at bounding box center [271, 75] width 42 height 8
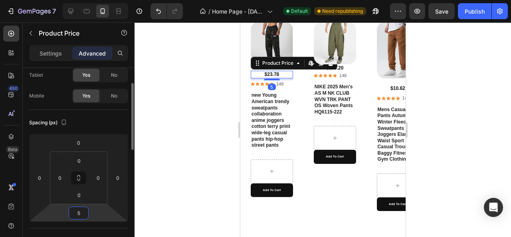
click at [81, 207] on input "5" at bounding box center [79, 213] width 16 height 12
type input "0"
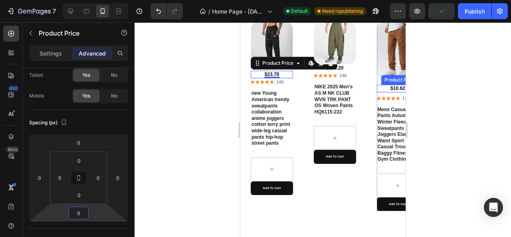
click at [385, 85] on div "$10.62" at bounding box center [397, 89] width 42 height 8
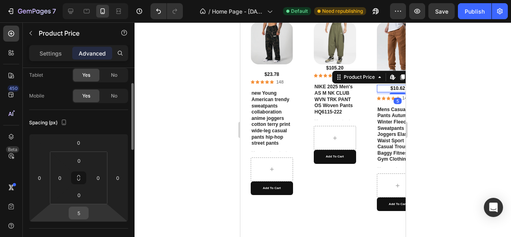
click at [78, 207] on input "5" at bounding box center [79, 213] width 16 height 12
type input "0"
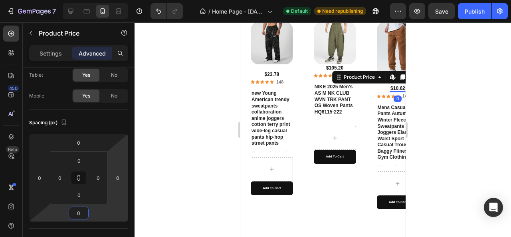
click at [187, 145] on div at bounding box center [322, 129] width 376 height 214
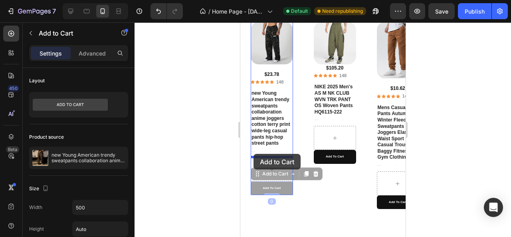
drag, startPoint x: 256, startPoint y: 185, endPoint x: 253, endPoint y: 154, distance: 31.7
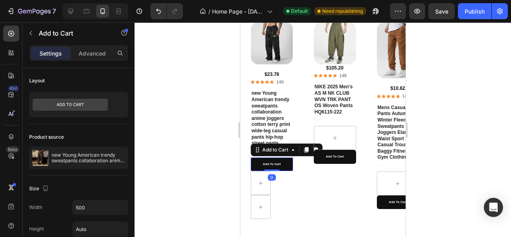
click at [230, 186] on div at bounding box center [322, 129] width 376 height 214
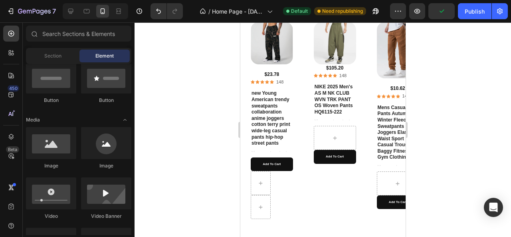
click at [212, 187] on div at bounding box center [322, 129] width 376 height 214
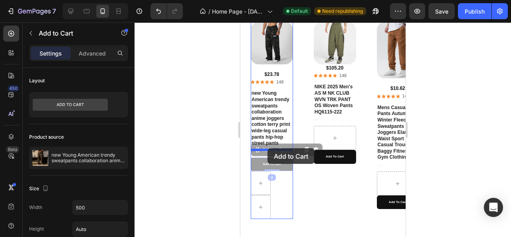
drag, startPoint x: 287, startPoint y: 168, endPoint x: 267, endPoint y: 148, distance: 27.9
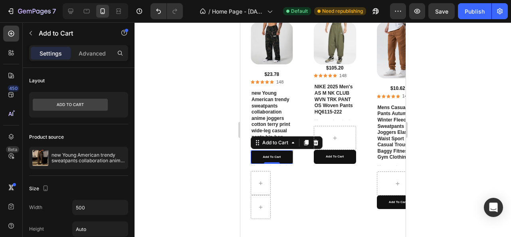
click at [231, 146] on div at bounding box center [322, 129] width 376 height 214
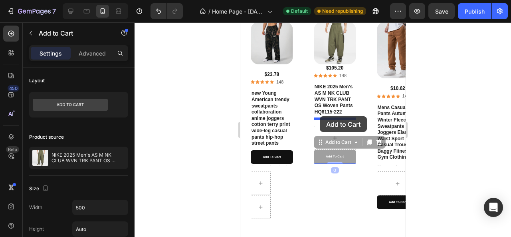
drag, startPoint x: 319, startPoint y: 158, endPoint x: 319, endPoint y: 116, distance: 41.5
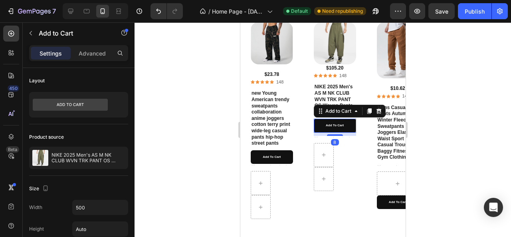
click at [431, 170] on div at bounding box center [322, 129] width 376 height 214
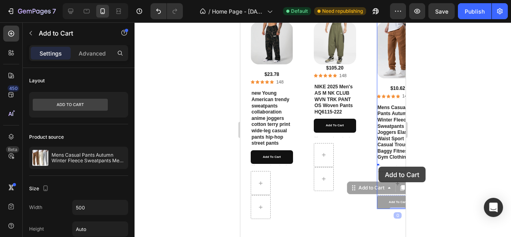
drag, startPoint x: 379, startPoint y: 200, endPoint x: 378, endPoint y: 166, distance: 33.5
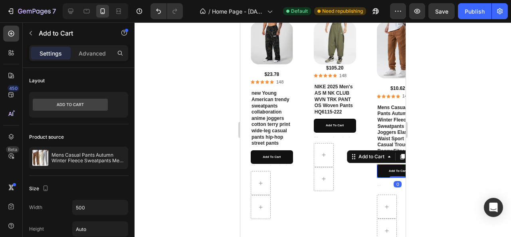
click at [441, 174] on div at bounding box center [322, 129] width 376 height 214
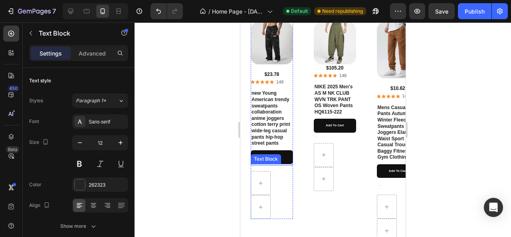
click at [255, 158] on div "Text Block" at bounding box center [265, 158] width 27 height 7
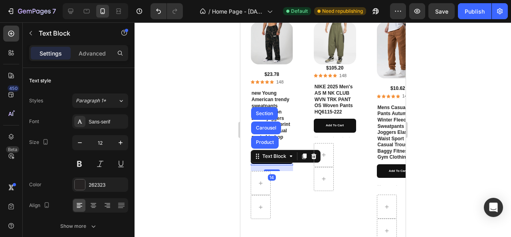
click at [241, 159] on div "Product Images $23.78 Product Price Product Price Icon Icon Icon Icon Icon Icon…" at bounding box center [322, 148] width 165 height 265
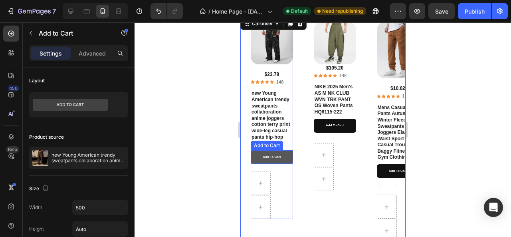
click at [255, 158] on button "Add to cart" at bounding box center [271, 157] width 42 height 14
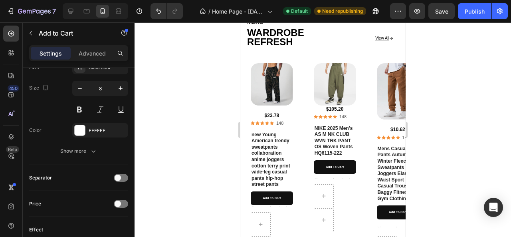
scroll to position [834, 0]
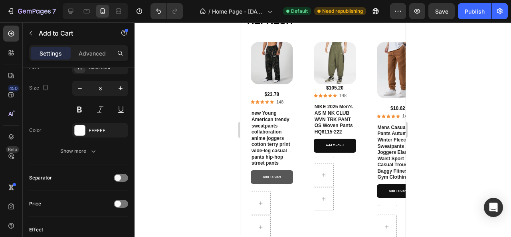
click at [255, 177] on button "Add to cart" at bounding box center [271, 177] width 42 height 14
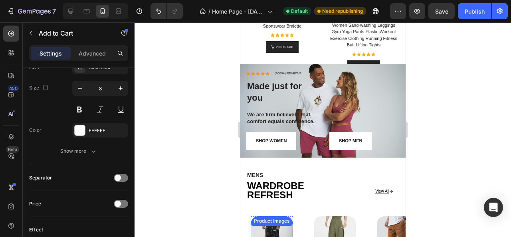
scroll to position [592, 0]
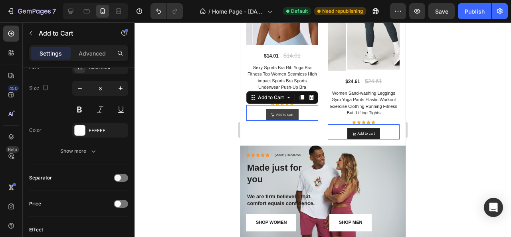
click at [267, 109] on button "Add to cart" at bounding box center [281, 115] width 33 height 12
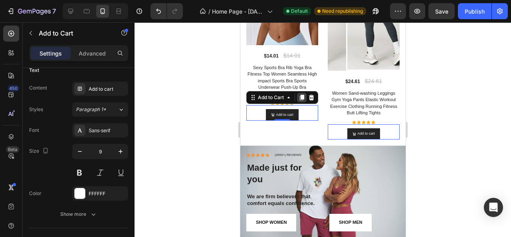
click at [302, 95] on icon at bounding box center [301, 98] width 4 height 6
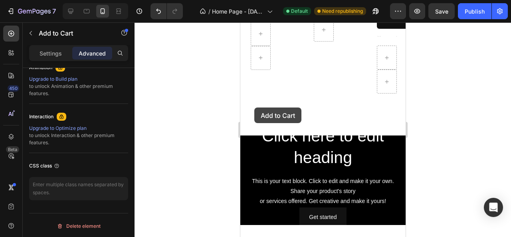
scroll to position [1093, 0]
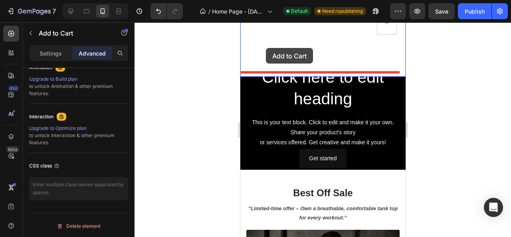
drag, startPoint x: 259, startPoint y: 144, endPoint x: 265, endPoint y: 48, distance: 96.4
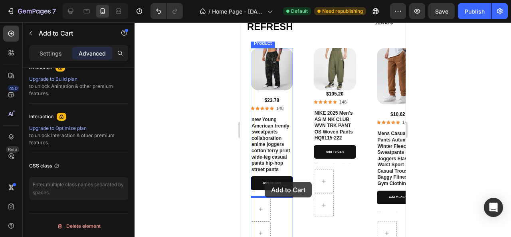
scroll to position [876, 0]
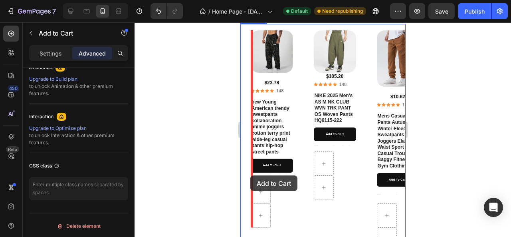
drag, startPoint x: 269, startPoint y: 64, endPoint x: 250, endPoint y: 175, distance: 112.6
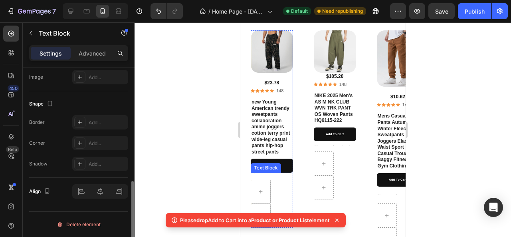
scroll to position [0, 0]
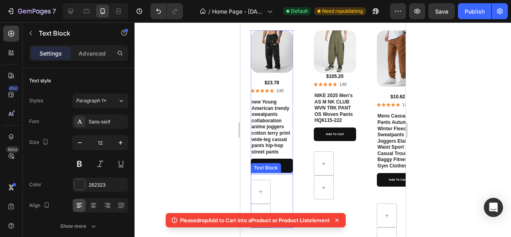
click at [291, 172] on div at bounding box center [271, 173] width 42 height 2
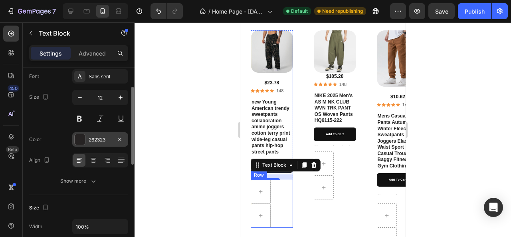
scroll to position [45, 0]
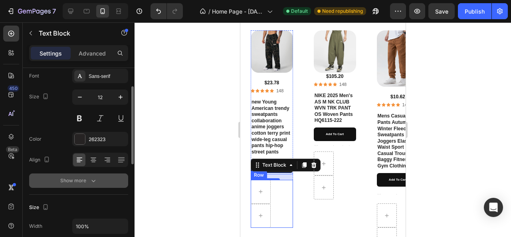
click at [93, 182] on icon "button" at bounding box center [93, 180] width 8 height 8
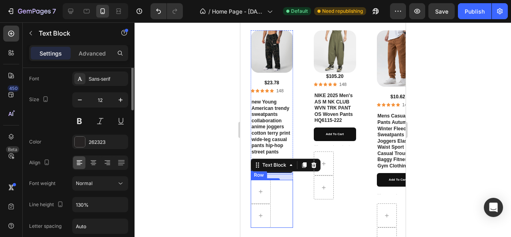
scroll to position [0, 0]
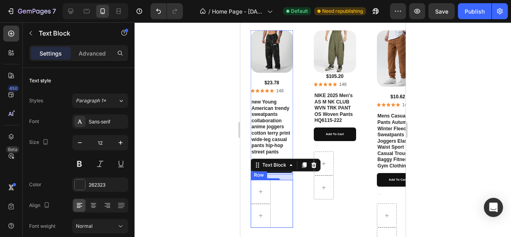
click at [192, 103] on div at bounding box center [322, 129] width 376 height 214
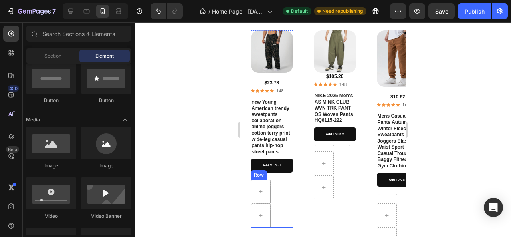
click at [190, 107] on div at bounding box center [322, 129] width 376 height 214
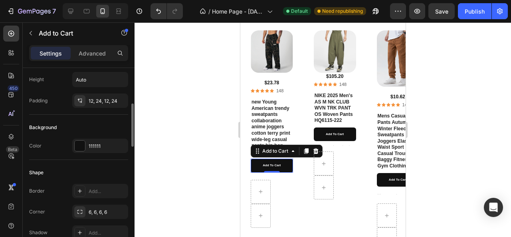
scroll to position [151, 0]
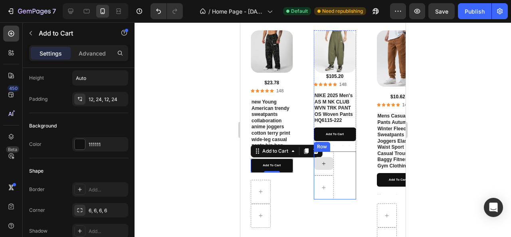
click at [316, 151] on div at bounding box center [323, 163] width 20 height 24
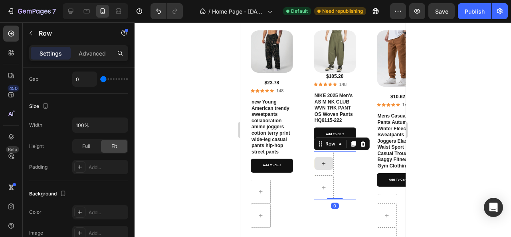
scroll to position [0, 0]
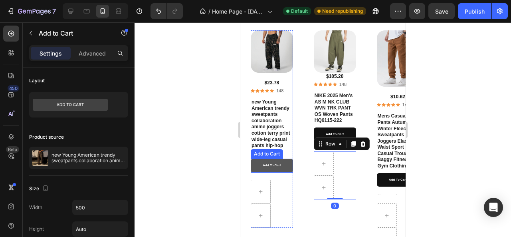
click at [284, 170] on button "Add to cart" at bounding box center [271, 165] width 42 height 14
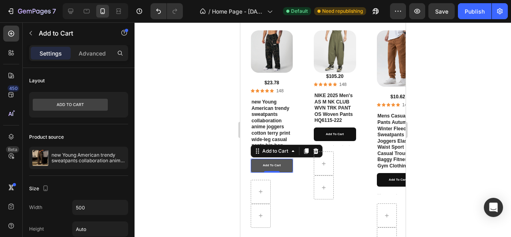
click at [283, 167] on button "Add to cart" at bounding box center [271, 165] width 42 height 14
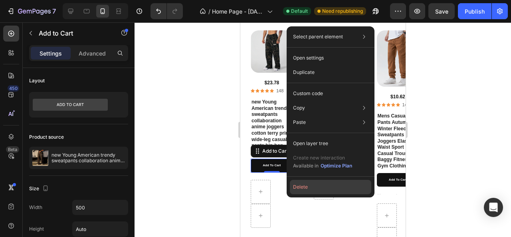
click at [298, 188] on button "Delete" at bounding box center [330, 187] width 81 height 14
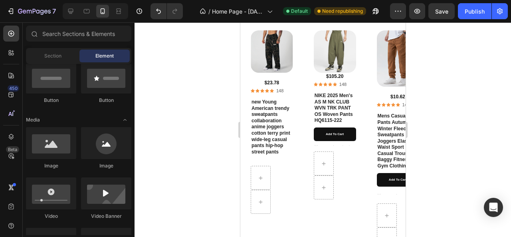
click at [204, 127] on div at bounding box center [322, 129] width 376 height 214
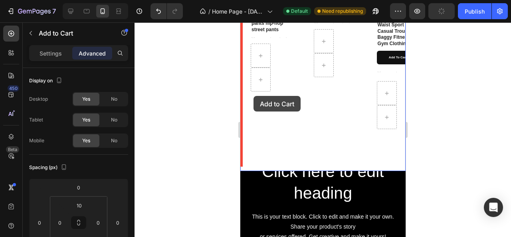
scroll to position [1034, 0]
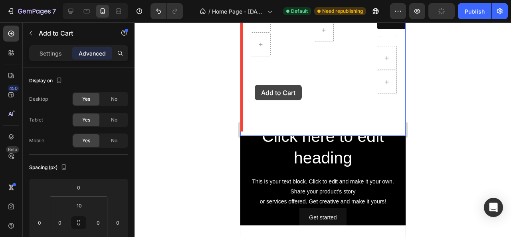
drag, startPoint x: 263, startPoint y: 112, endPoint x: 257, endPoint y: 60, distance: 52.3
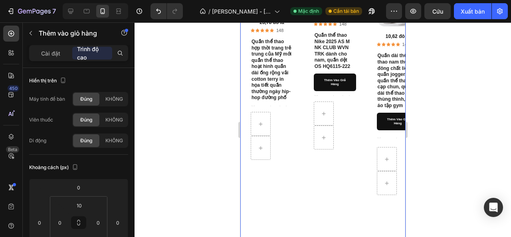
scroll to position [936, 0]
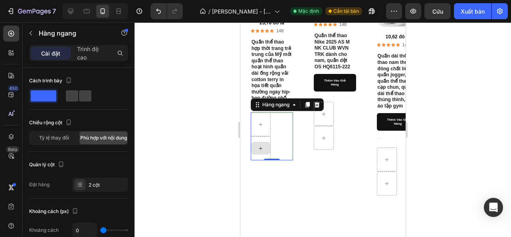
click at [257, 142] on div at bounding box center [260, 148] width 19 height 13
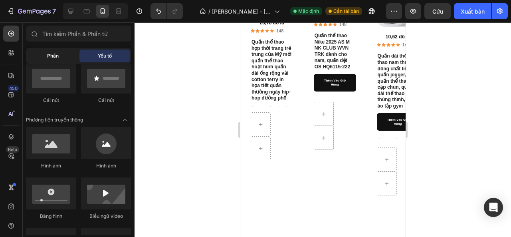
click at [55, 56] on font "Phần" at bounding box center [53, 56] width 12 height 6
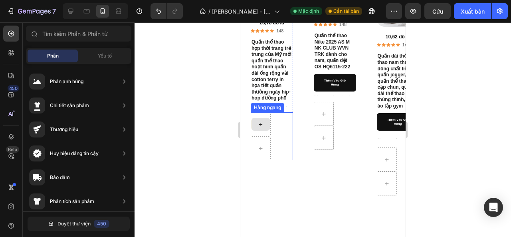
click at [259, 128] on div at bounding box center [260, 124] width 19 height 13
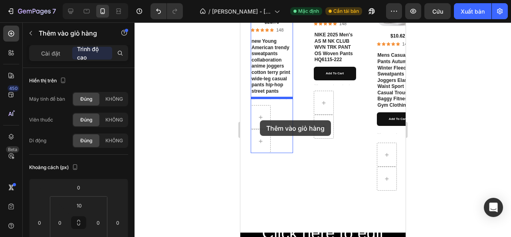
scroll to position [974, 0]
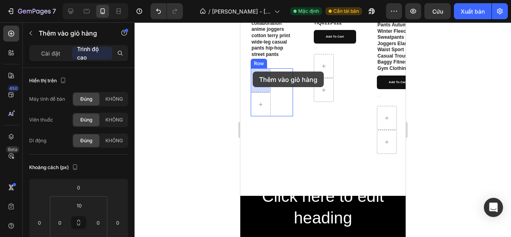
drag, startPoint x: 268, startPoint y: 139, endPoint x: 253, endPoint y: 71, distance: 70.0
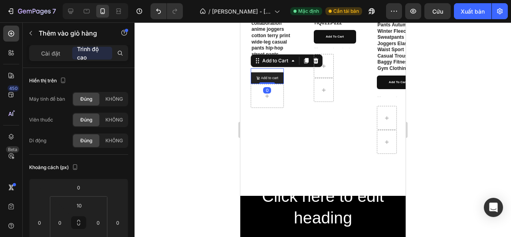
click at [231, 91] on div at bounding box center [322, 129] width 376 height 214
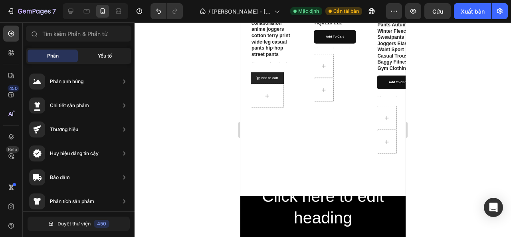
click at [103, 58] on font "Yếu tố" at bounding box center [105, 56] width 14 height 6
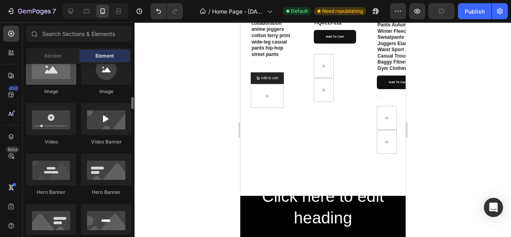
scroll to position [288, 0]
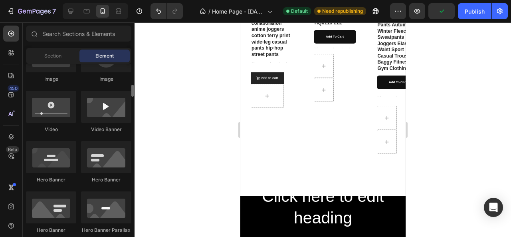
click at [172, 94] on div at bounding box center [322, 129] width 376 height 214
click at [254, 79] on button "Add to cart" at bounding box center [266, 78] width 33 height 12
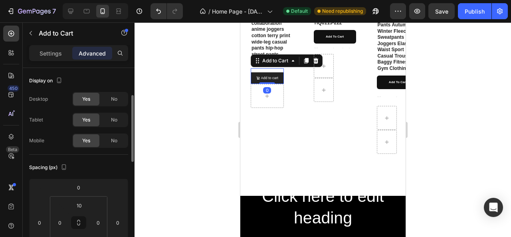
scroll to position [90, 0]
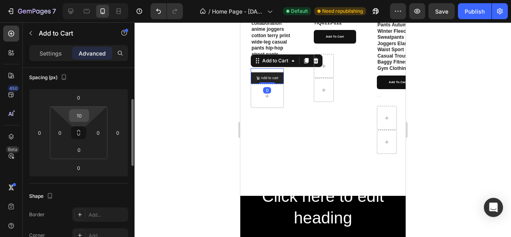
click at [83, 115] on input "10" at bounding box center [79, 115] width 16 height 12
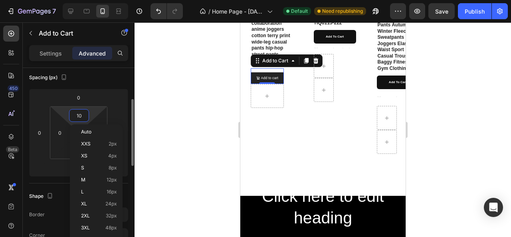
type input "0"
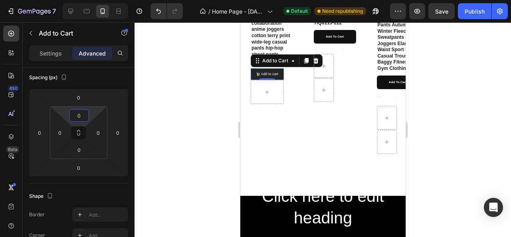
click at [202, 105] on div at bounding box center [322, 129] width 376 height 214
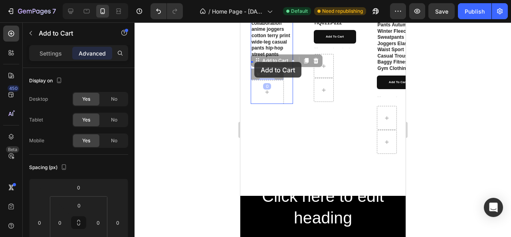
drag, startPoint x: 254, startPoint y: 70, endPoint x: 254, endPoint y: 62, distance: 8.0
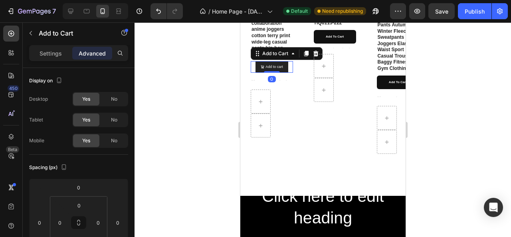
click at [219, 74] on div at bounding box center [322, 129] width 376 height 214
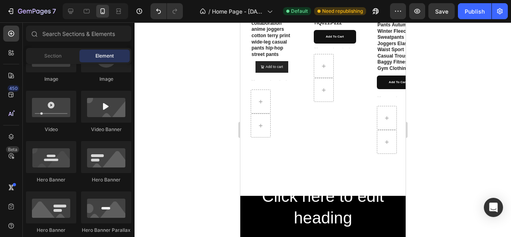
click at [168, 73] on div at bounding box center [322, 129] width 376 height 214
click at [256, 66] on button "Add to cart" at bounding box center [271, 67] width 33 height 12
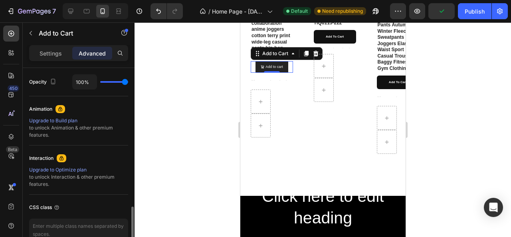
scroll to position [361, 0]
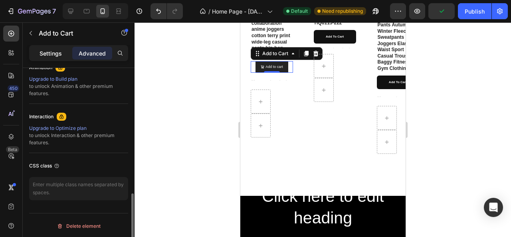
click at [49, 53] on p "Settings" at bounding box center [51, 53] width 22 height 8
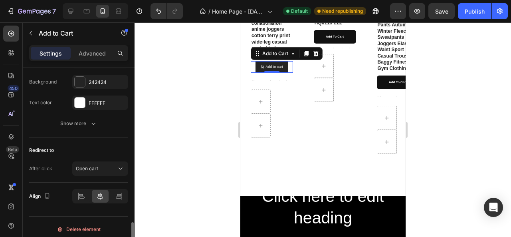
scroll to position [724, 0]
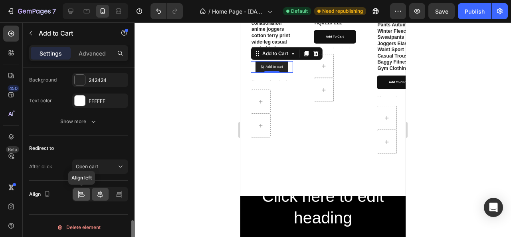
click at [83, 192] on icon at bounding box center [81, 194] width 8 height 8
click at [177, 136] on div at bounding box center [322, 129] width 376 height 214
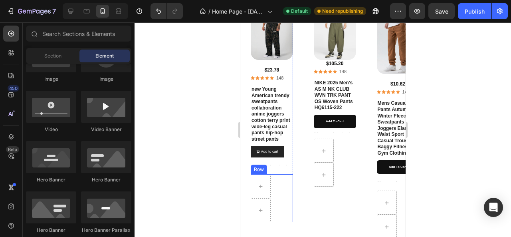
scroll to position [889, 0]
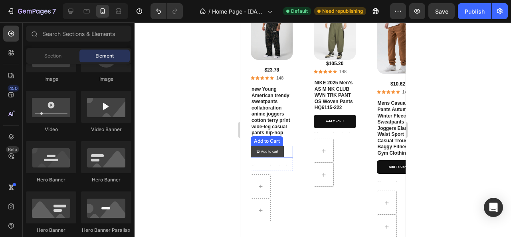
click at [252, 150] on button "Add to cart" at bounding box center [266, 152] width 33 height 12
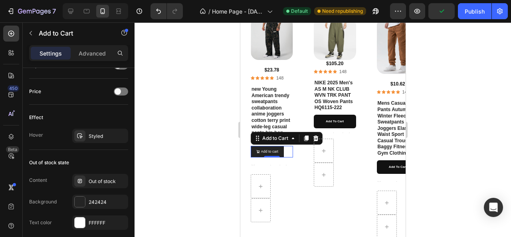
scroll to position [724, 0]
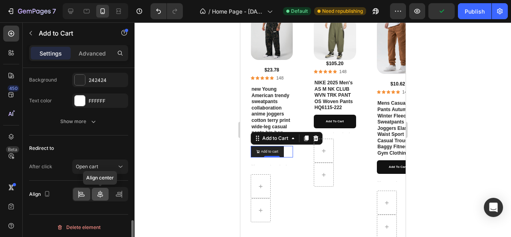
click at [104, 194] on icon at bounding box center [100, 194] width 8 height 8
click at [214, 154] on div at bounding box center [322, 129] width 376 height 214
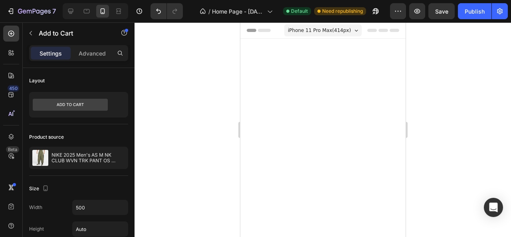
scroll to position [889, 0]
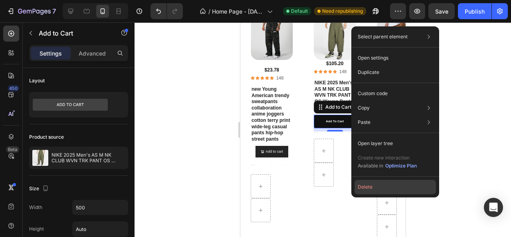
click at [360, 191] on button "Delete" at bounding box center [394, 187] width 81 height 14
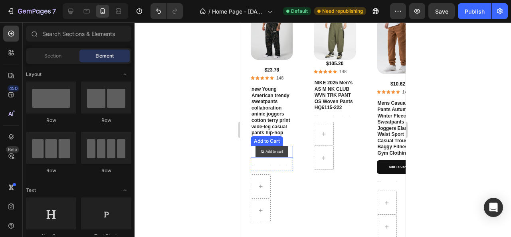
click at [284, 155] on button "Add to cart" at bounding box center [271, 152] width 33 height 12
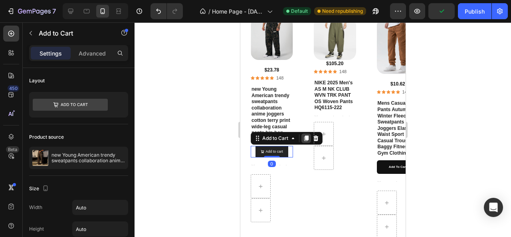
click at [304, 140] on icon at bounding box center [306, 138] width 6 height 6
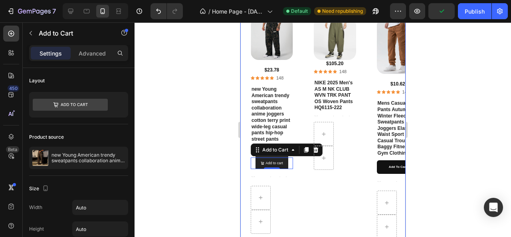
scroll to position [724, 0]
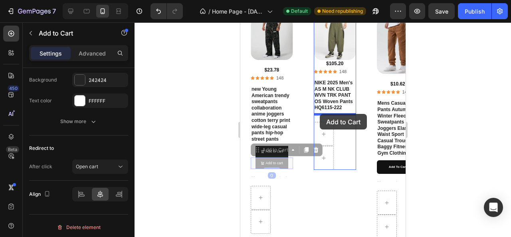
drag, startPoint x: 283, startPoint y: 164, endPoint x: 319, endPoint y: 114, distance: 62.0
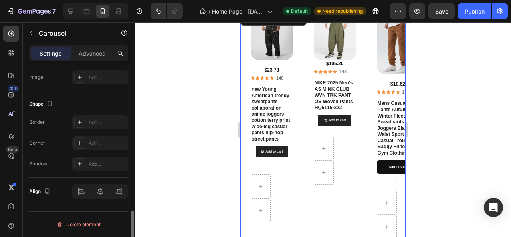
scroll to position [0, 0]
click at [370, 107] on div "Product Images $10.62 Product Price Product Price Icon Icon Icon Icon Icon Icon…" at bounding box center [397, 143] width 55 height 265
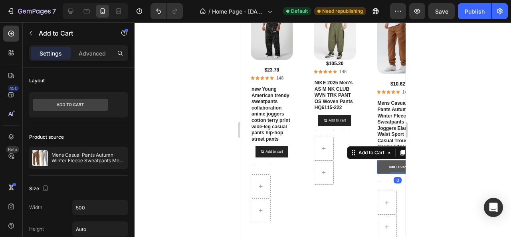
click at [380, 167] on button "Add to cart" at bounding box center [397, 167] width 42 height 14
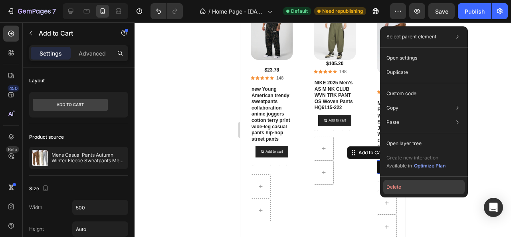
click at [393, 188] on button "Delete" at bounding box center [423, 187] width 81 height 14
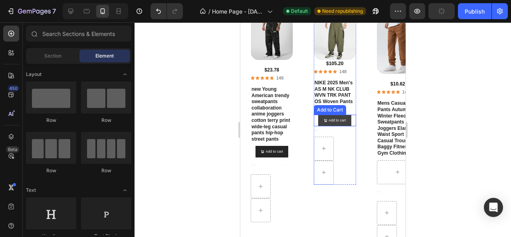
click at [347, 122] on button "Add to cart" at bounding box center [334, 121] width 33 height 12
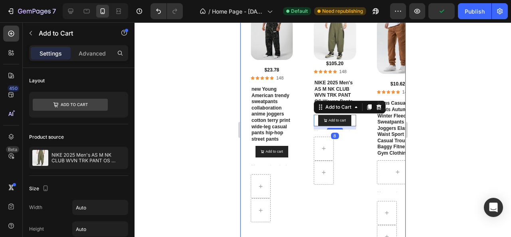
click at [369, 104] on icon at bounding box center [369, 107] width 6 height 6
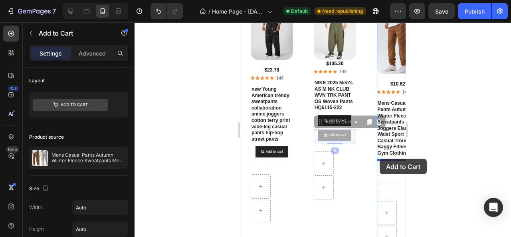
drag, startPoint x: 350, startPoint y: 135, endPoint x: 379, endPoint y: 158, distance: 37.5
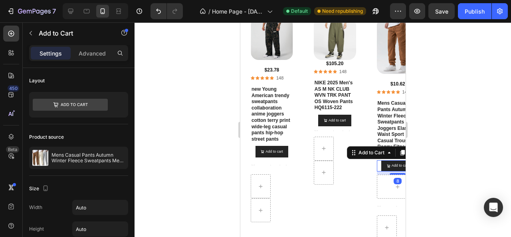
click at [428, 161] on div at bounding box center [322, 129] width 376 height 214
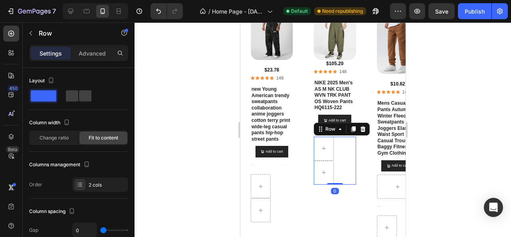
click at [338, 183] on div "Row 0" at bounding box center [334, 160] width 42 height 48
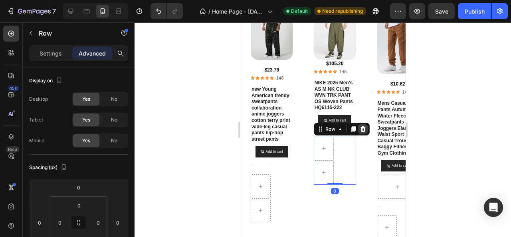
click at [362, 128] on icon at bounding box center [362, 129] width 5 height 6
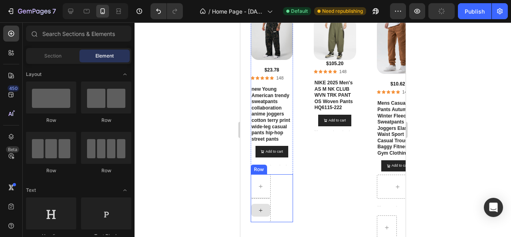
click at [269, 208] on div at bounding box center [260, 210] width 19 height 13
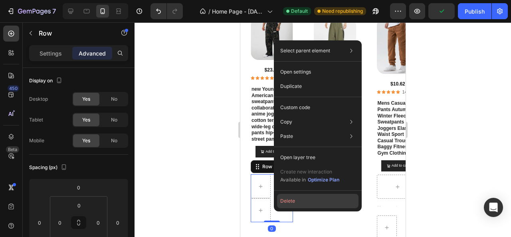
click at [295, 202] on button "Delete" at bounding box center [317, 201] width 81 height 14
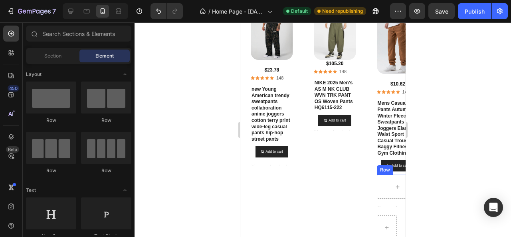
scroll to position [955, 0]
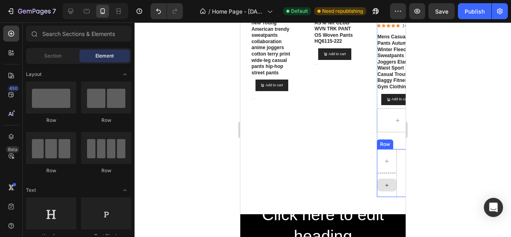
click at [387, 182] on icon at bounding box center [386, 185] width 6 height 7
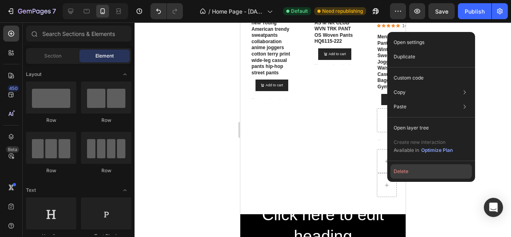
click at [401, 171] on button "Delete" at bounding box center [430, 171] width 81 height 14
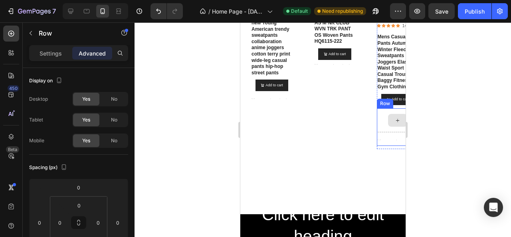
click at [382, 126] on div at bounding box center [397, 120] width 42 height 24
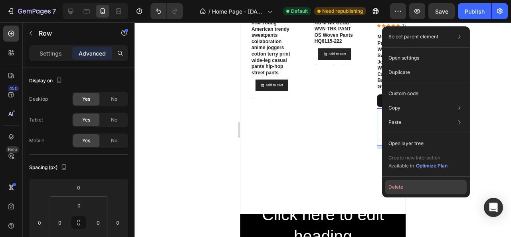
click at [398, 191] on button "Delete" at bounding box center [425, 187] width 81 height 14
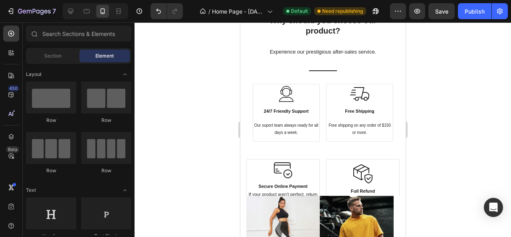
scroll to position [2248, 0]
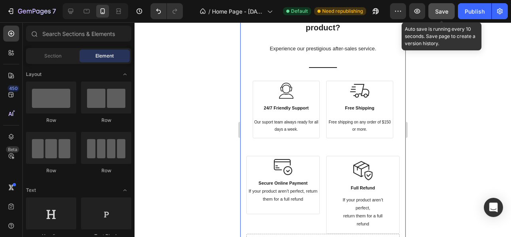
click at [438, 12] on span "Save" at bounding box center [441, 11] width 13 height 7
